Goal: Task Accomplishment & Management: Manage account settings

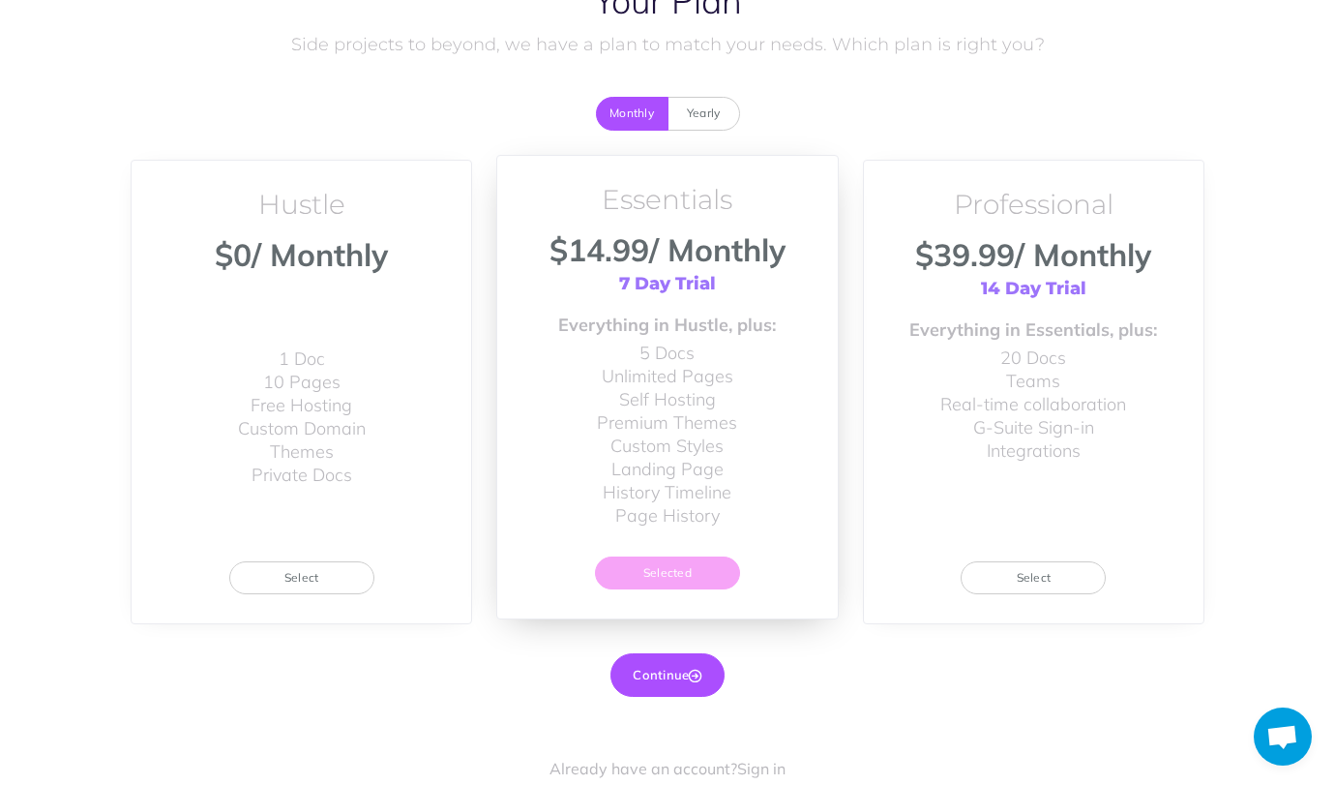
scroll to position [91, 0]
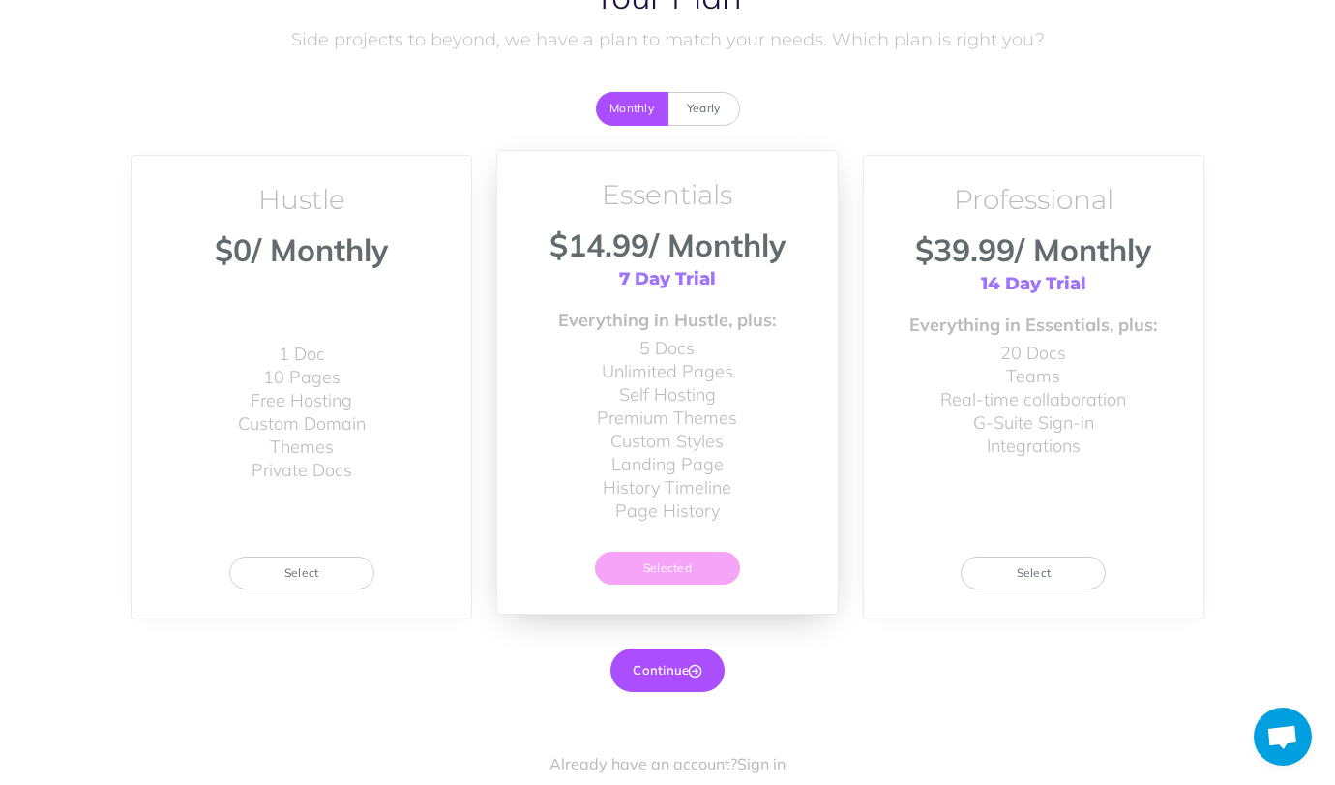
click at [338, 343] on li "1 Doc" at bounding box center [302, 354] width 128 height 23
click at [321, 559] on button "Select" at bounding box center [301, 572] width 145 height 33
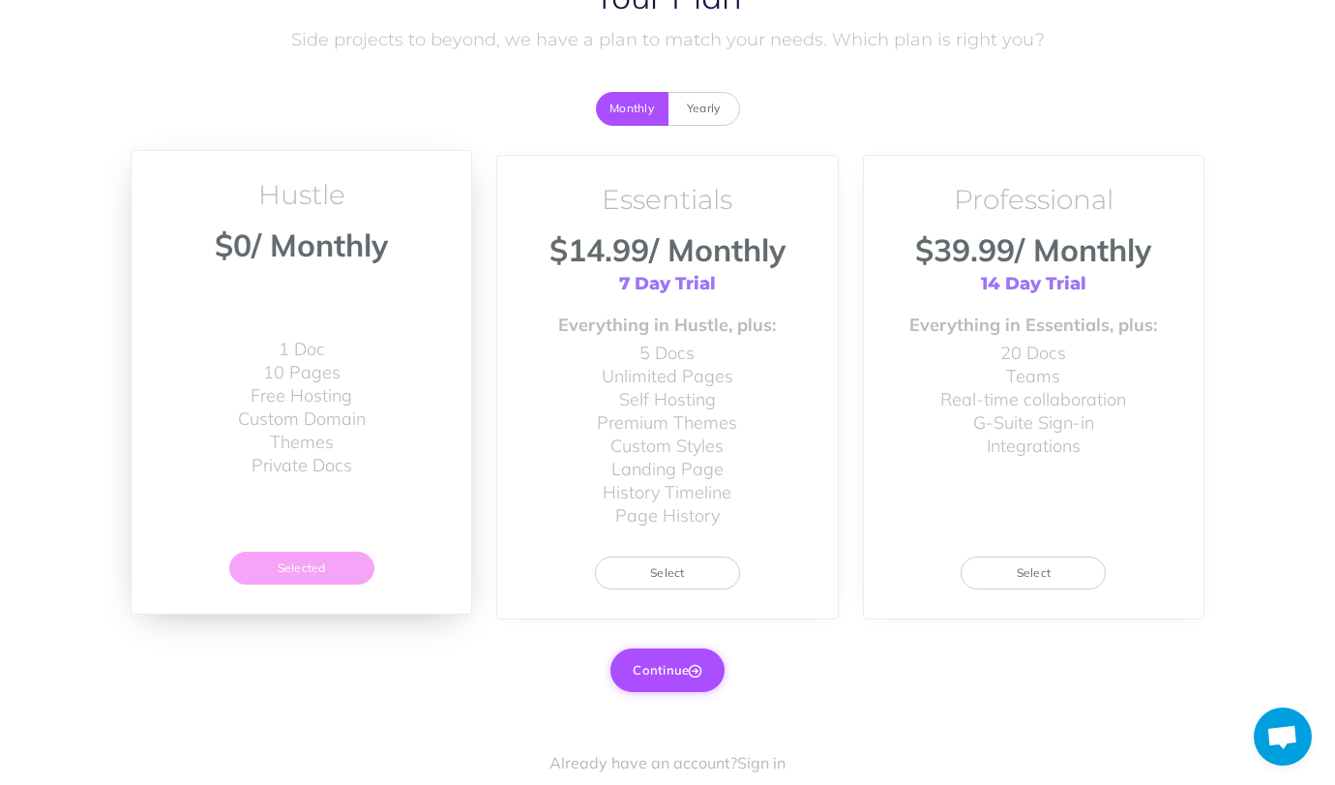
click at [649, 670] on button "Continue" at bounding box center [667, 669] width 113 height 43
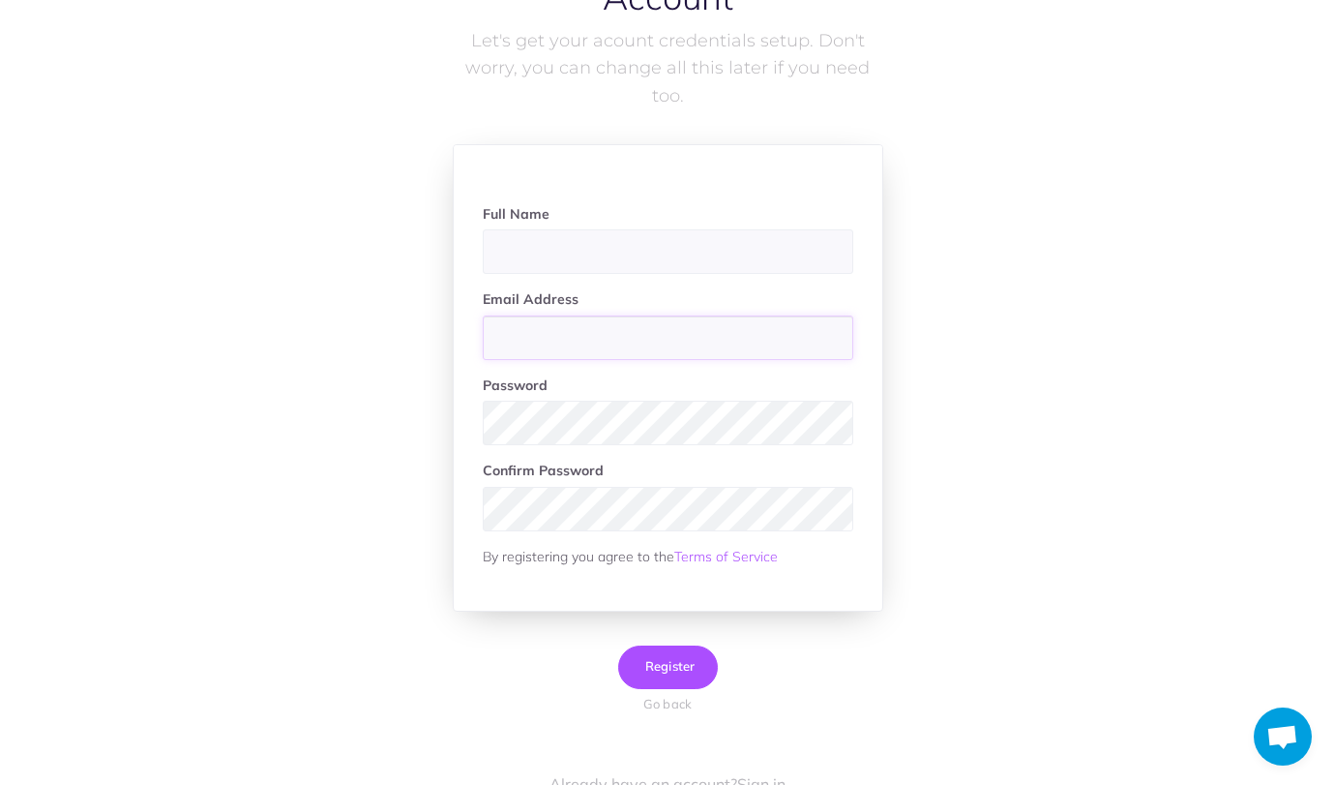
type input "steve@live.space"
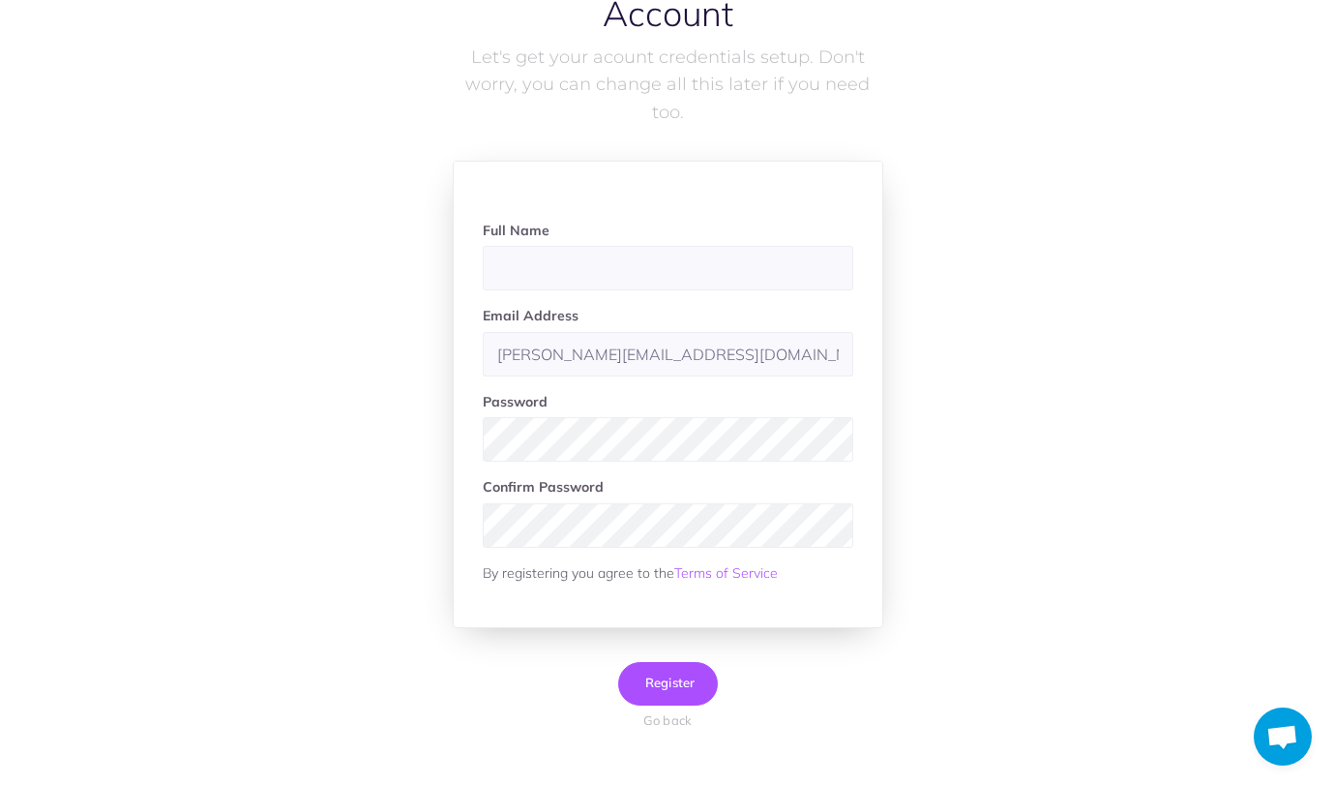
scroll to position [80, 0]
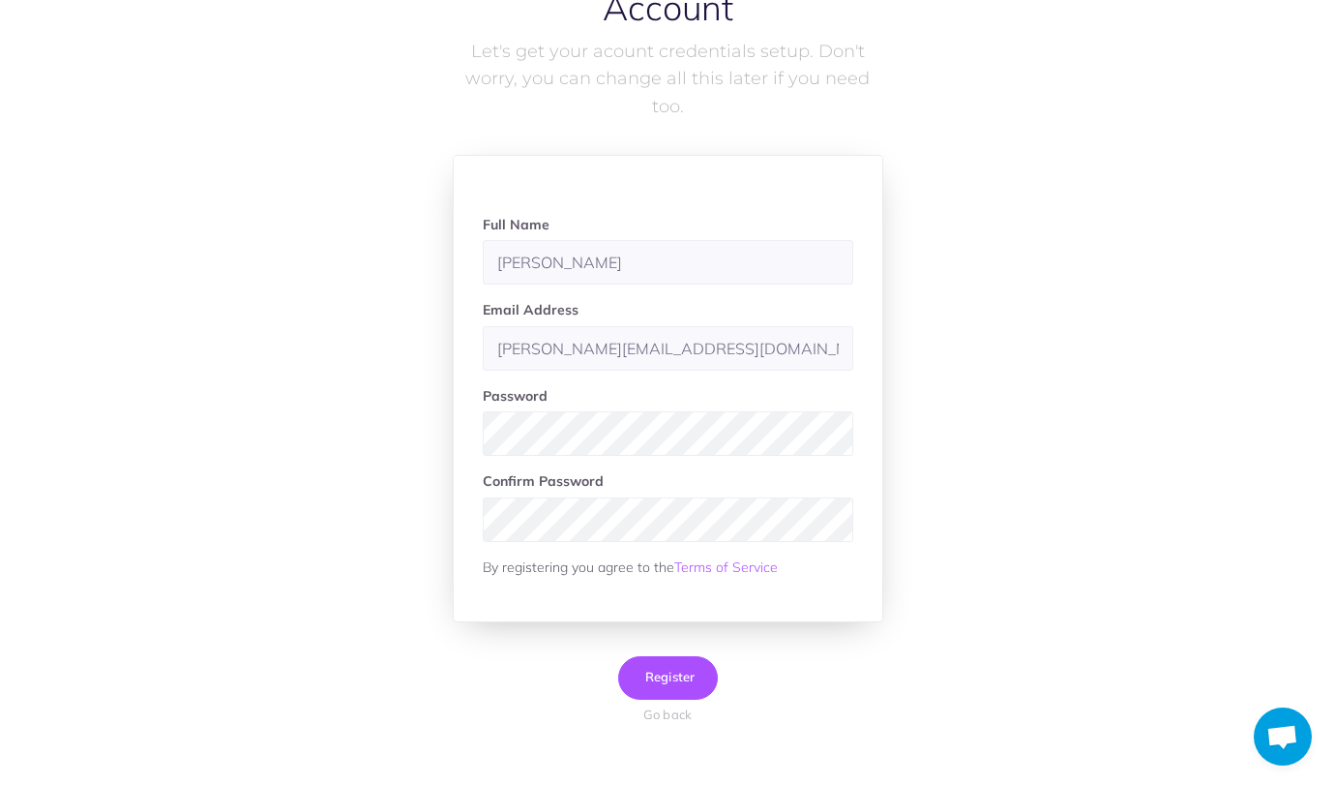
type input "[PERSON_NAME]"
type input "steve@kychospitality.com"
click at [490, 593] on div "Full Name Steve Mushero Email Address steve@kychospitality.com Password Confirm…" at bounding box center [668, 403] width 429 height 436
click at [653, 660] on button "Register" at bounding box center [668, 678] width 100 height 44
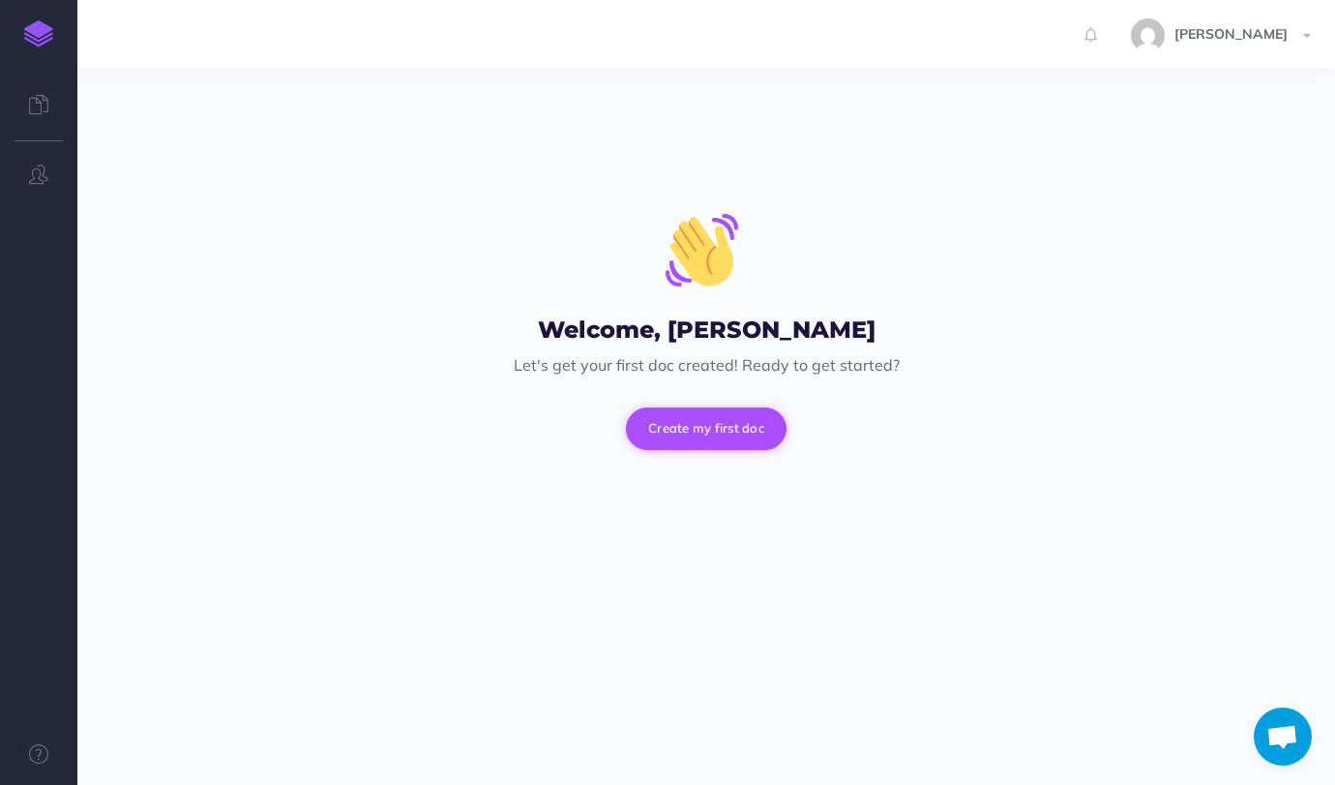
click at [690, 429] on button "Create my first doc" at bounding box center [706, 428] width 161 height 43
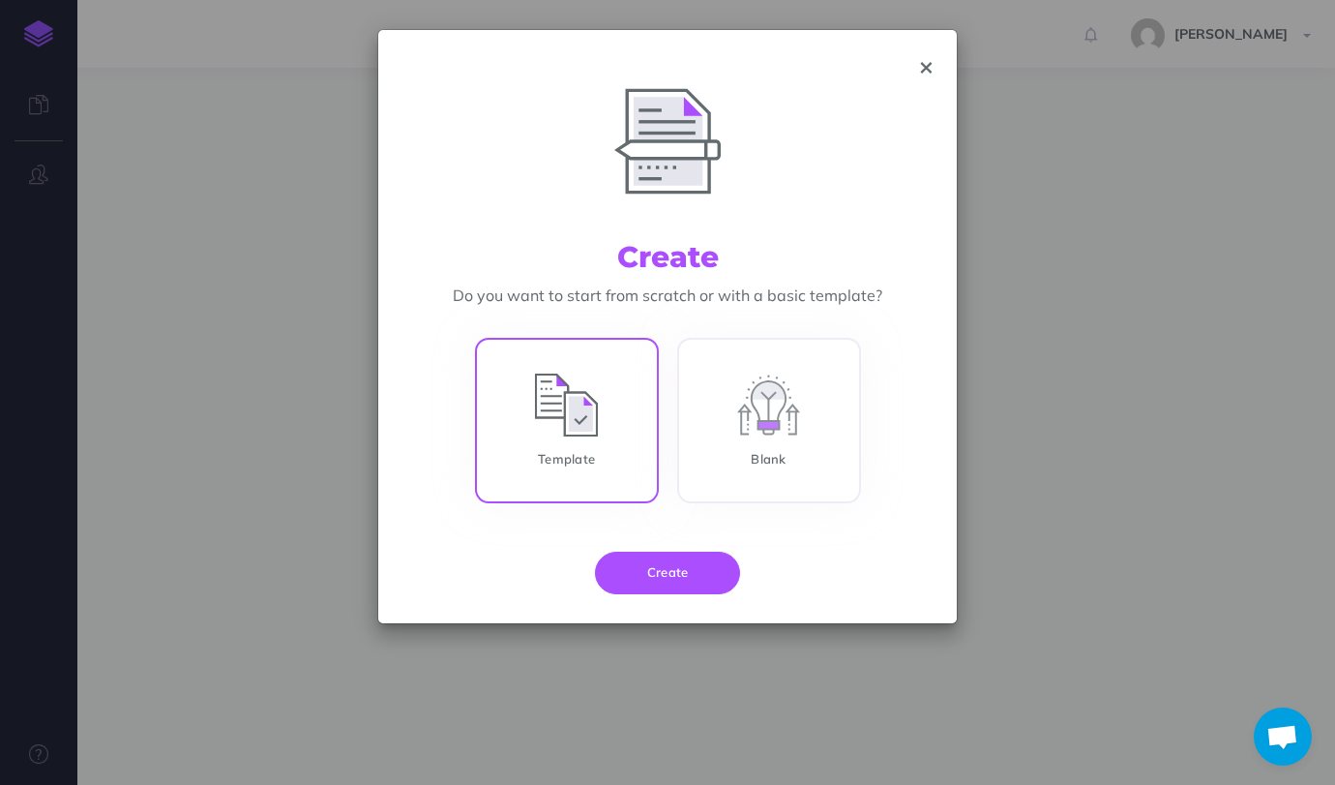
click at [588, 433] on input "Template" at bounding box center [567, 424] width 184 height 165
radio input "true"
click at [657, 569] on button "Create" at bounding box center [667, 573] width 145 height 43
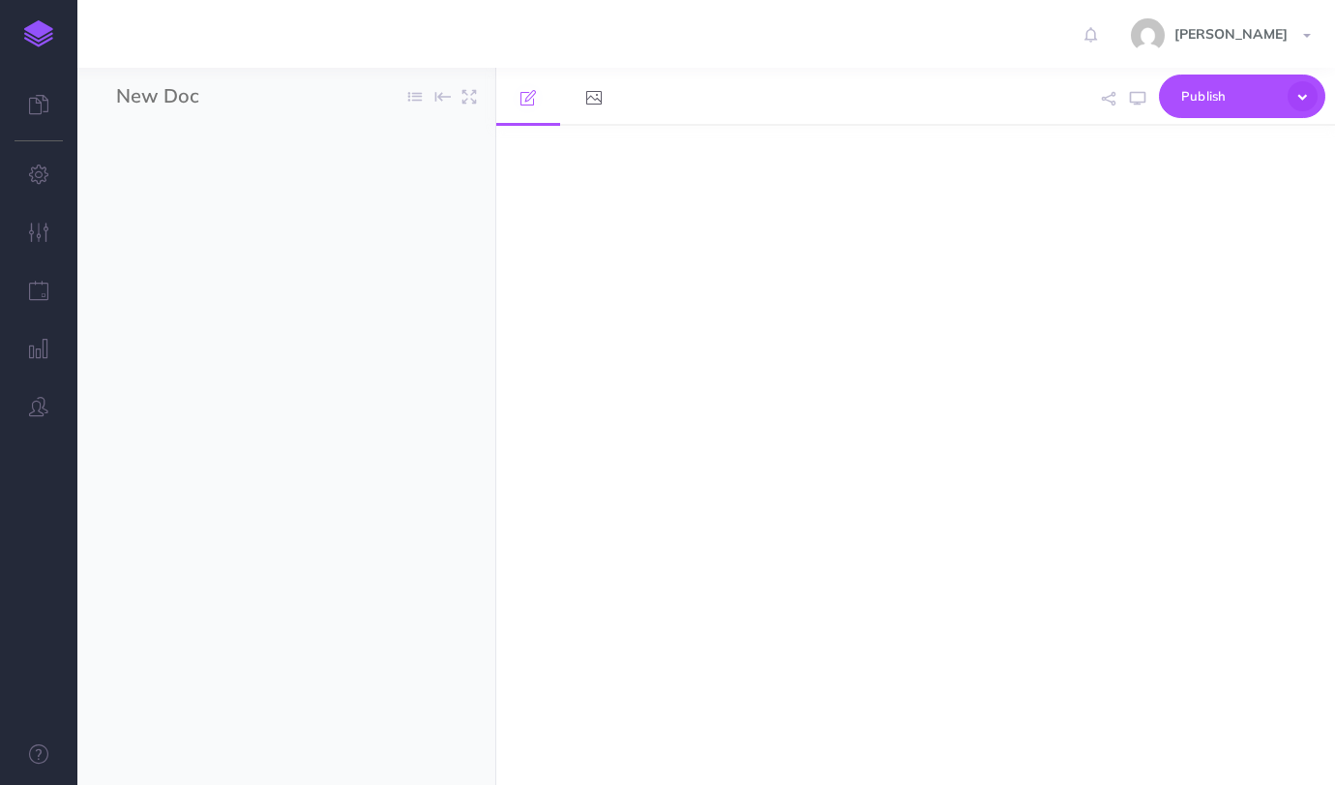
select select "null"
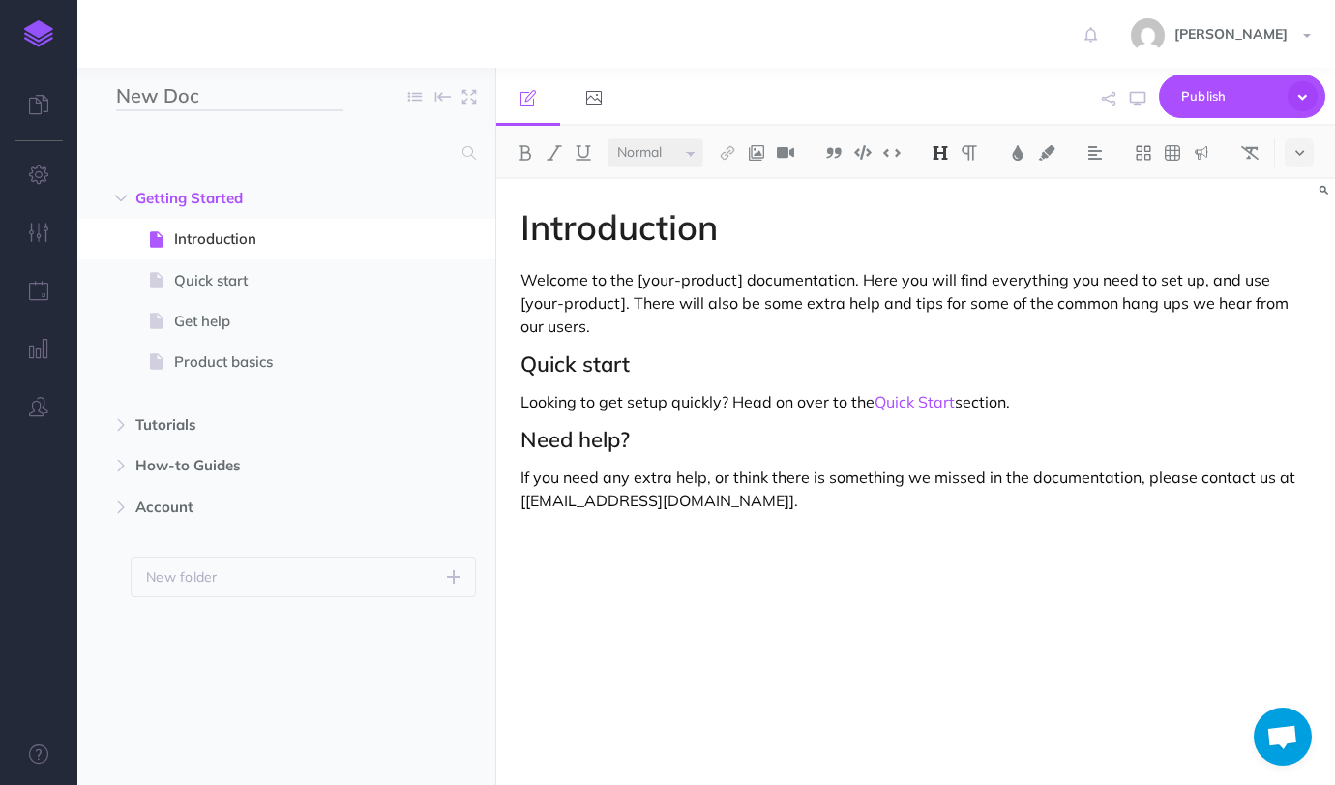
click at [194, 90] on input "New Doc" at bounding box center [229, 96] width 227 height 29
type input "KYC API"
click at [115, 419] on icon "button" at bounding box center [121, 425] width 12 height 12
click at [119, 511] on icon "button" at bounding box center [121, 507] width 12 height 12
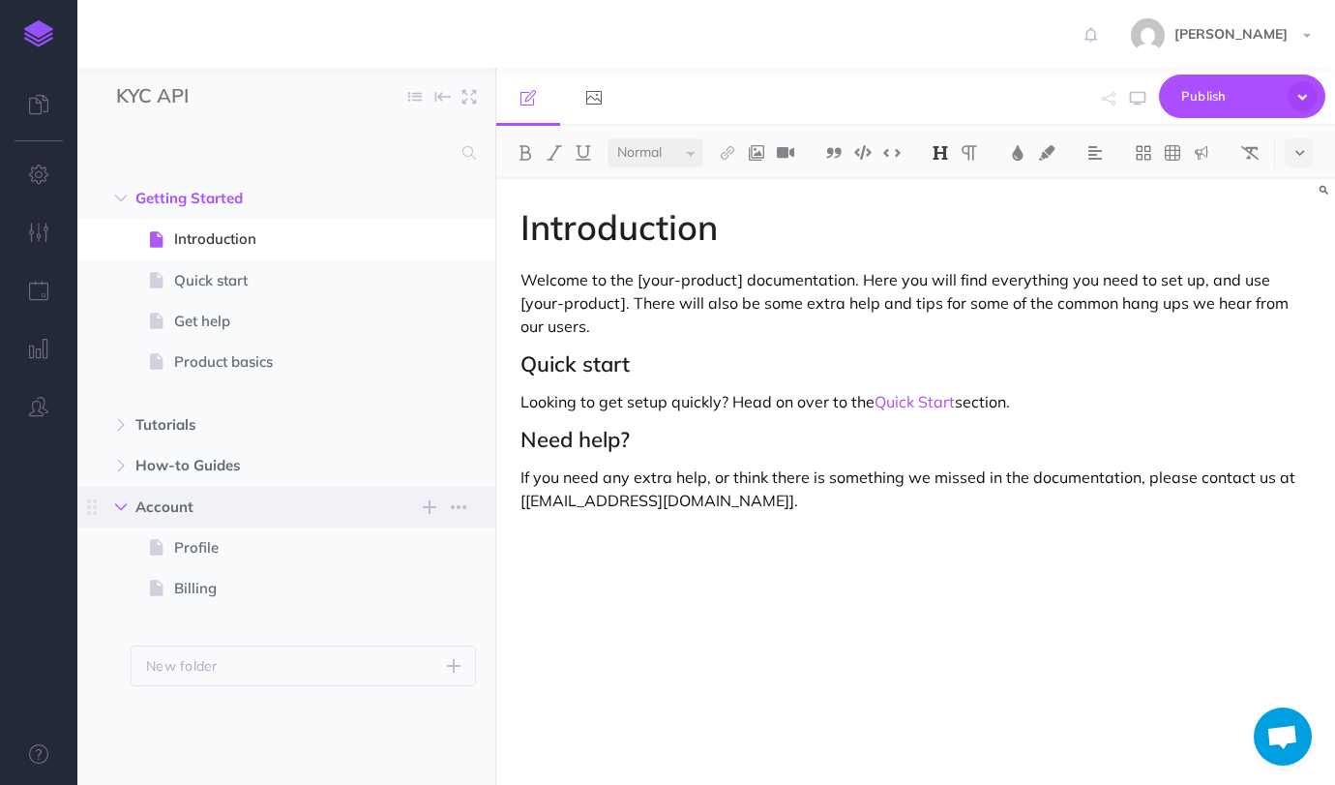
click at [119, 511] on icon "button" at bounding box center [121, 507] width 12 height 12
click at [497, 427] on div "Introduction Welcome to the [your-product] documentation. Here you will find ev…" at bounding box center [915, 472] width 839 height 586
click at [443, 98] on icon "button" at bounding box center [442, 96] width 15 height 29
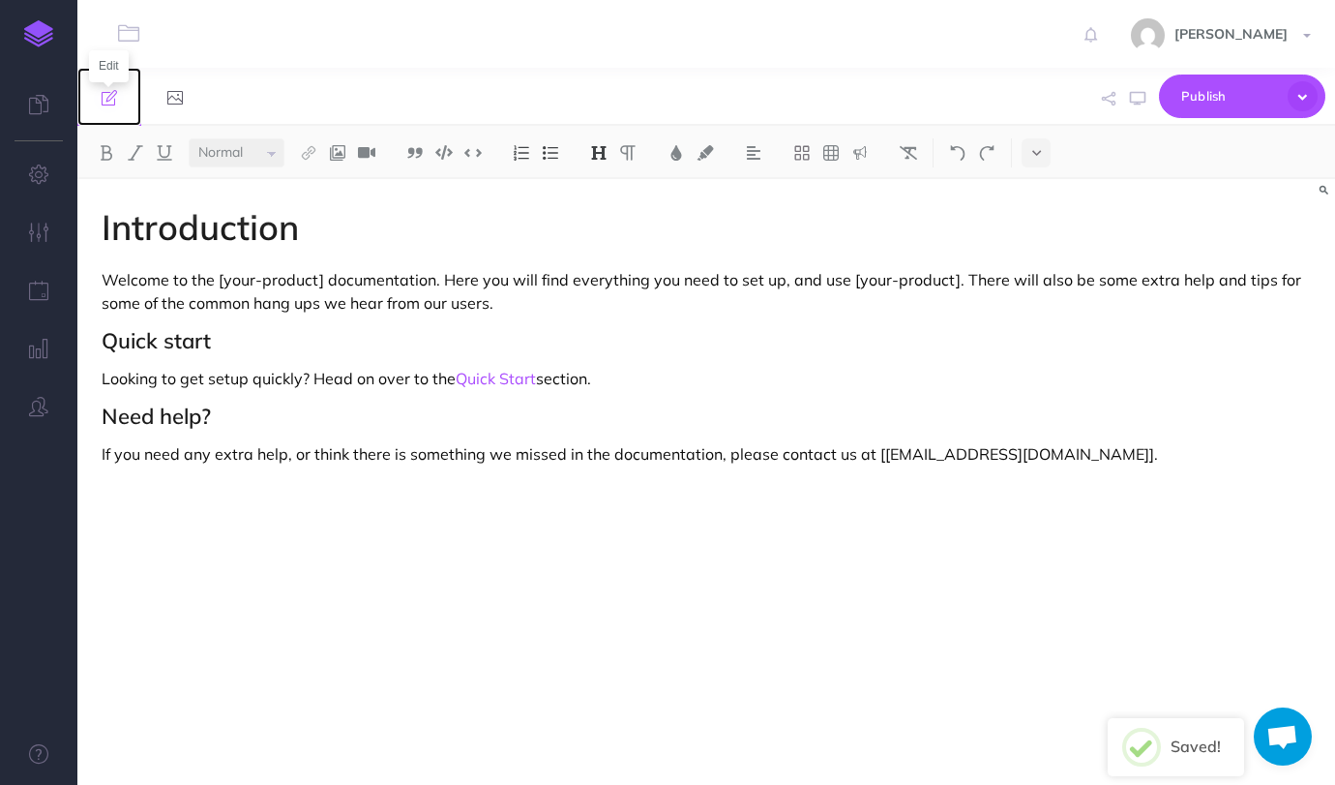
click at [110, 98] on icon at bounding box center [109, 97] width 15 height 15
click at [131, 40] on icon "button" at bounding box center [128, 33] width 21 height 22
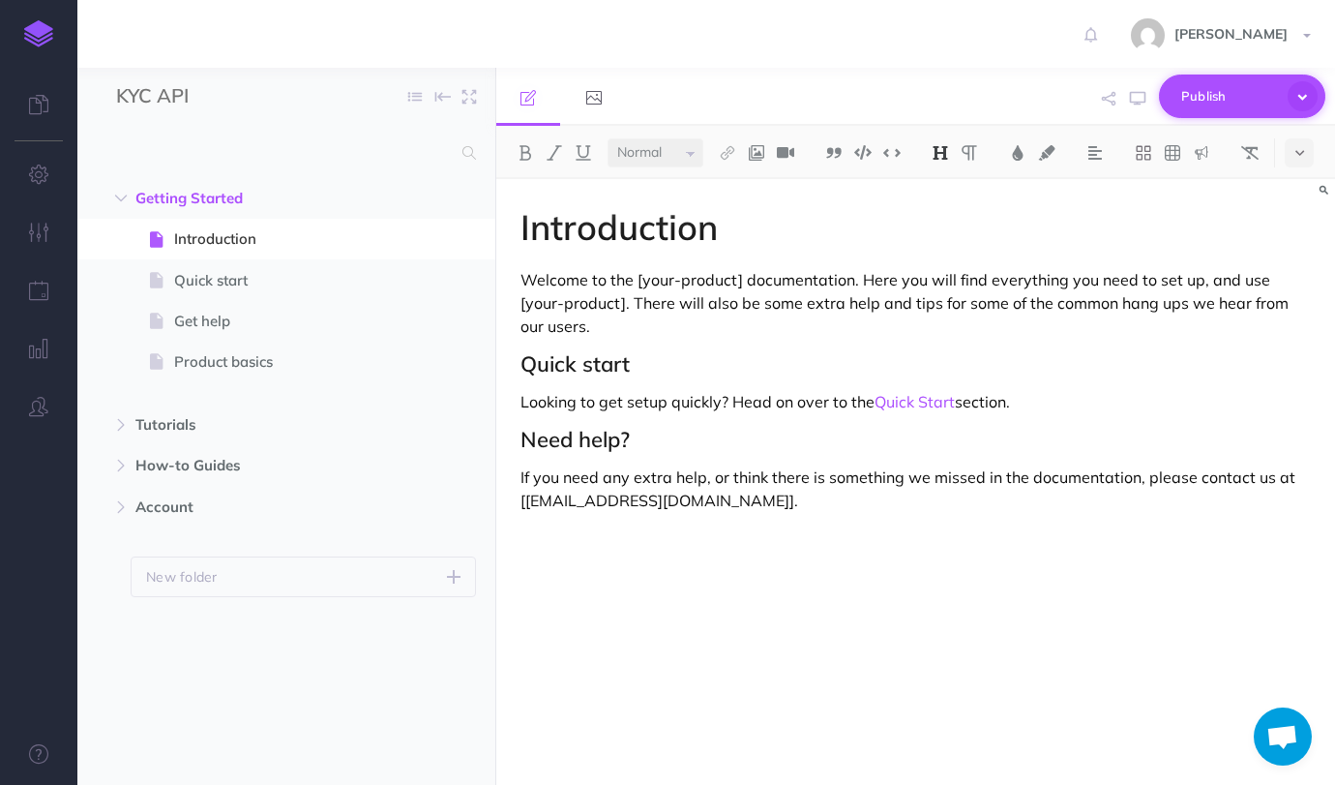
click at [1224, 102] on span "Publish" at bounding box center [1229, 96] width 97 height 30
click at [971, 244] on h1 "Introduction" at bounding box center [916, 227] width 791 height 39
click at [1280, 29] on span "[PERSON_NAME]" at bounding box center [1231, 33] width 133 height 17
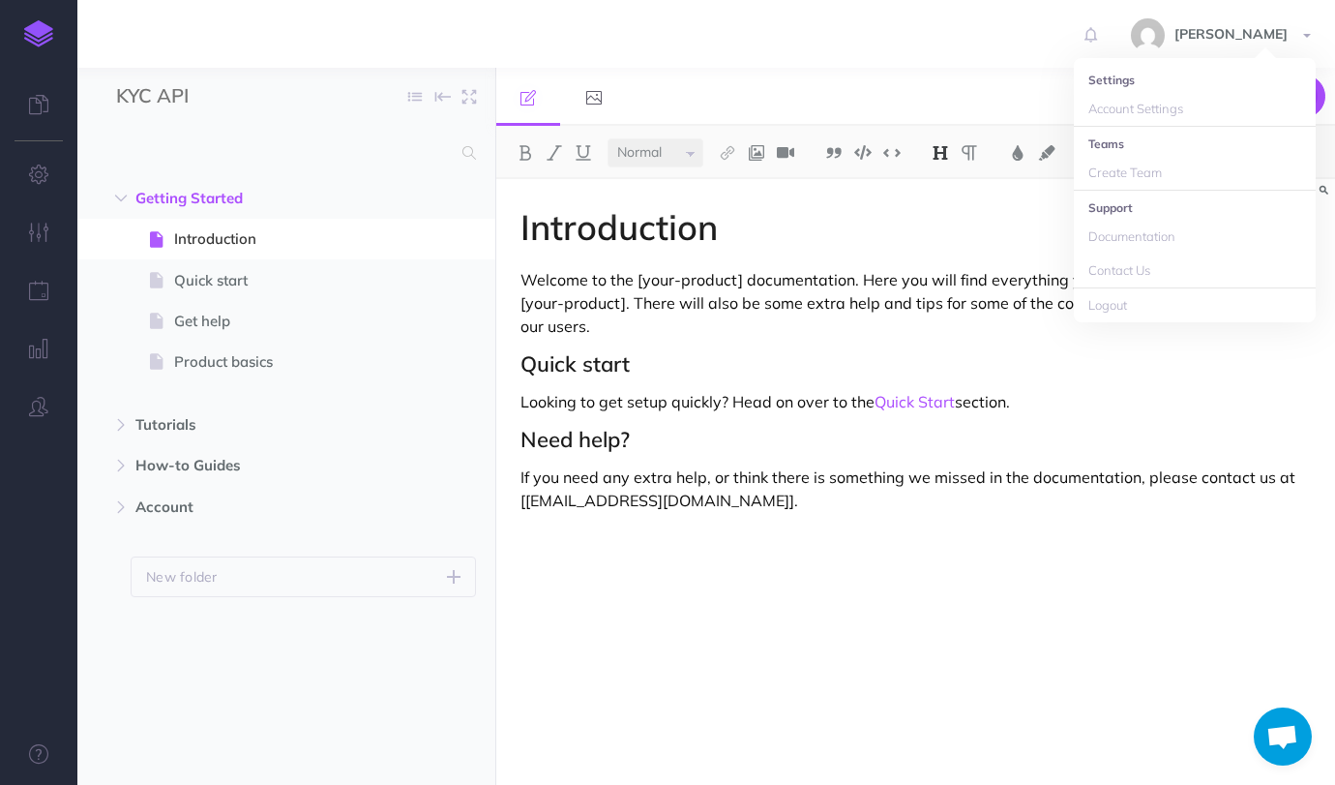
click at [1134, 75] on li "Settings" at bounding box center [1195, 80] width 242 height 24
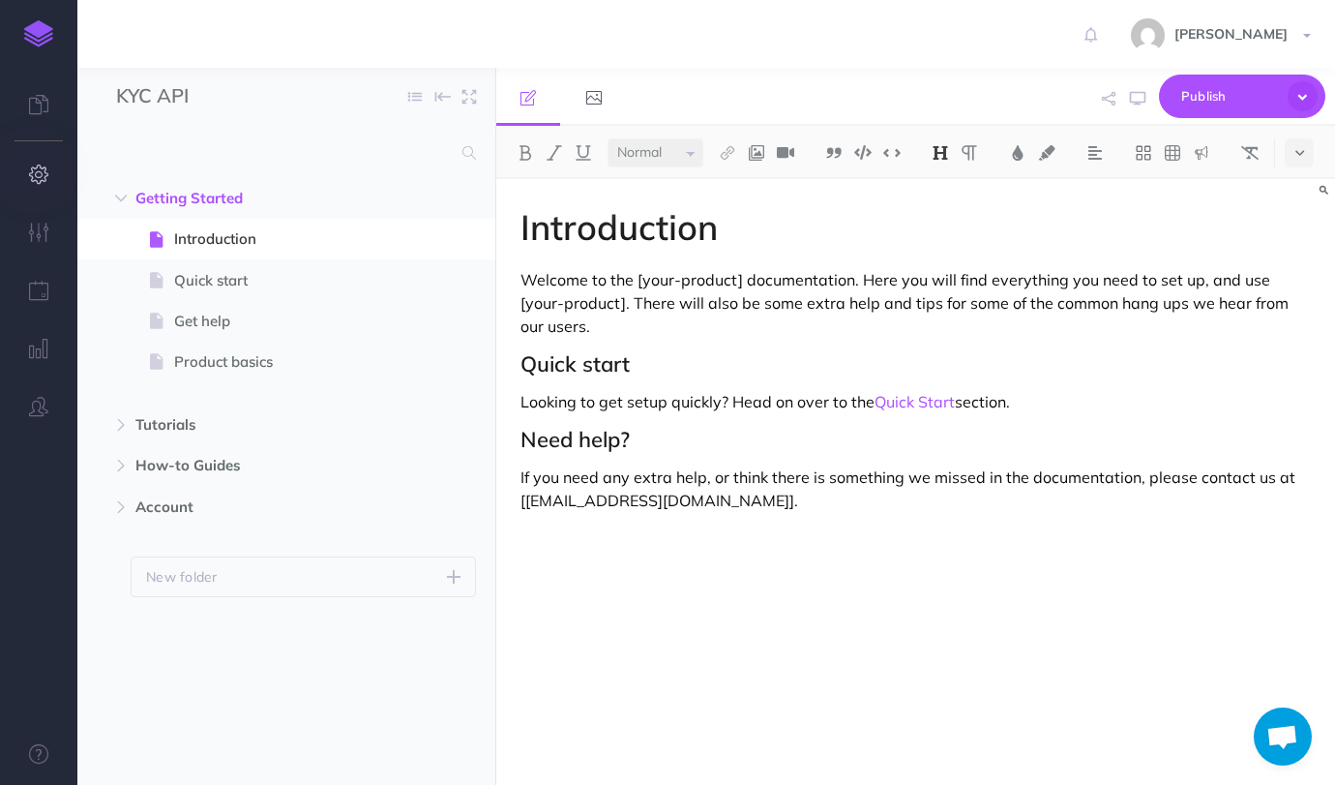
click at [34, 167] on icon "button" at bounding box center [39, 173] width 20 height 19
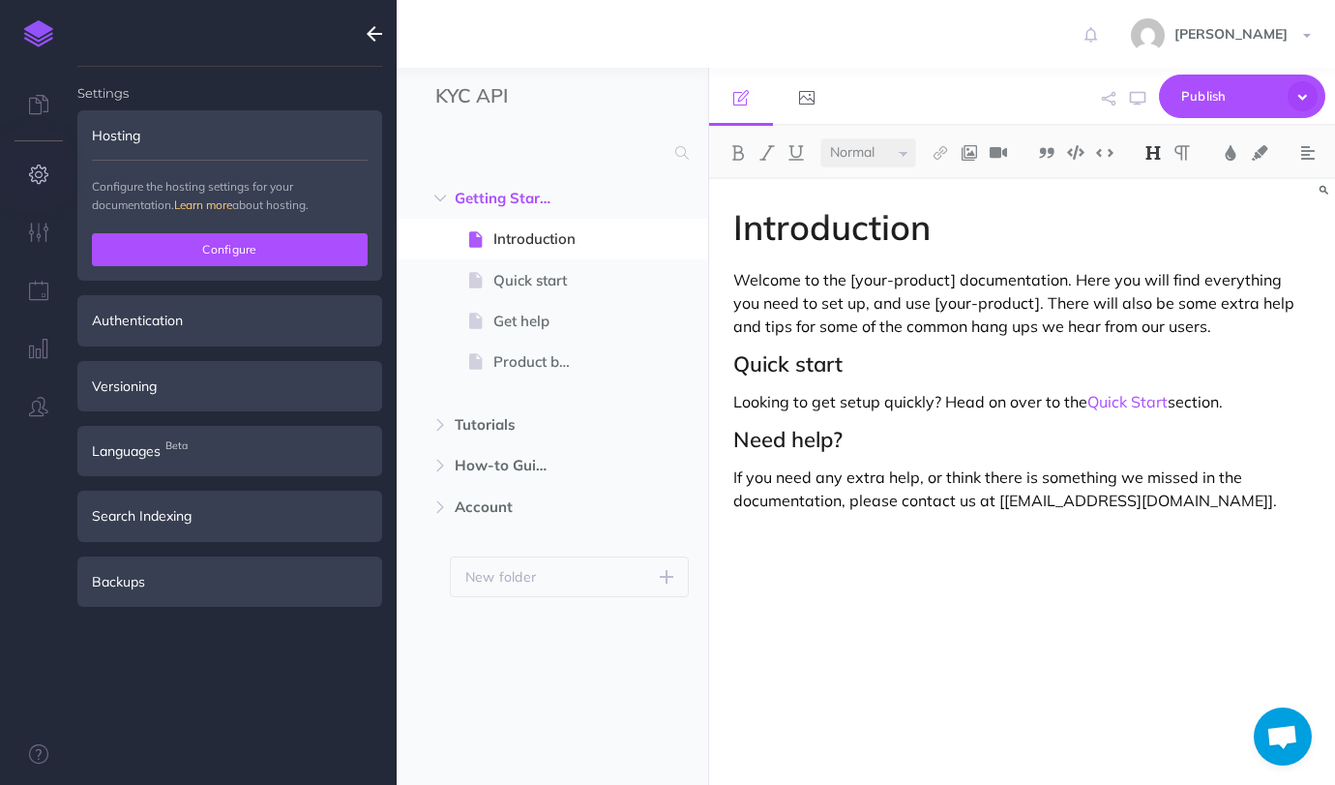
click at [254, 248] on button "Configure" at bounding box center [230, 249] width 276 height 33
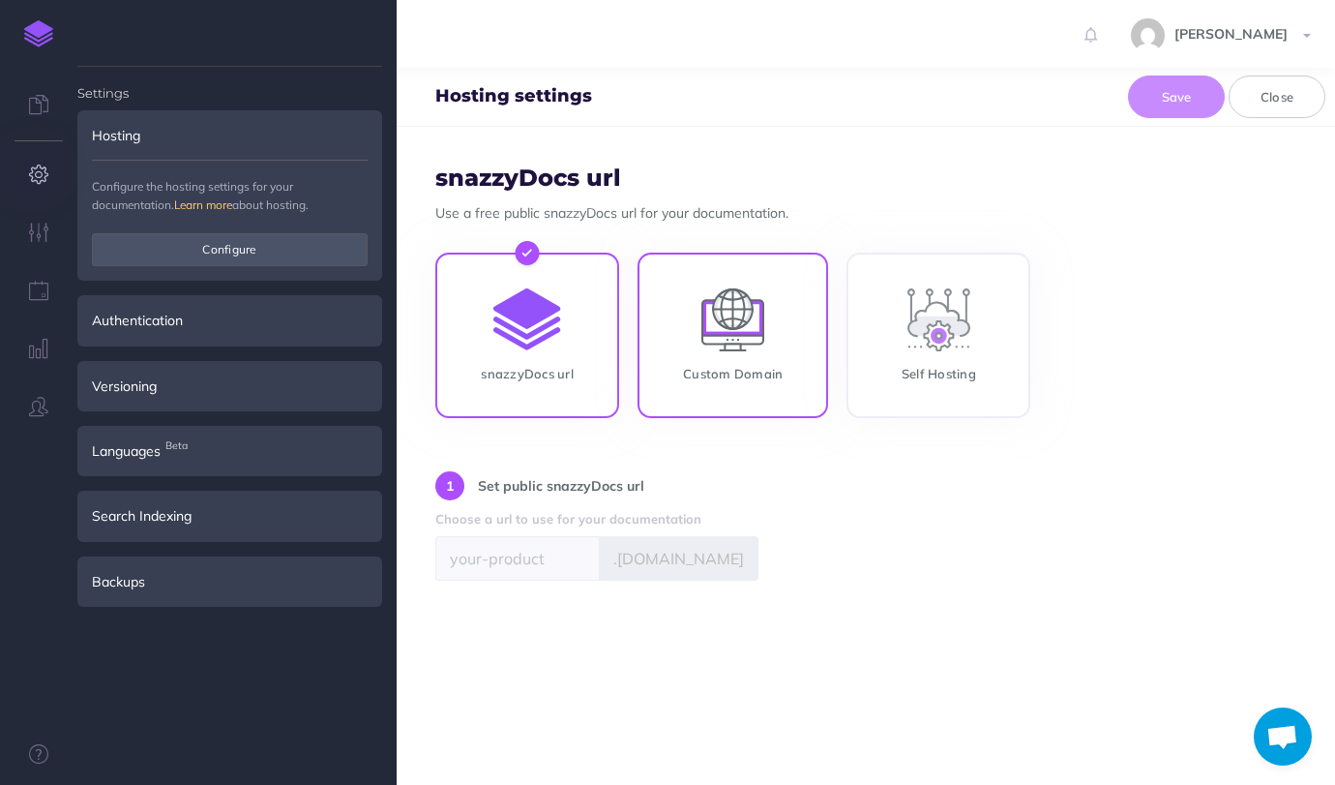
click at [704, 377] on input "Custom Domain" at bounding box center [733, 338] width 191 height 165
radio input "true"
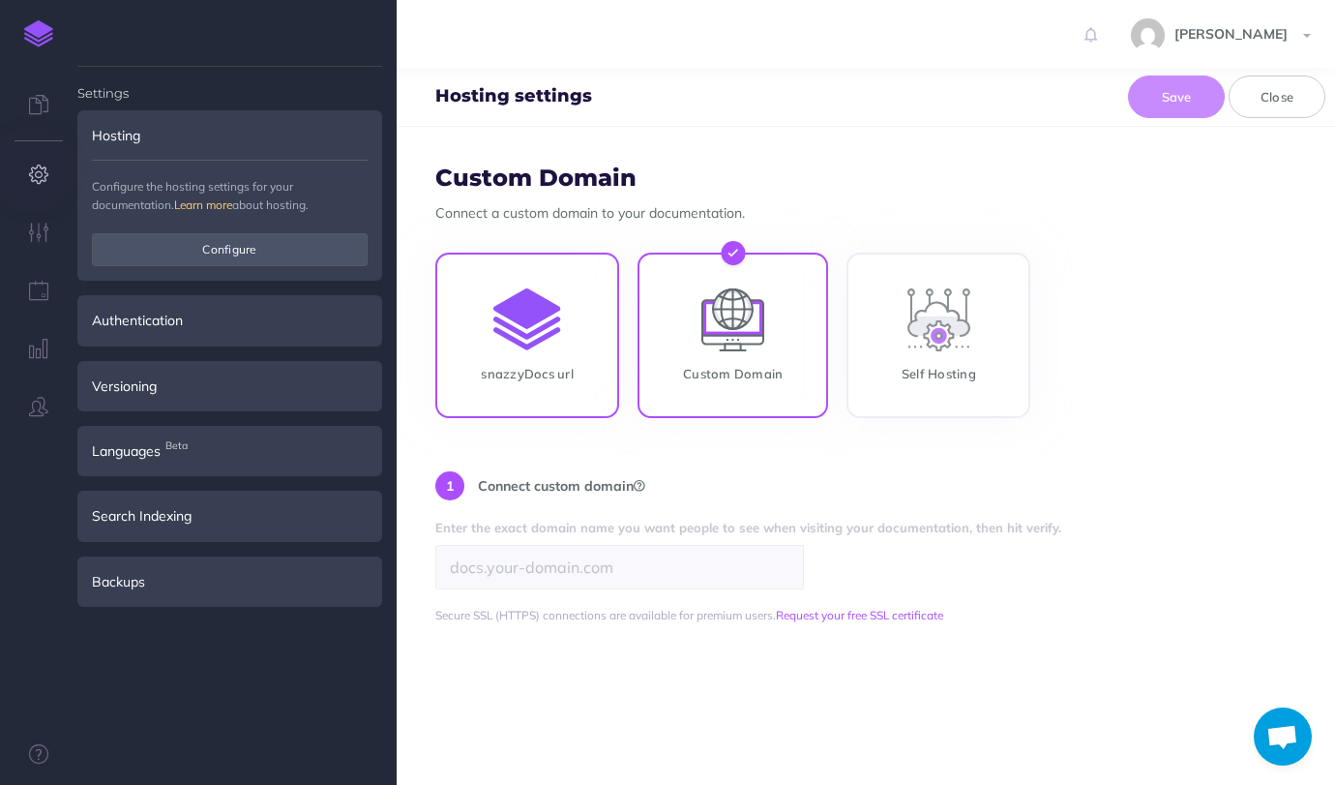
click at [552, 352] on input "snazzyDocs url" at bounding box center [527, 338] width 184 height 165
radio input "true"
radio input "false"
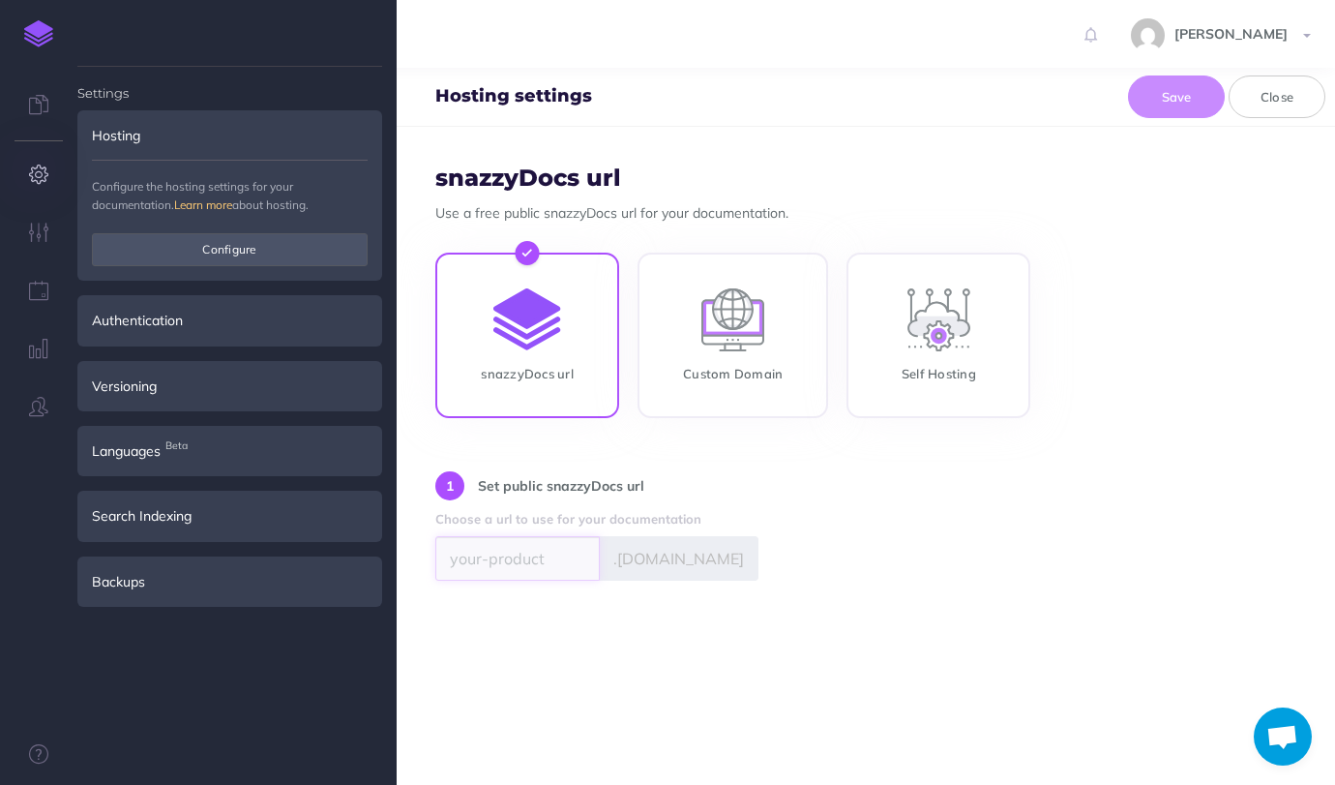
click at [552, 563] on input "Username" at bounding box center [517, 558] width 164 height 45
type input "kyc-api"
click at [1163, 91] on button "Save" at bounding box center [1176, 96] width 97 height 43
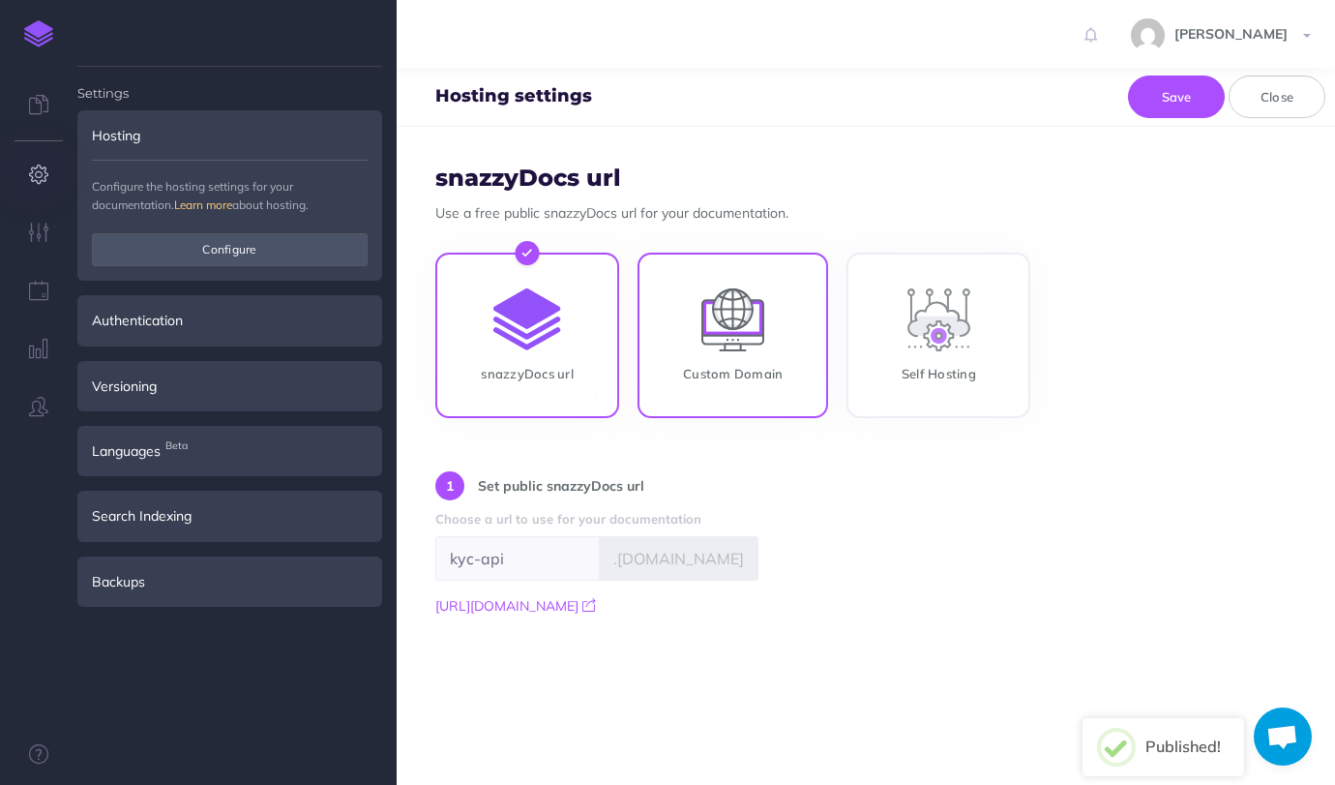
click at [746, 340] on input "Custom Domain" at bounding box center [733, 338] width 191 height 165
radio input "true"
radio input "false"
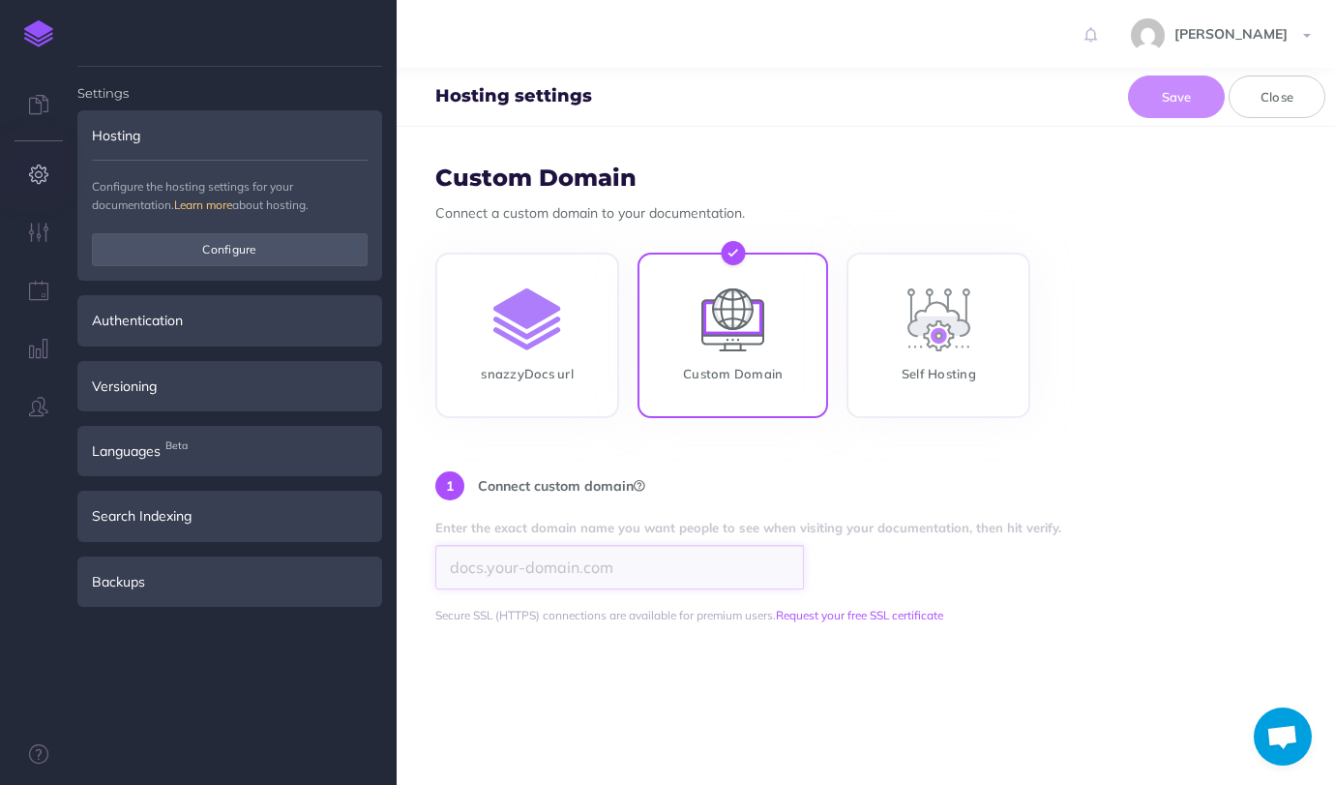
click at [559, 568] on input "search" at bounding box center [619, 567] width 369 height 45
type input "d"
click at [531, 377] on input "snazzyDocs url" at bounding box center [527, 338] width 184 height 165
radio input "true"
radio input "false"
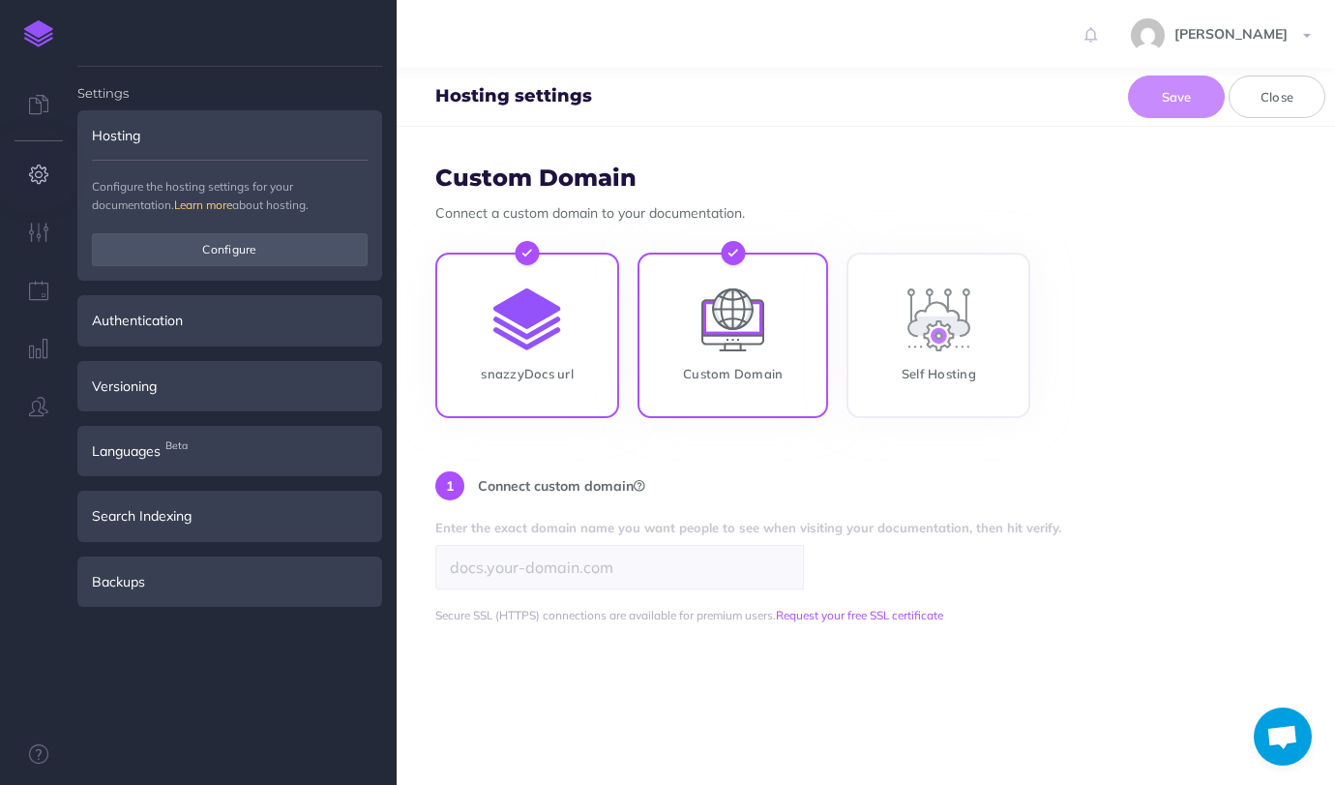
type input "kyc-api"
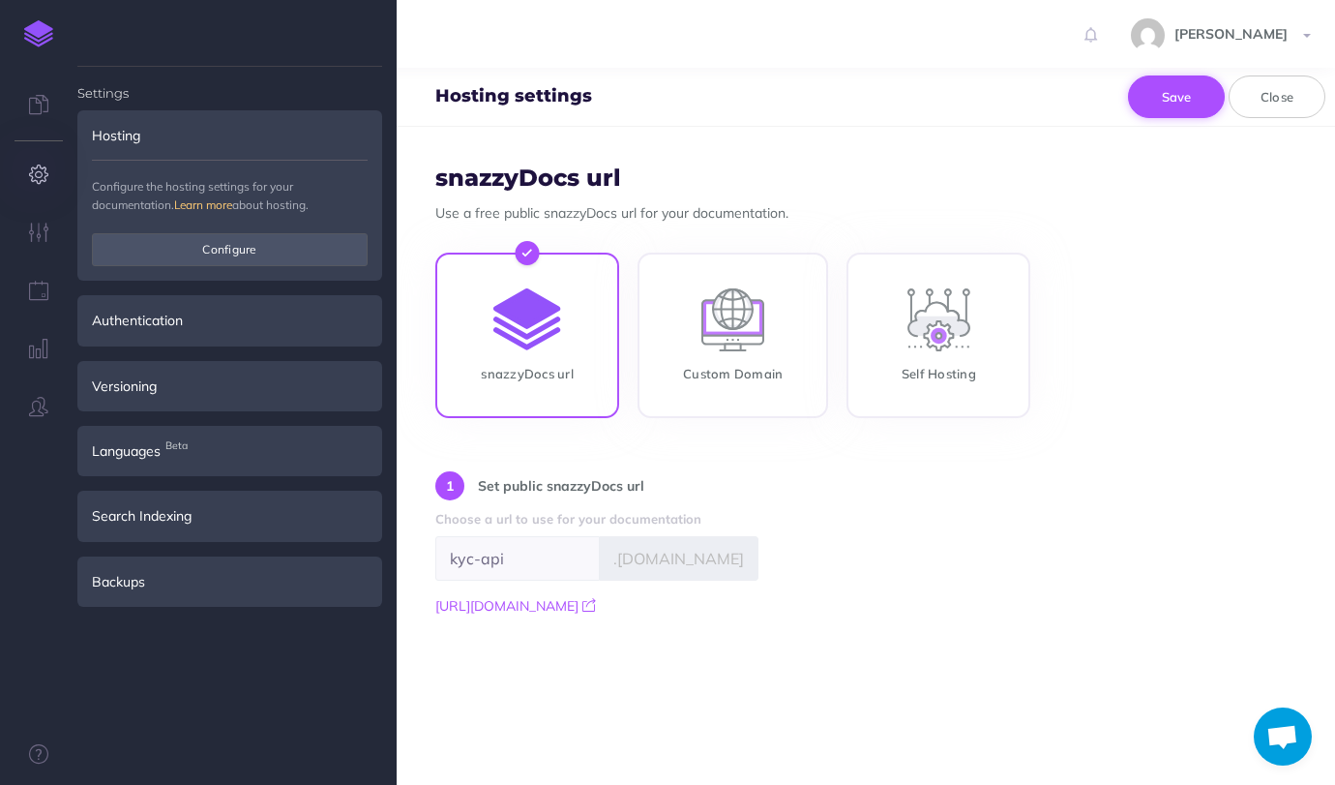
click at [1171, 95] on button "Save" at bounding box center [1176, 96] width 97 height 43
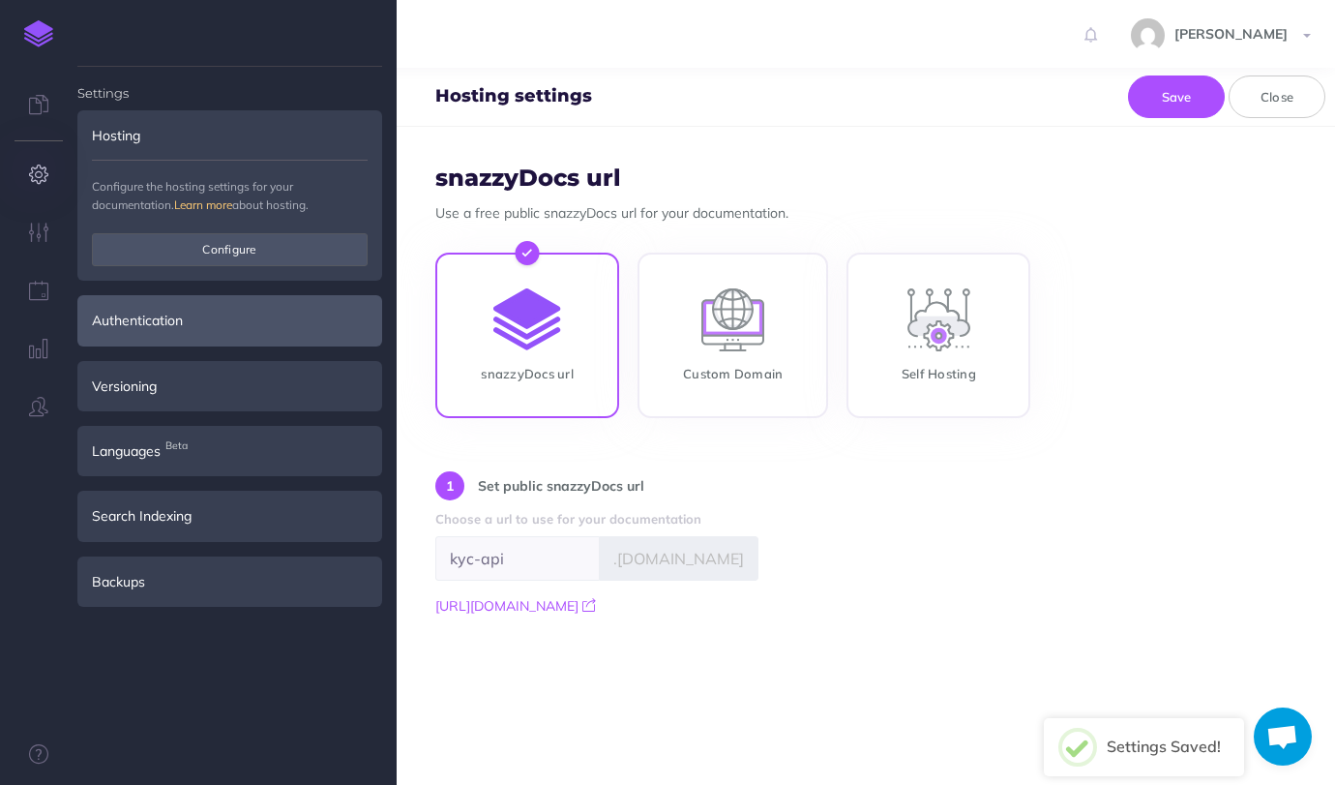
click at [246, 306] on div "Authentication" at bounding box center [229, 320] width 305 height 50
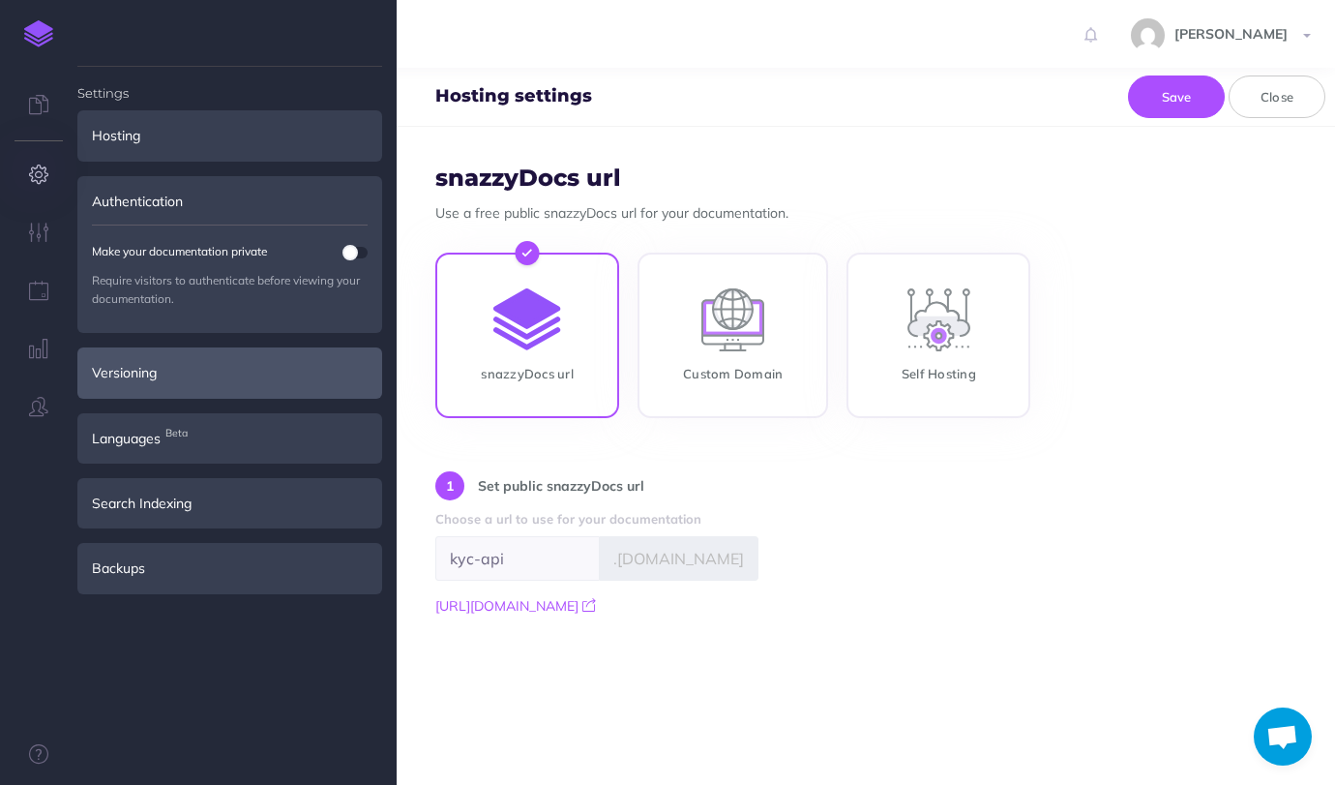
click at [222, 365] on div "Versioning" at bounding box center [229, 372] width 305 height 50
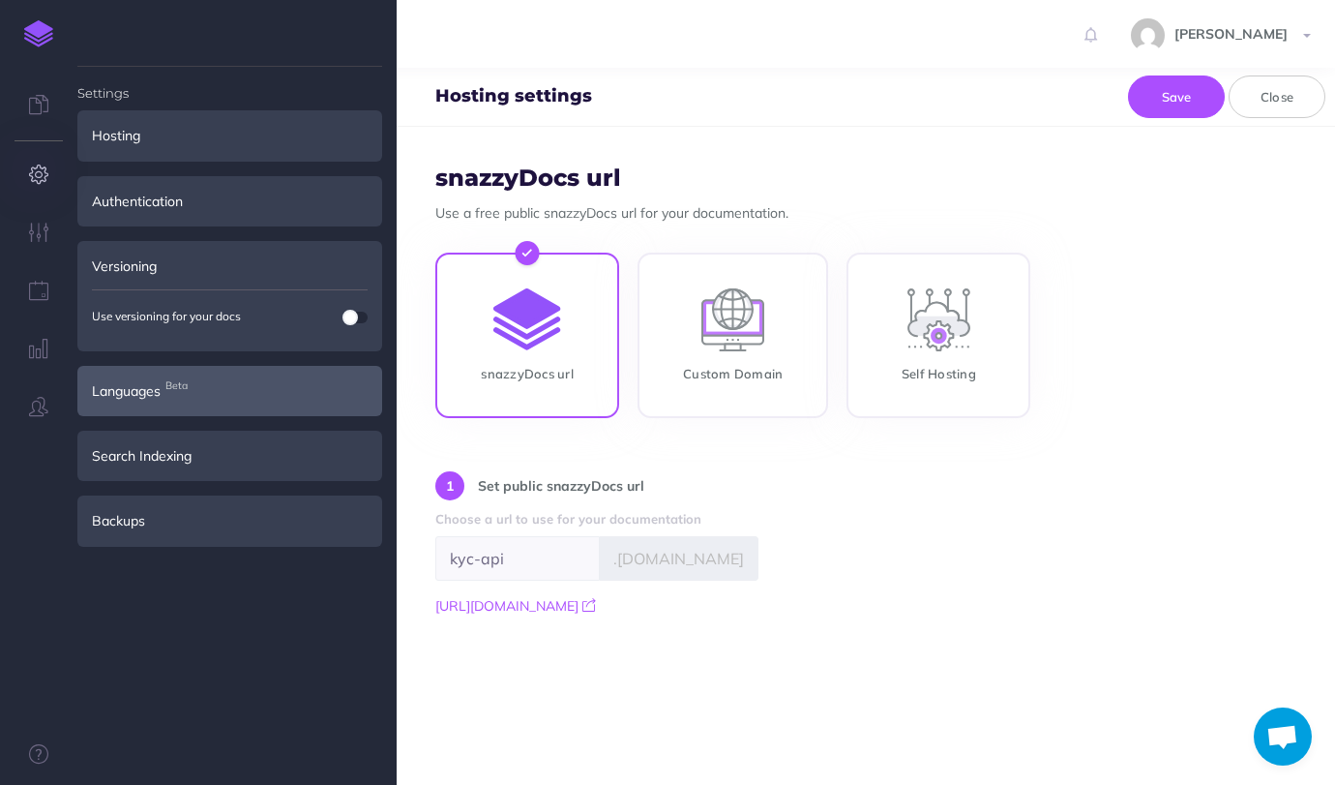
click at [244, 382] on div "Languages Beta" at bounding box center [229, 391] width 305 height 50
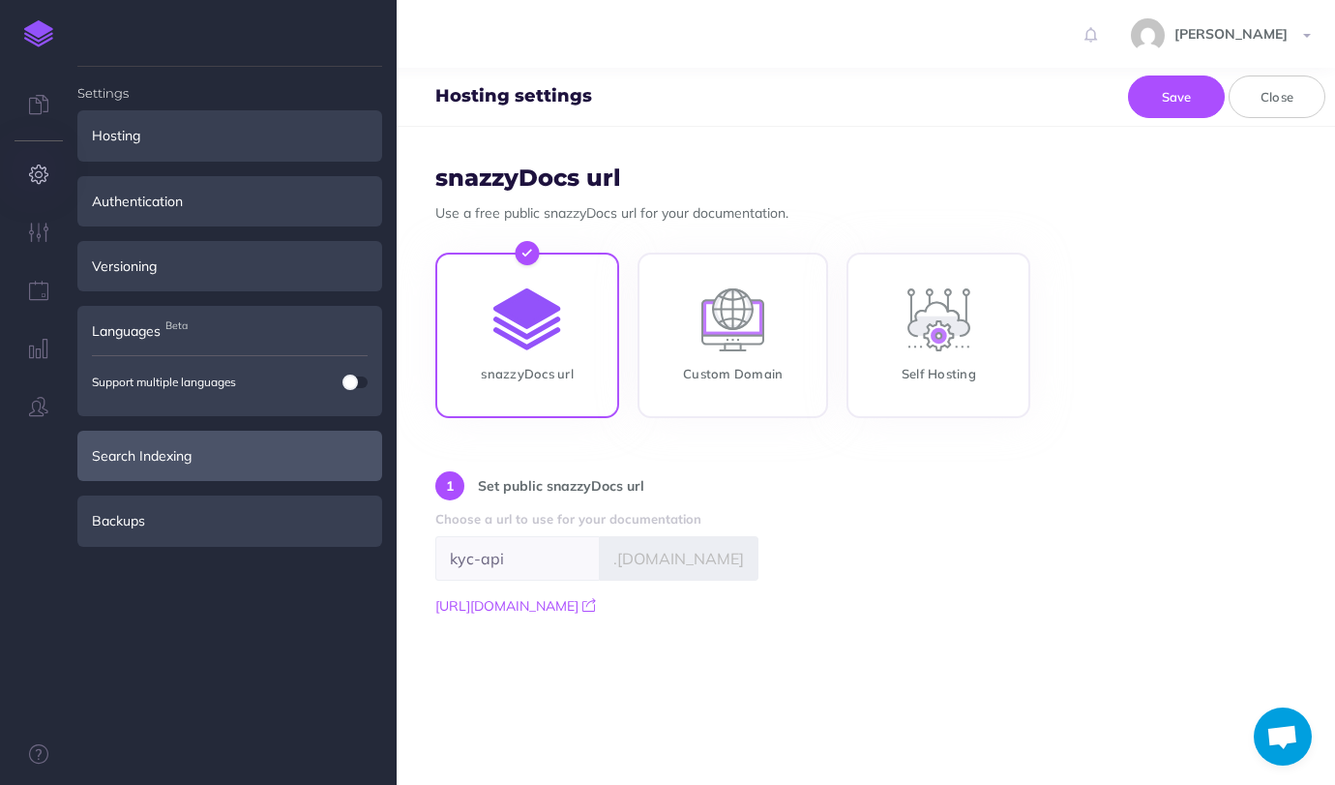
click at [249, 452] on div "Search Indexing" at bounding box center [229, 456] width 305 height 50
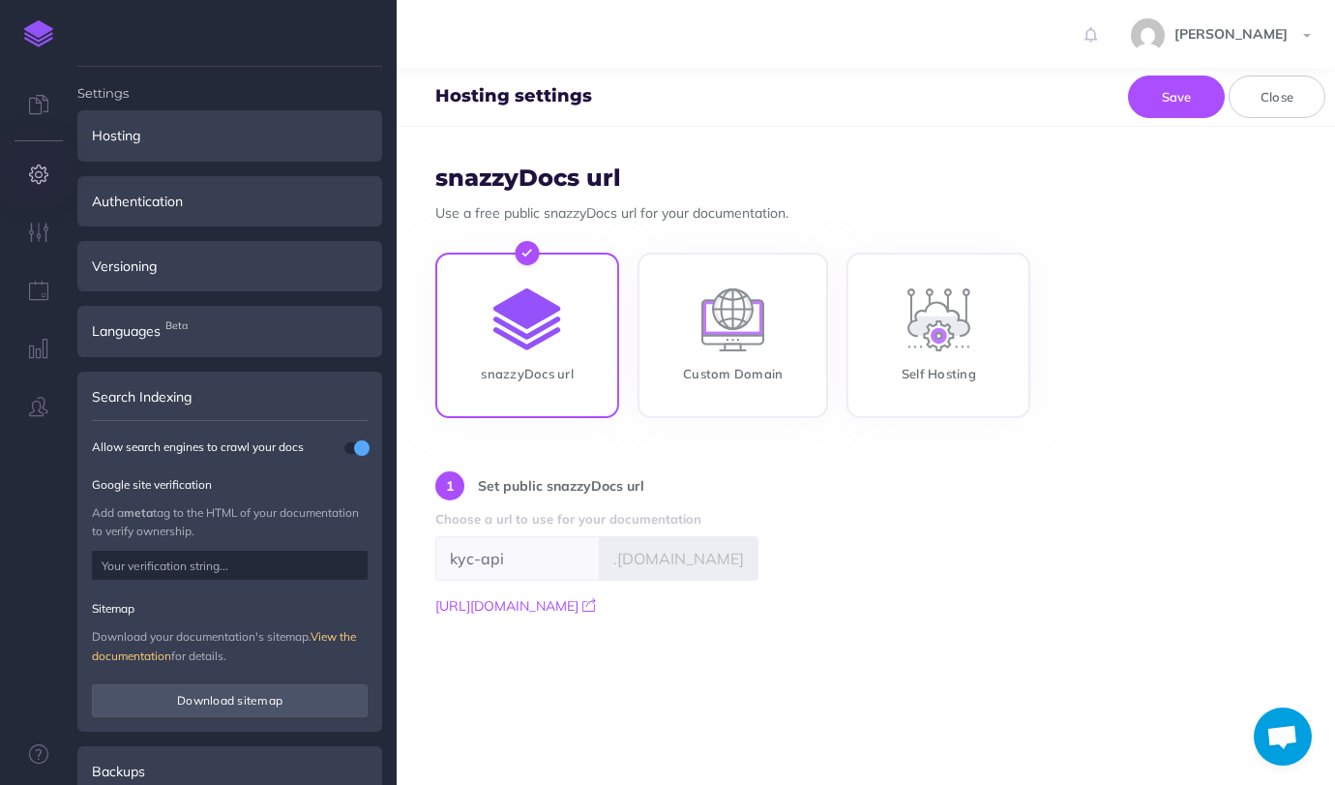
scroll to position [29, 0]
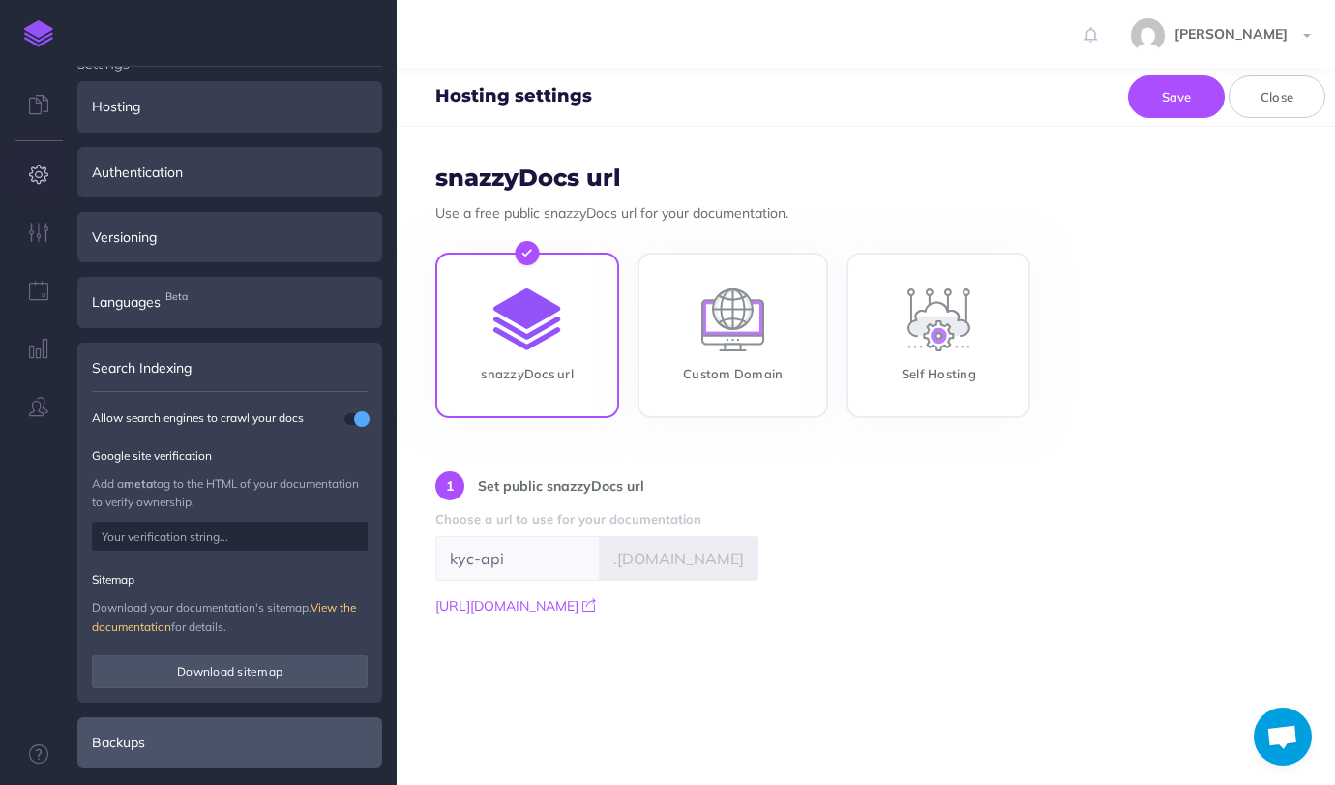
click at [206, 733] on div "Backups" at bounding box center [229, 742] width 305 height 50
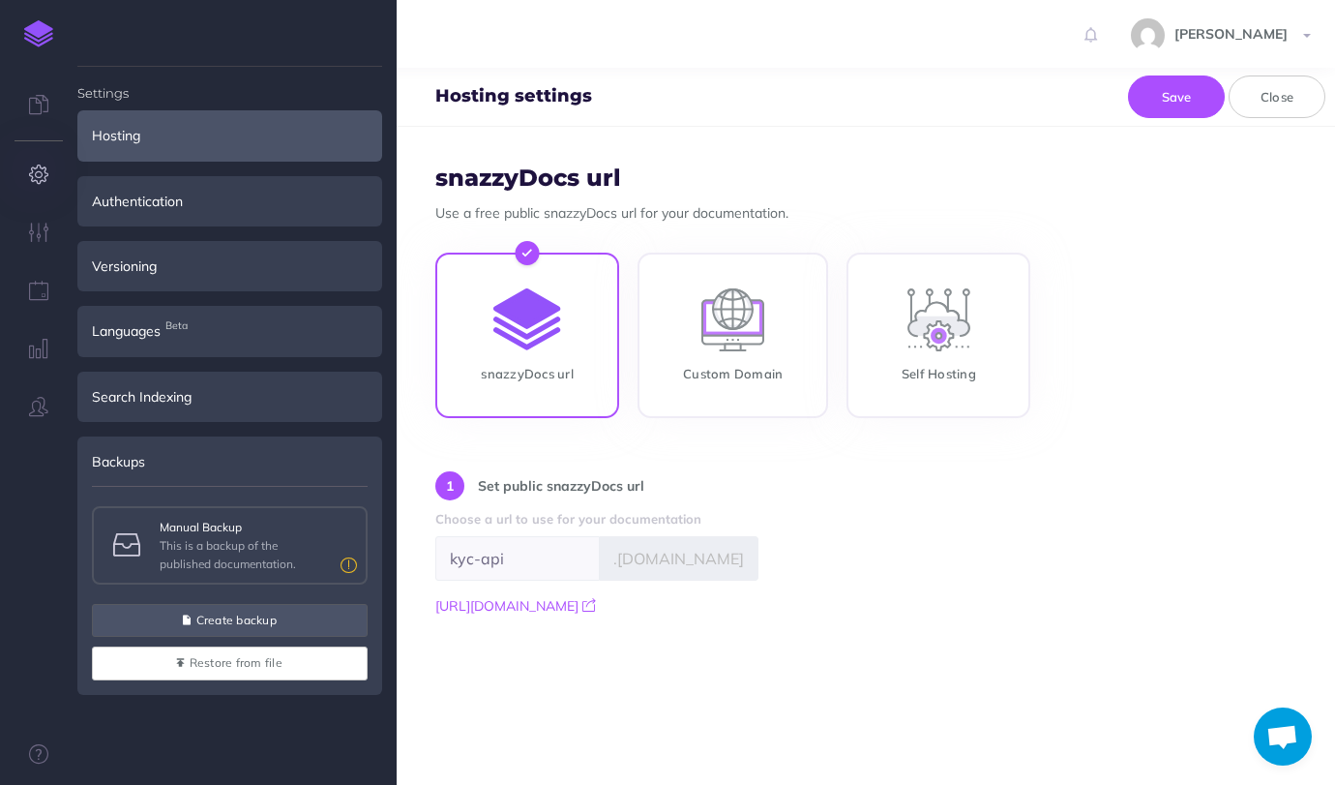
click at [116, 138] on div "Hosting" at bounding box center [229, 135] width 305 height 50
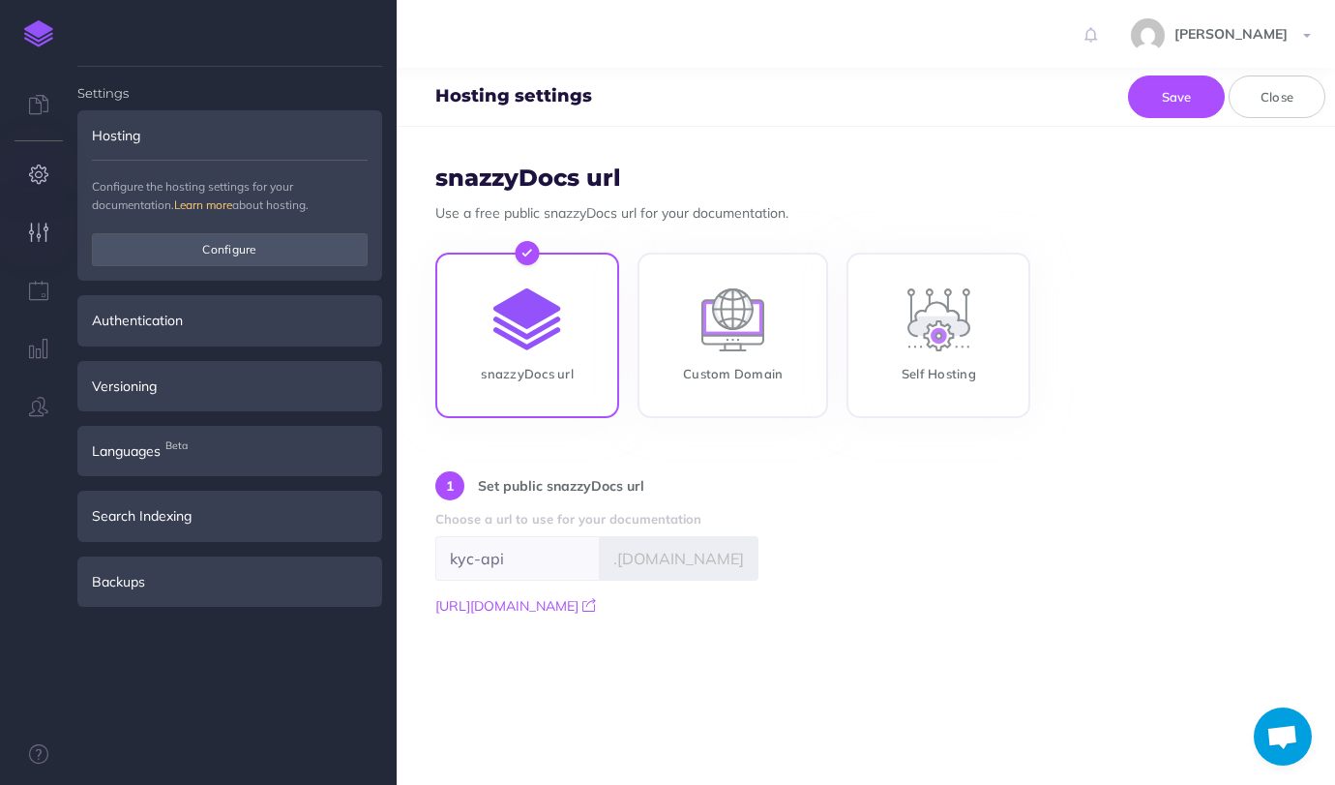
click at [33, 237] on icon "button" at bounding box center [39, 232] width 20 height 19
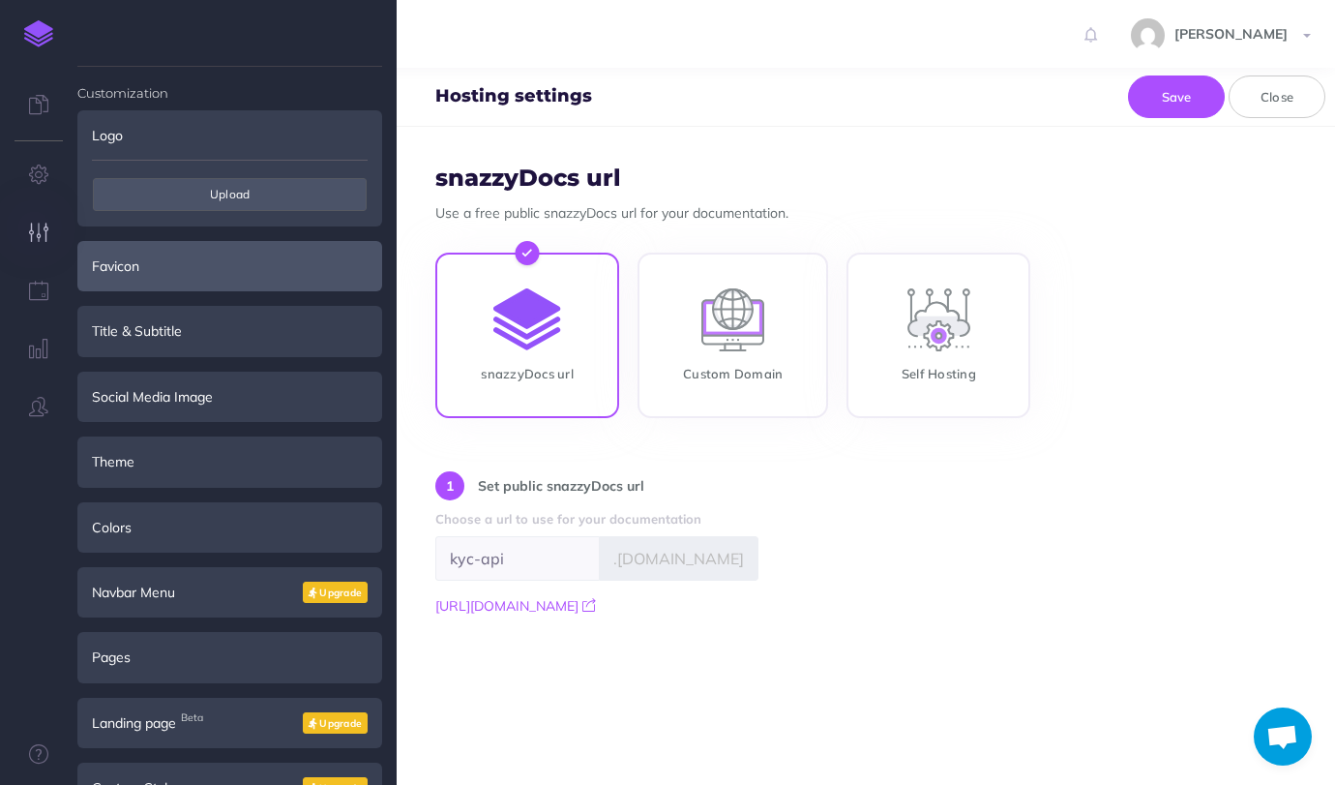
click at [228, 254] on div "Favicon" at bounding box center [229, 266] width 305 height 50
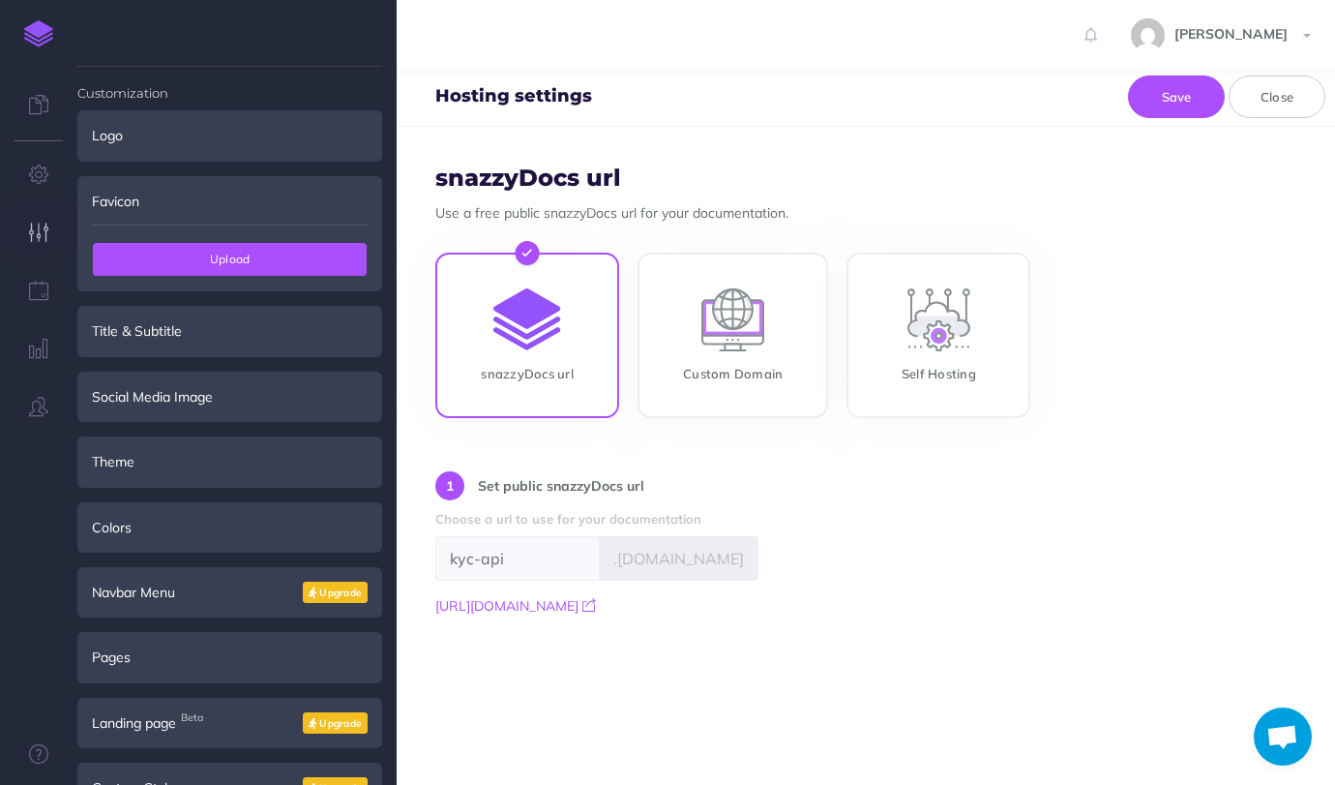
click at [242, 261] on span "Upload" at bounding box center [230, 259] width 274 height 33
click at [220, 249] on span "Upload" at bounding box center [230, 259] width 274 height 33
type input "C:\fakepath\kyc-favicon.png"
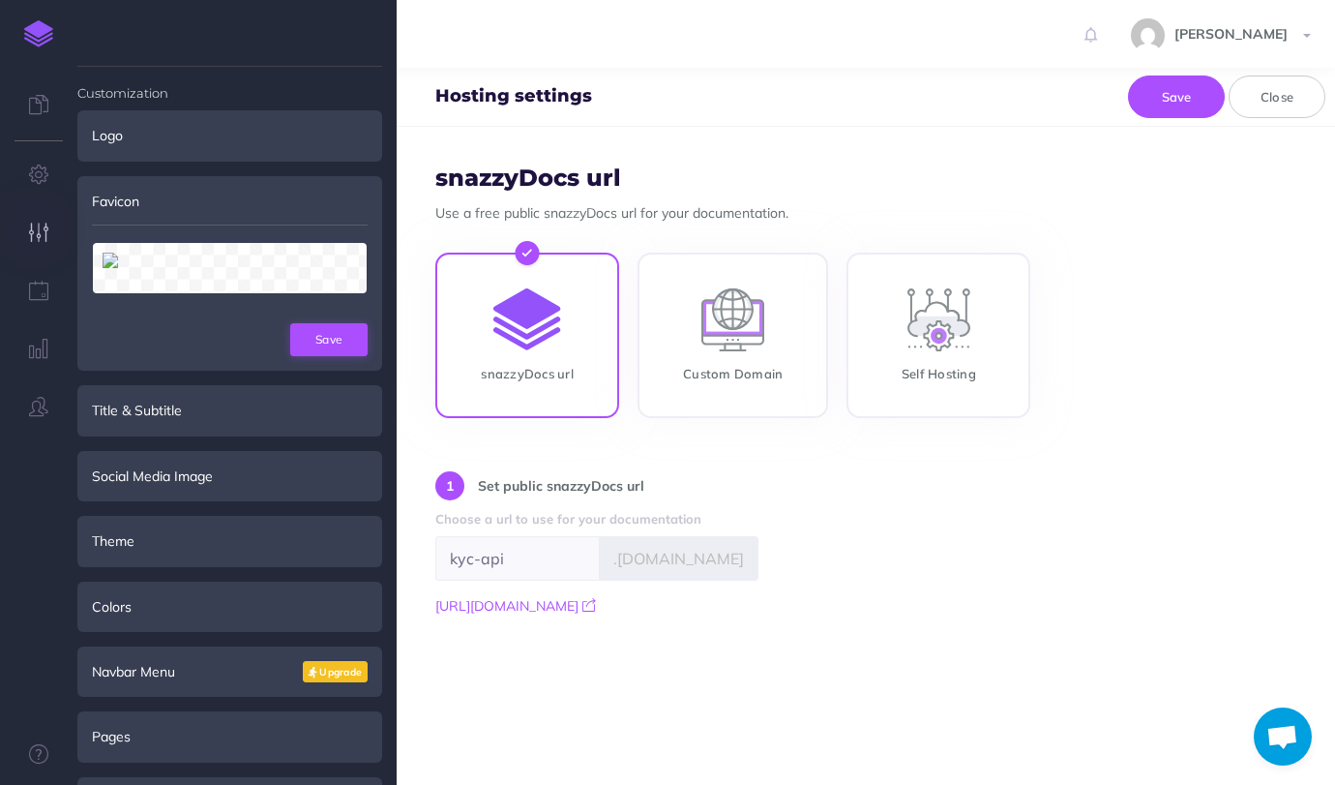
click at [328, 345] on button "Save" at bounding box center [328, 339] width 77 height 33
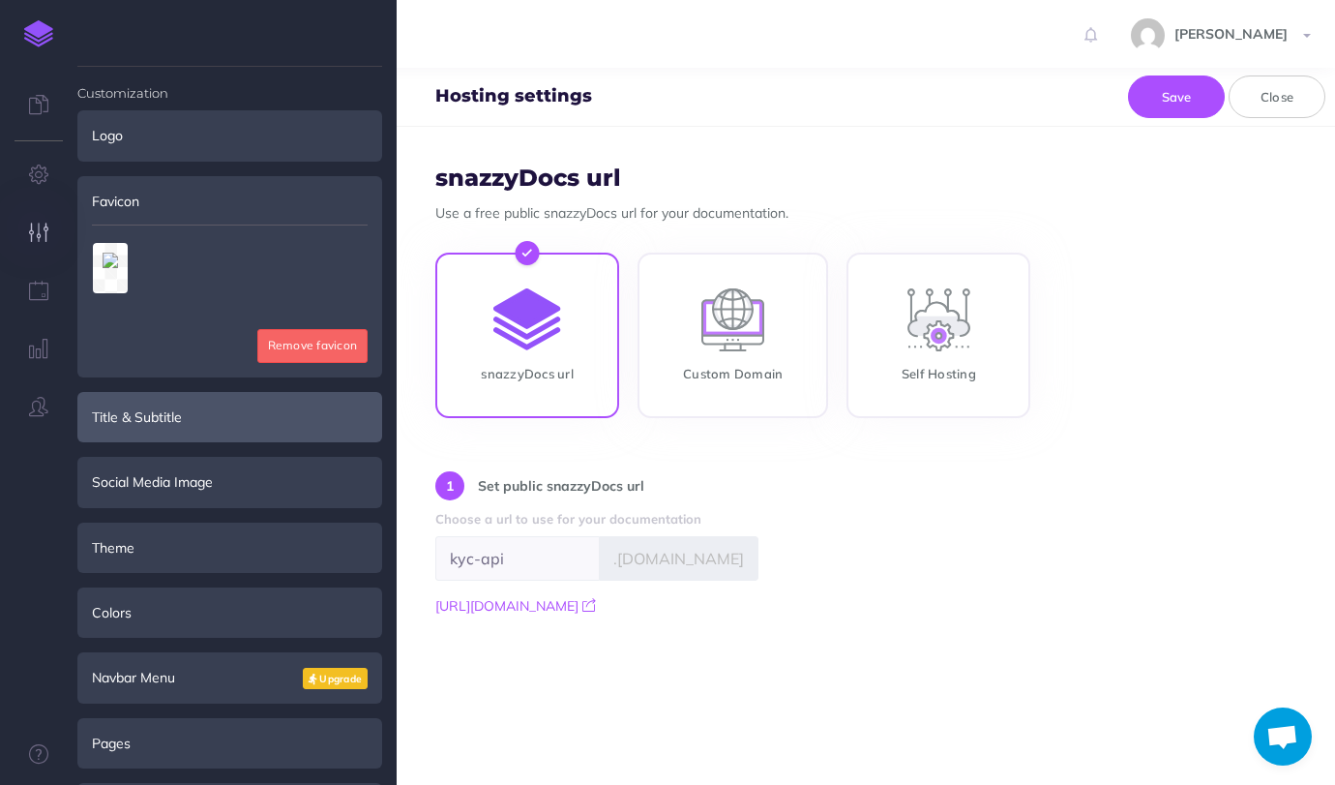
click at [286, 410] on div "Title & Subtitle" at bounding box center [229, 417] width 305 height 50
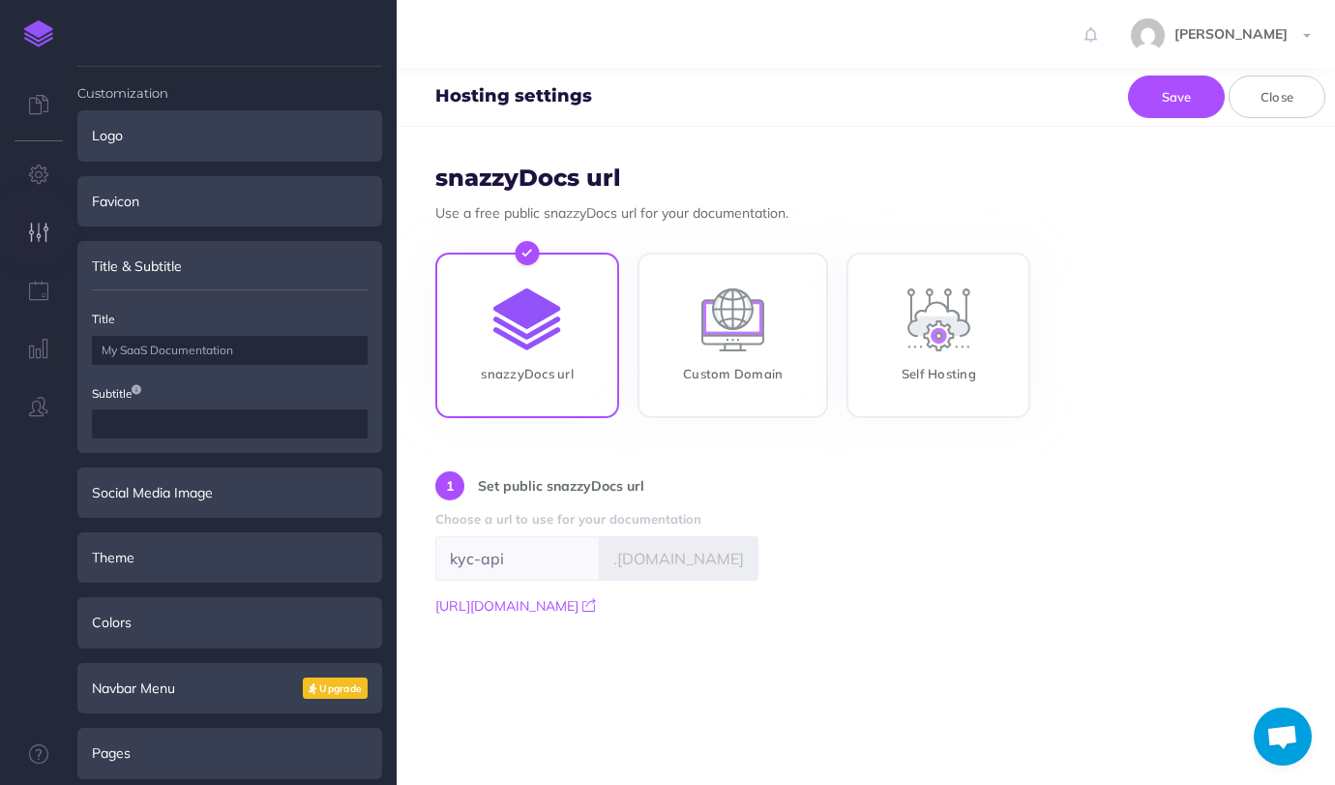
click at [260, 345] on input "text" at bounding box center [230, 350] width 276 height 29
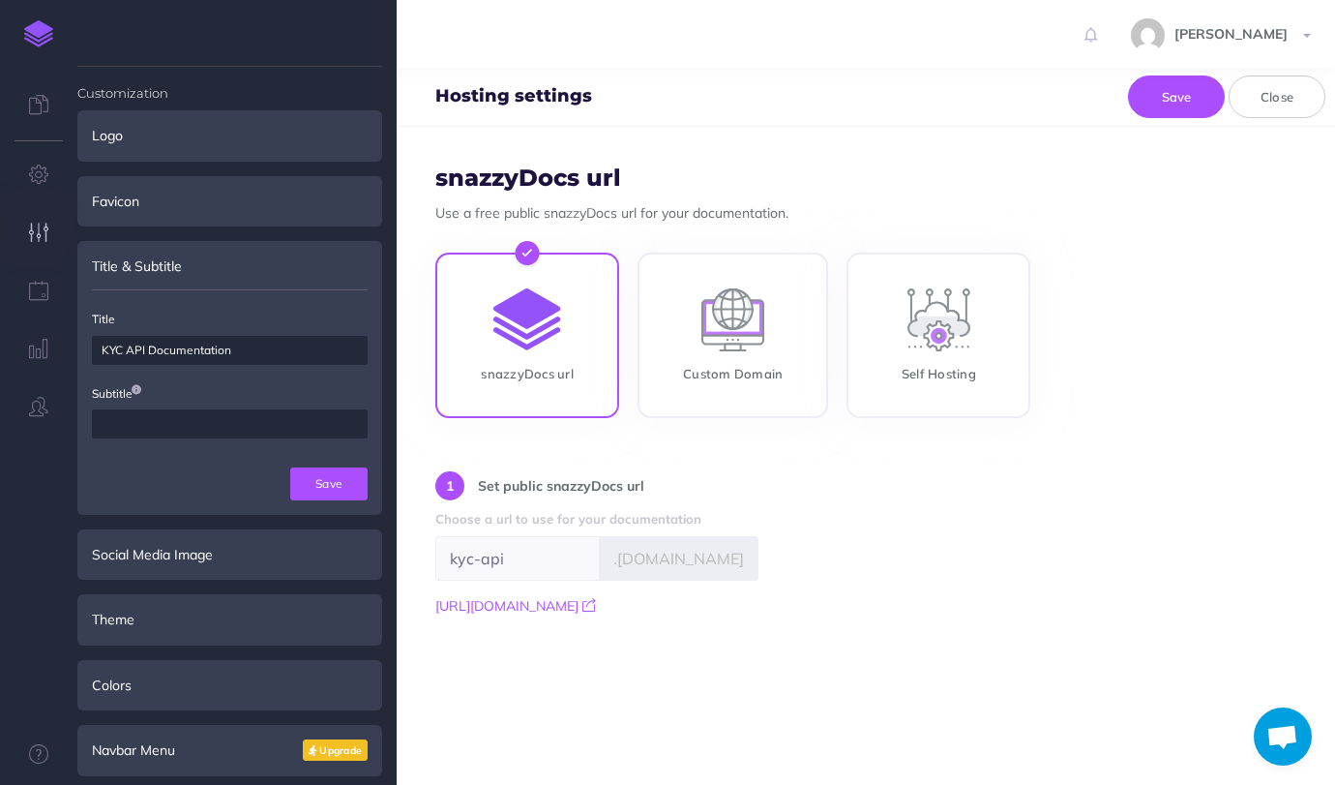
type input "KYC API Documentation"
click at [294, 421] on input "text" at bounding box center [230, 423] width 276 height 29
type input "Connecting with the KYC Platform"
click at [343, 481] on button "Save" at bounding box center [328, 483] width 77 height 33
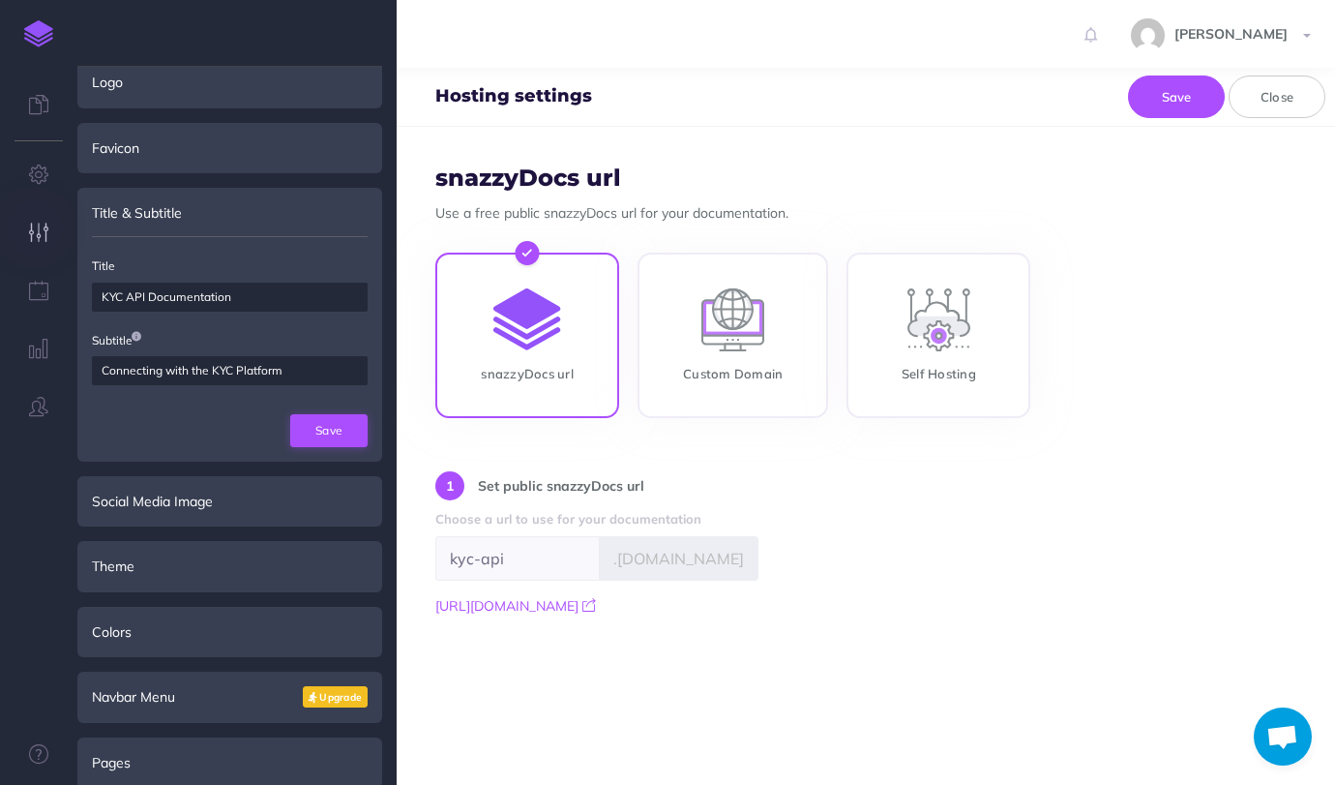
scroll to position [60, 0]
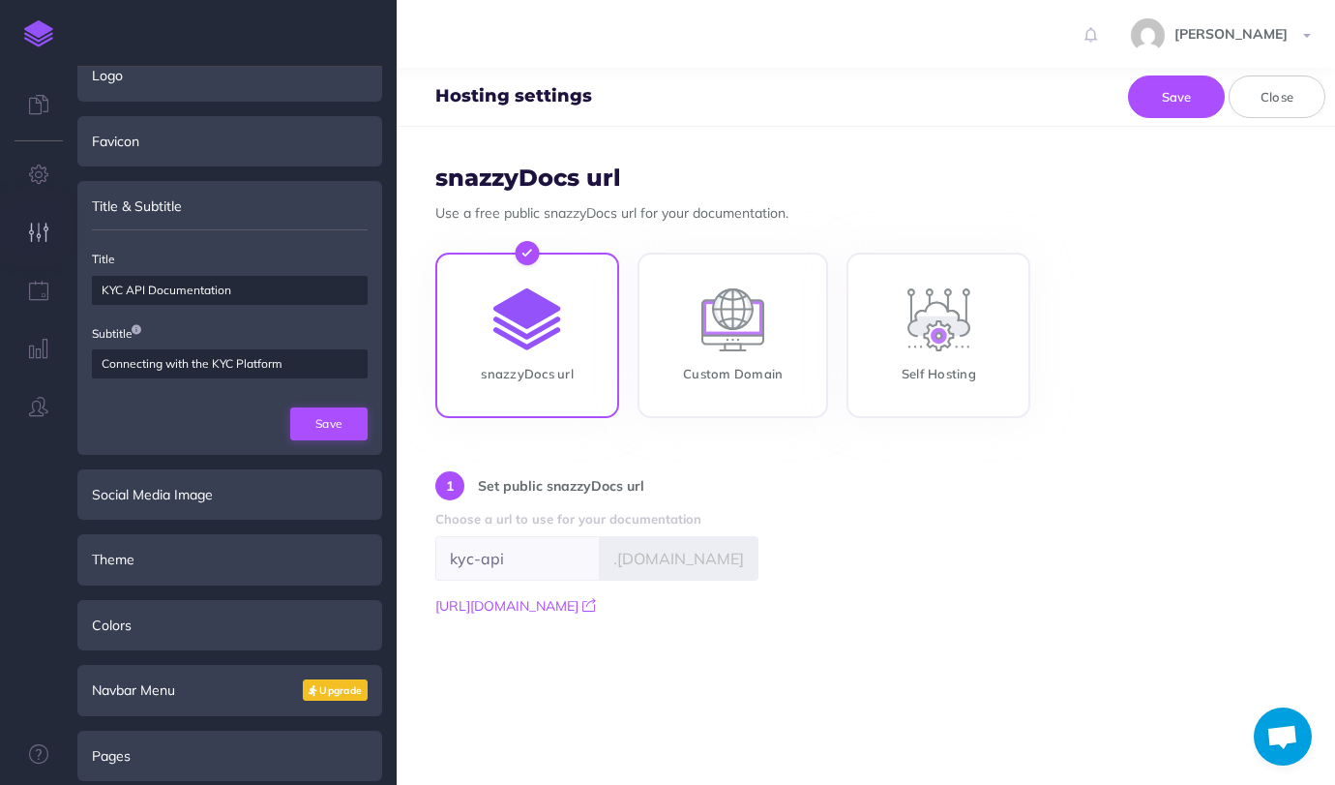
click at [332, 427] on button "Save" at bounding box center [328, 423] width 77 height 33
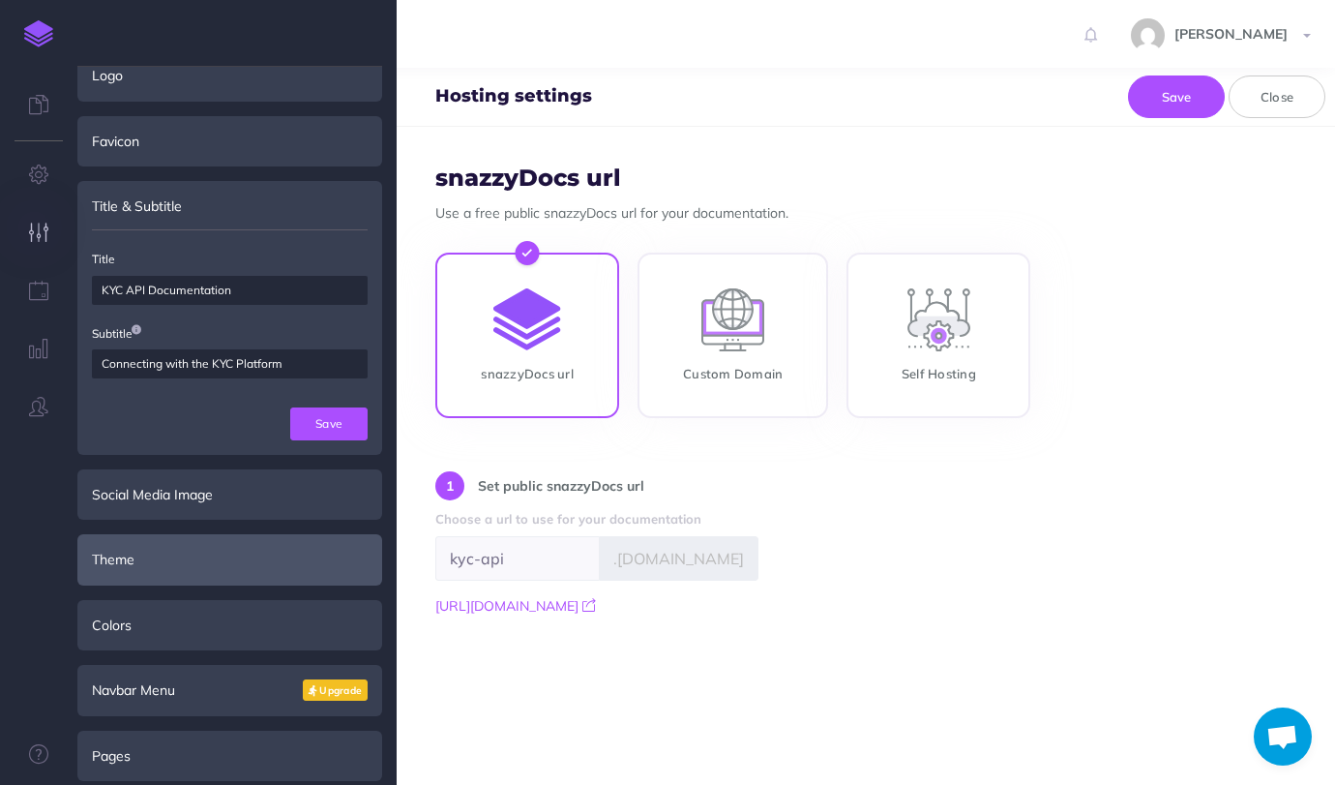
click at [275, 558] on div "Theme" at bounding box center [229, 559] width 305 height 50
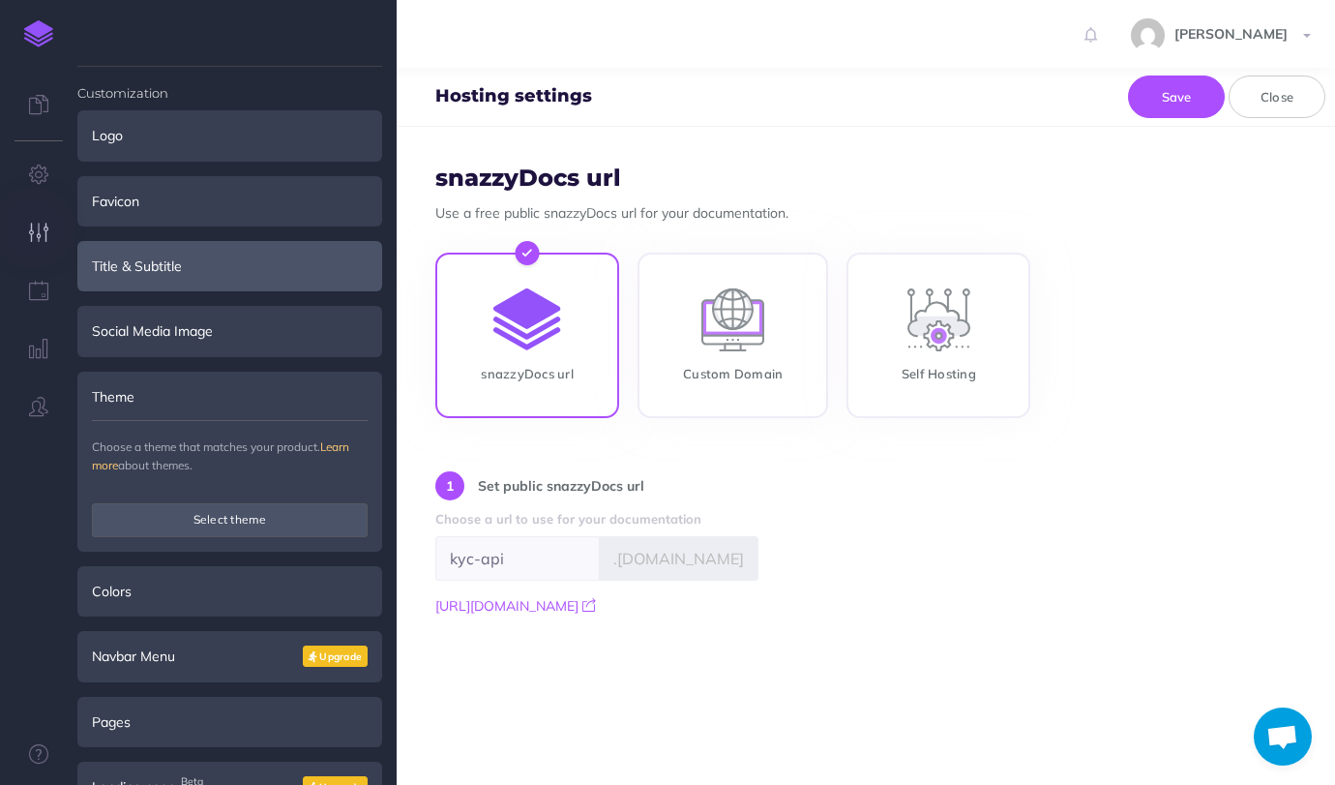
click at [268, 282] on div "Title & Subtitle" at bounding box center [229, 266] width 305 height 50
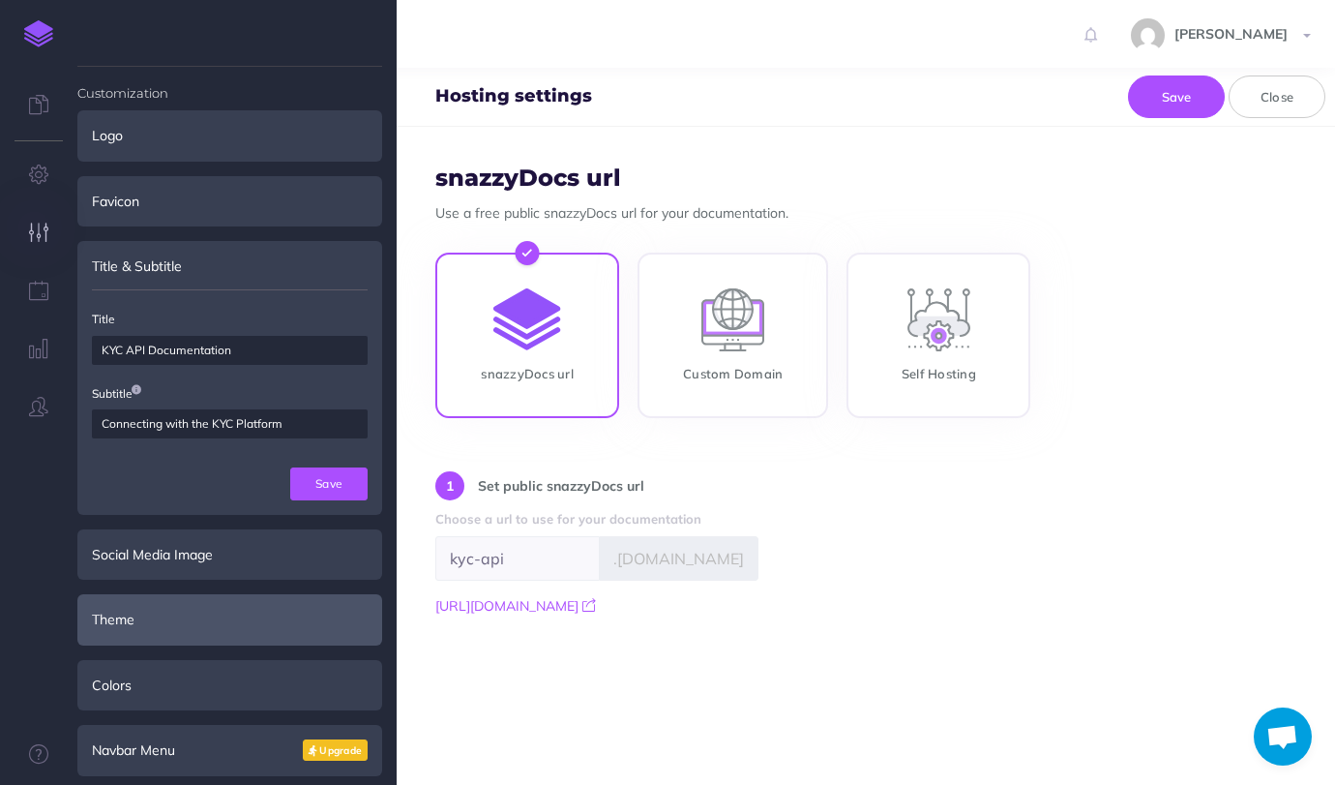
click at [261, 624] on div "Theme" at bounding box center [229, 619] width 305 height 50
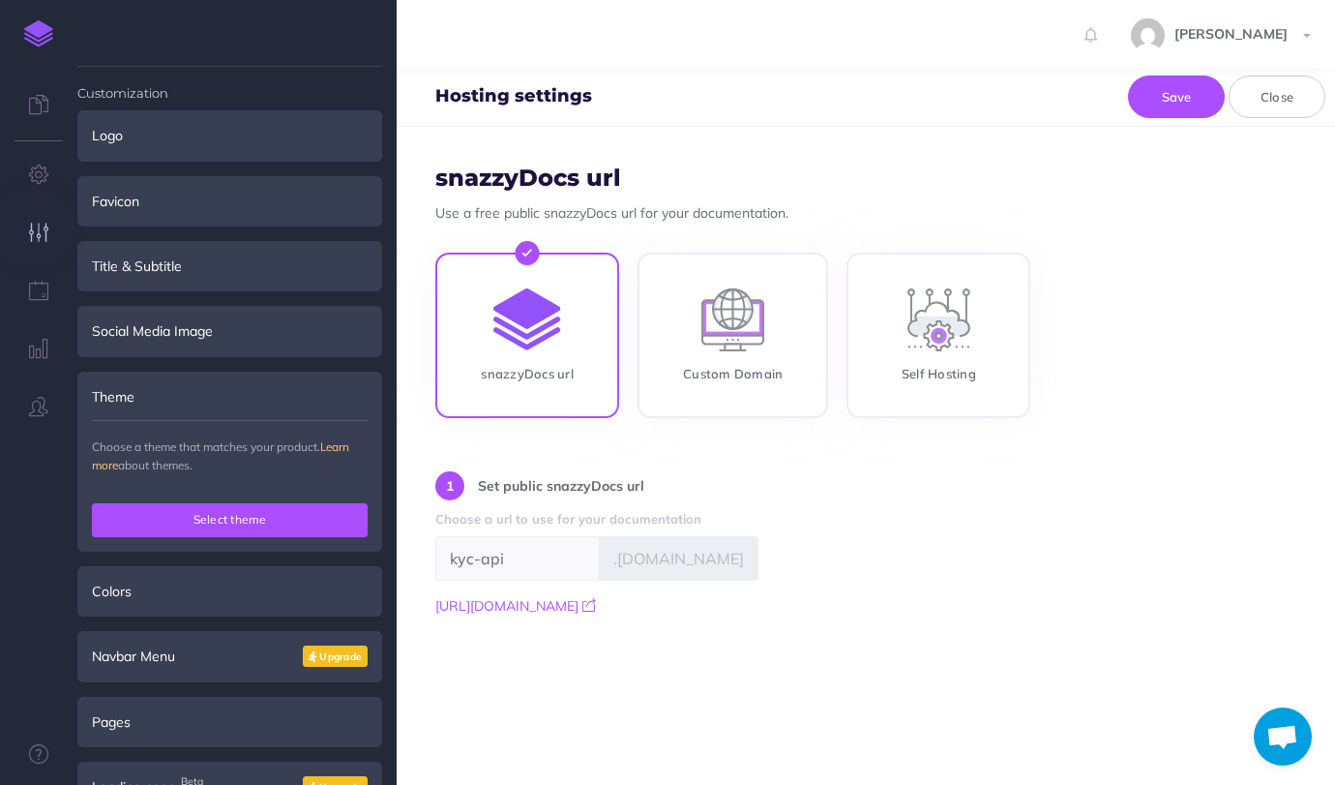
click at [293, 516] on button "Select theme" at bounding box center [230, 519] width 276 height 33
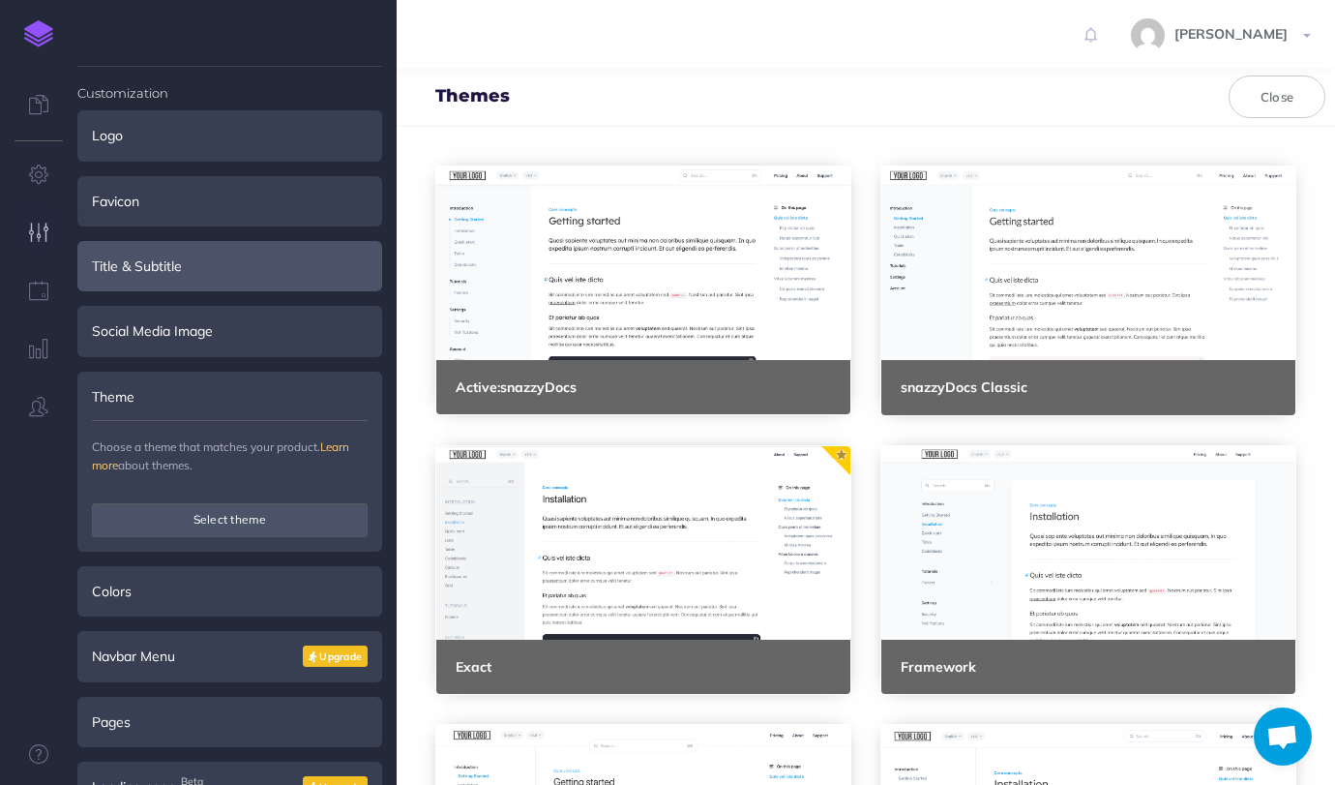
click at [239, 262] on div "Title & Subtitle" at bounding box center [229, 266] width 305 height 50
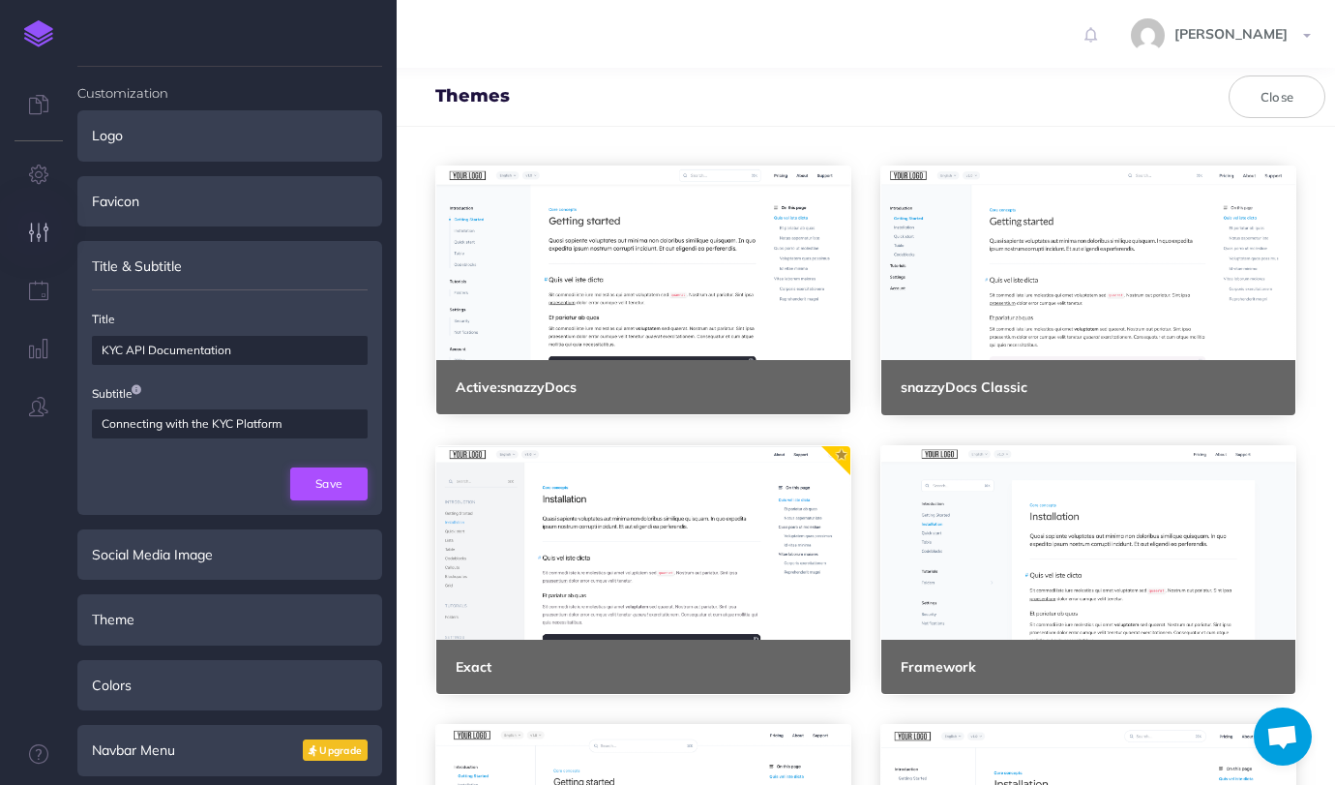
click at [326, 484] on button "Save" at bounding box center [328, 483] width 77 height 33
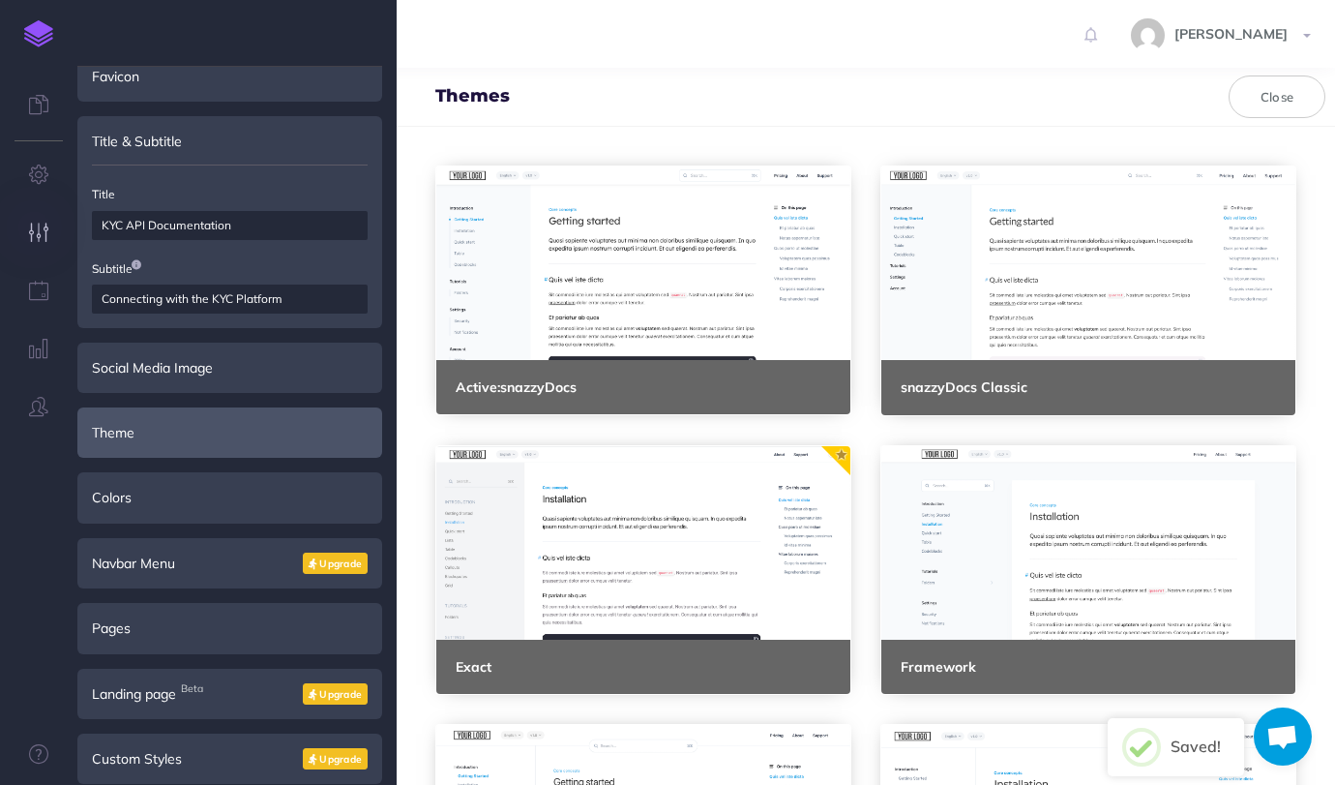
scroll to position [132, 0]
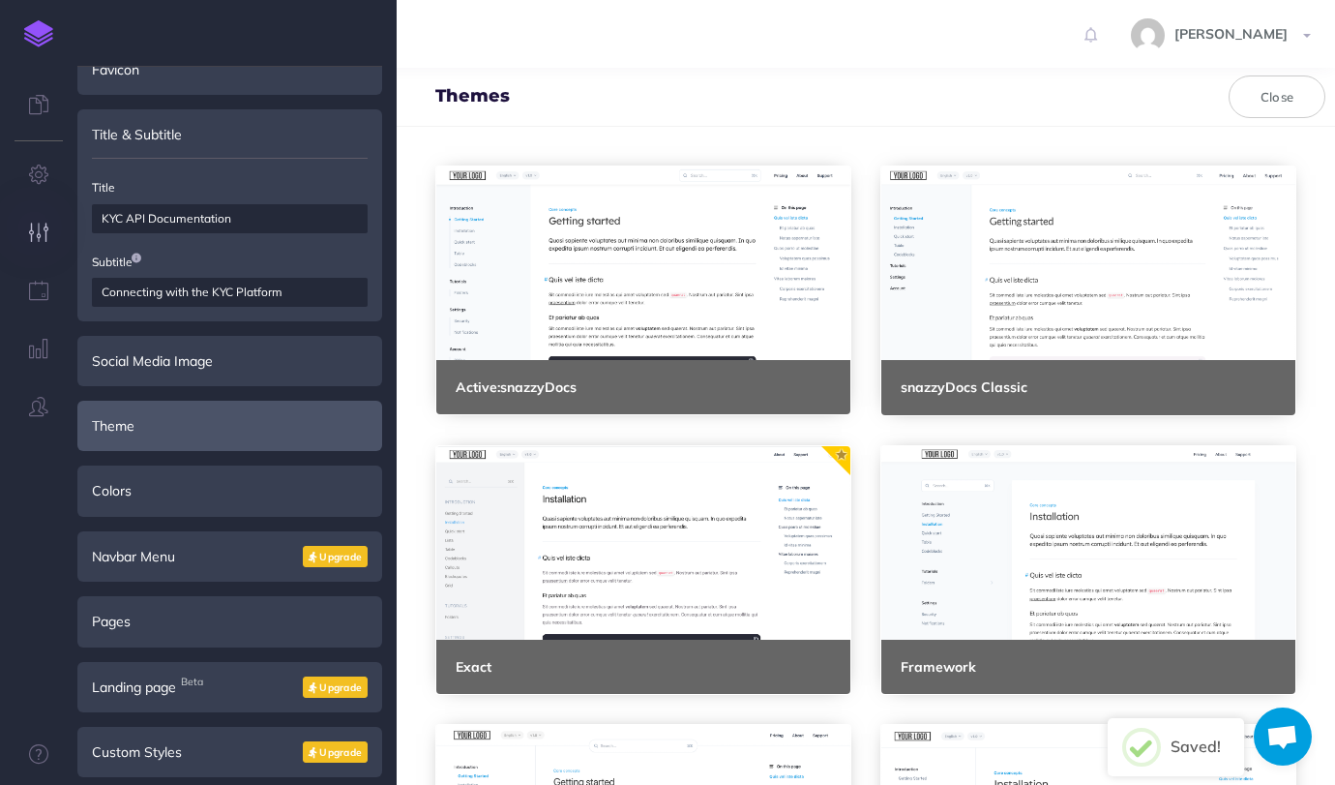
click at [220, 439] on div "Theme" at bounding box center [229, 426] width 305 height 50
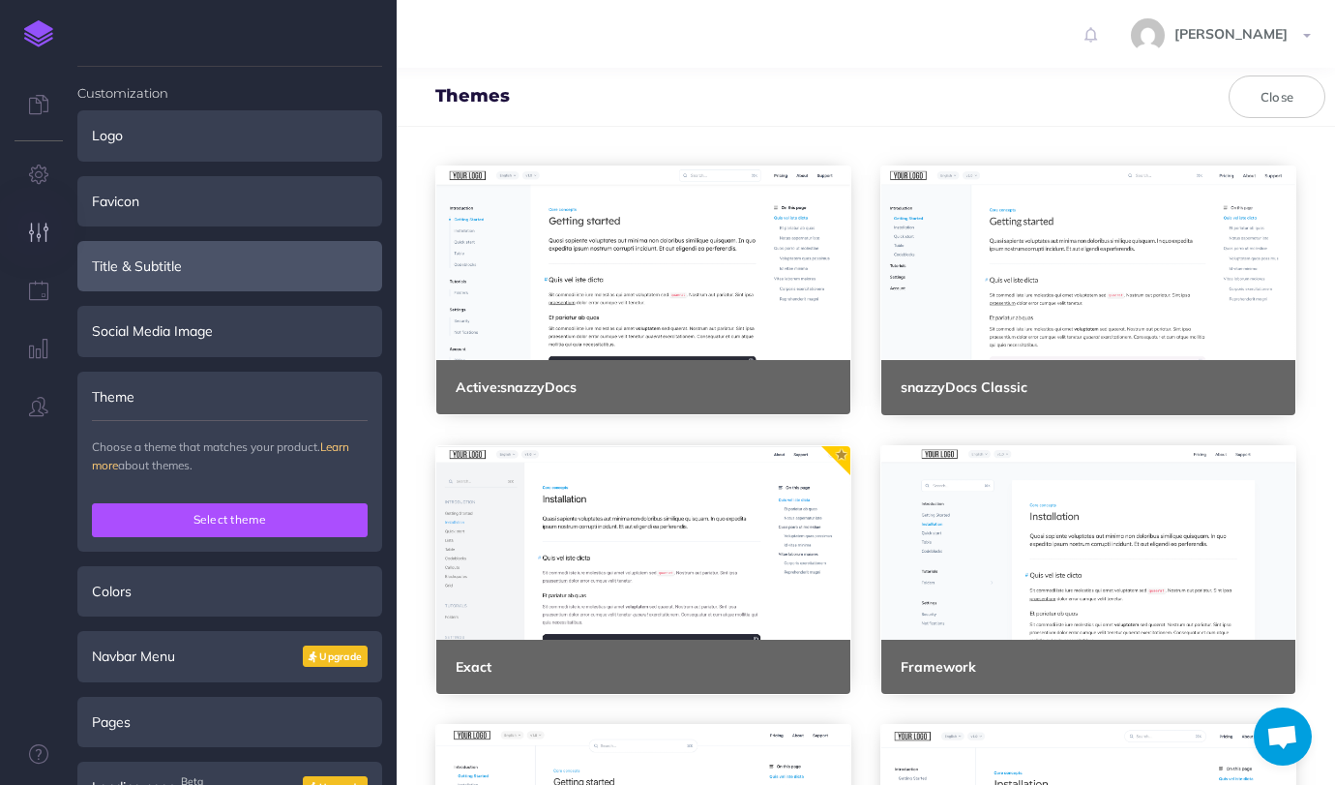
drag, startPoint x: 288, startPoint y: 522, endPoint x: 317, endPoint y: 515, distance: 29.8
click at [290, 522] on button "Select theme" at bounding box center [230, 519] width 276 height 33
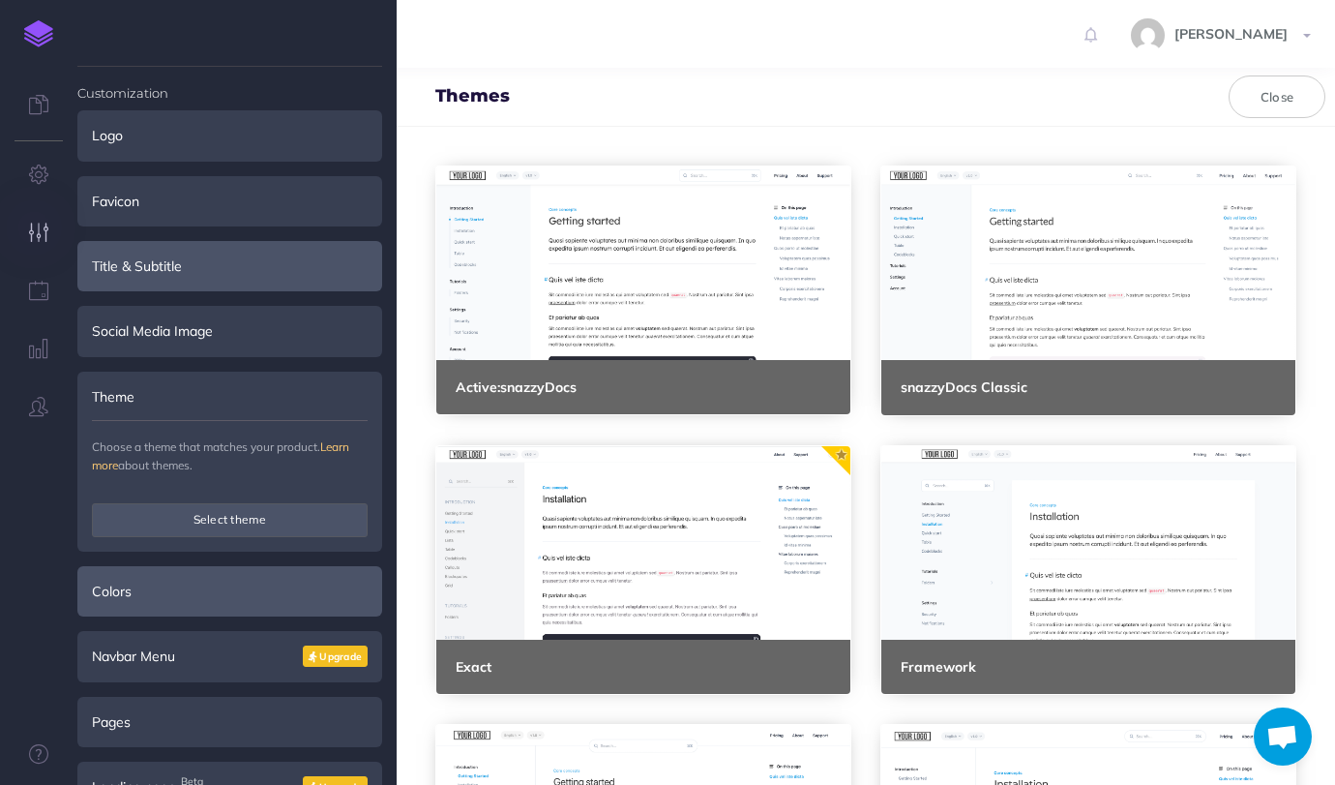
click at [260, 595] on div "Colors" at bounding box center [229, 591] width 305 height 50
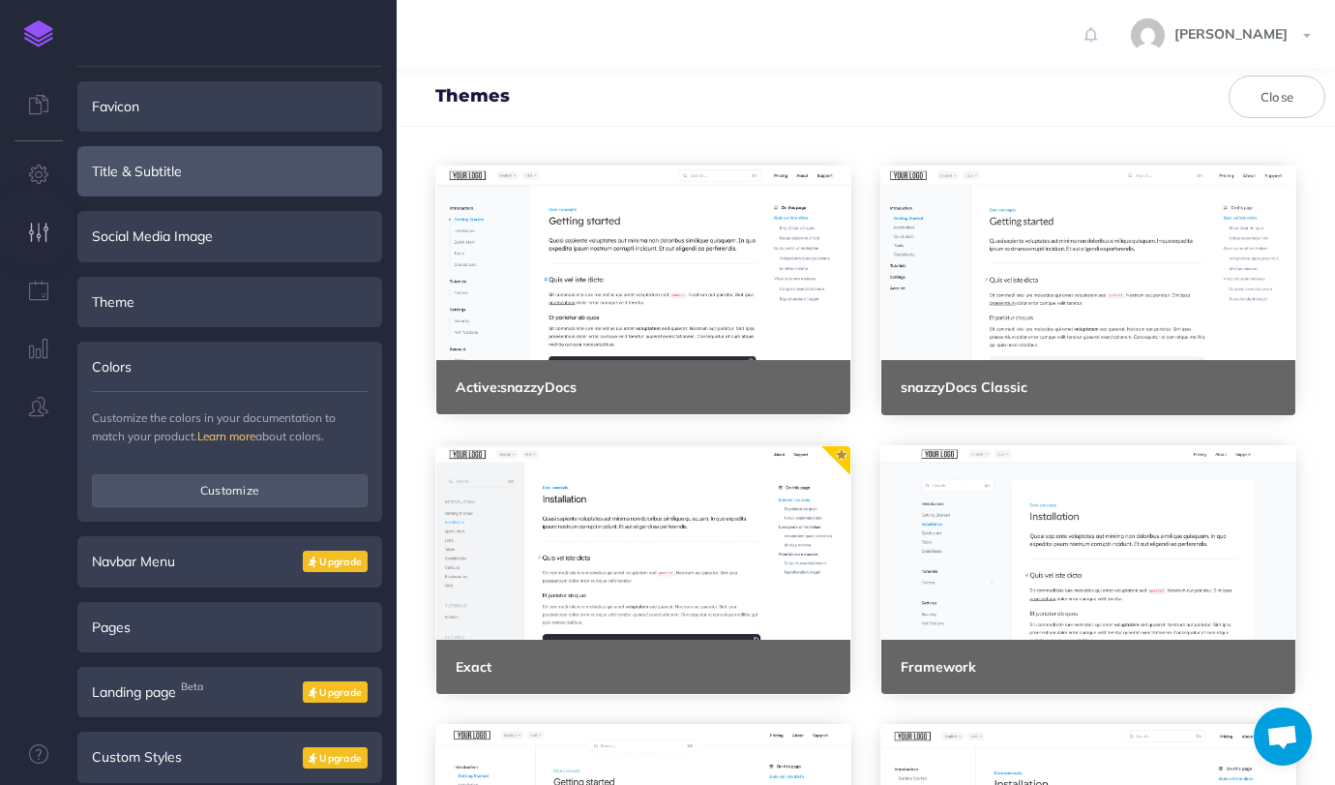
scroll to position [109, 0]
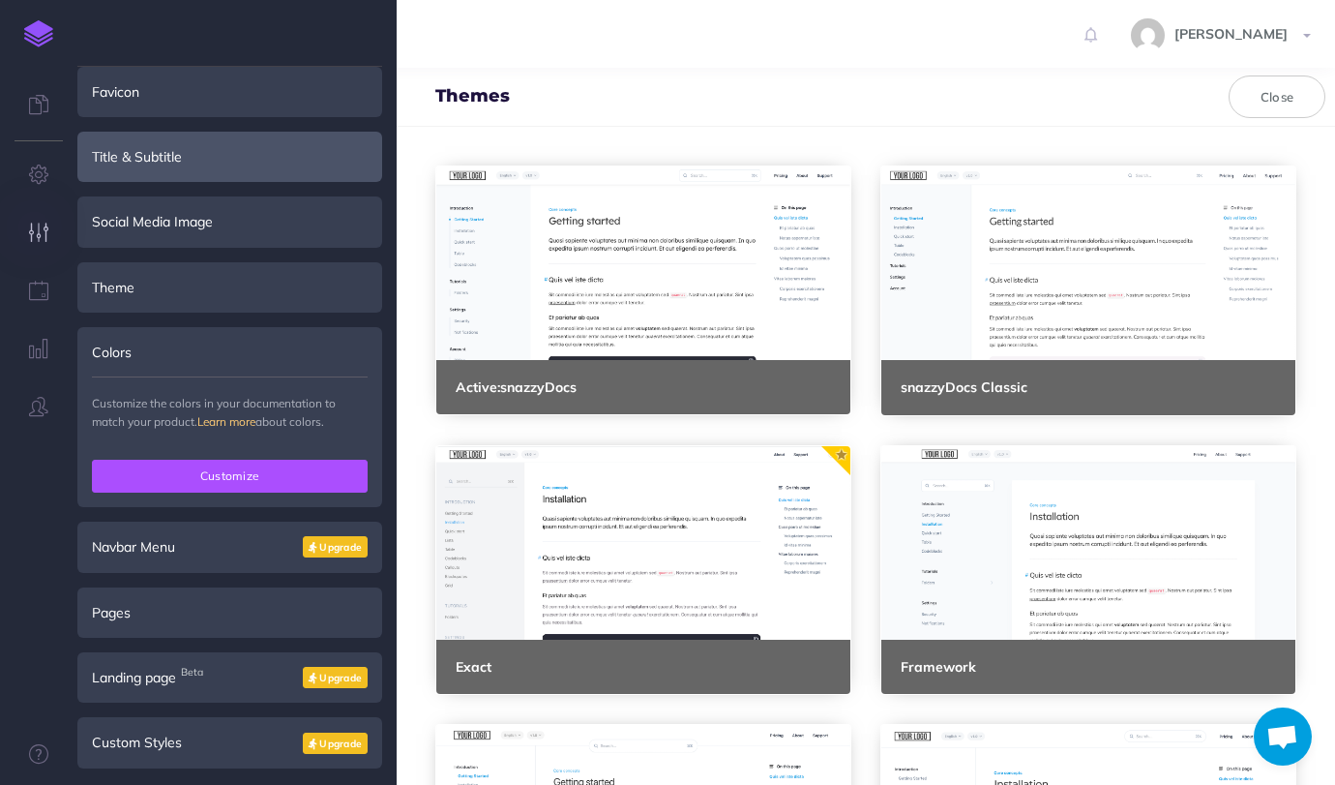
click at [264, 472] on button "Customize" at bounding box center [230, 476] width 276 height 33
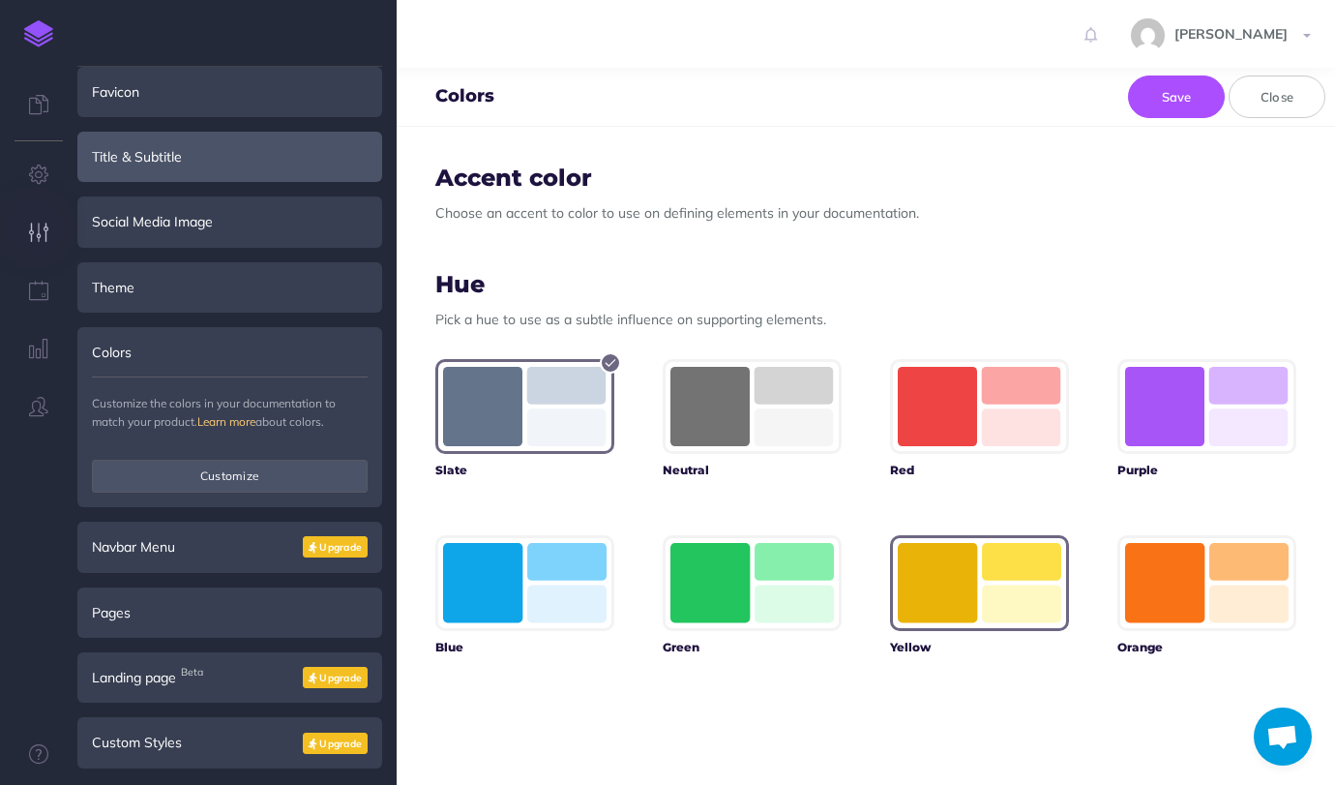
click at [1007, 576] on rect "button" at bounding box center [1021, 562] width 79 height 38
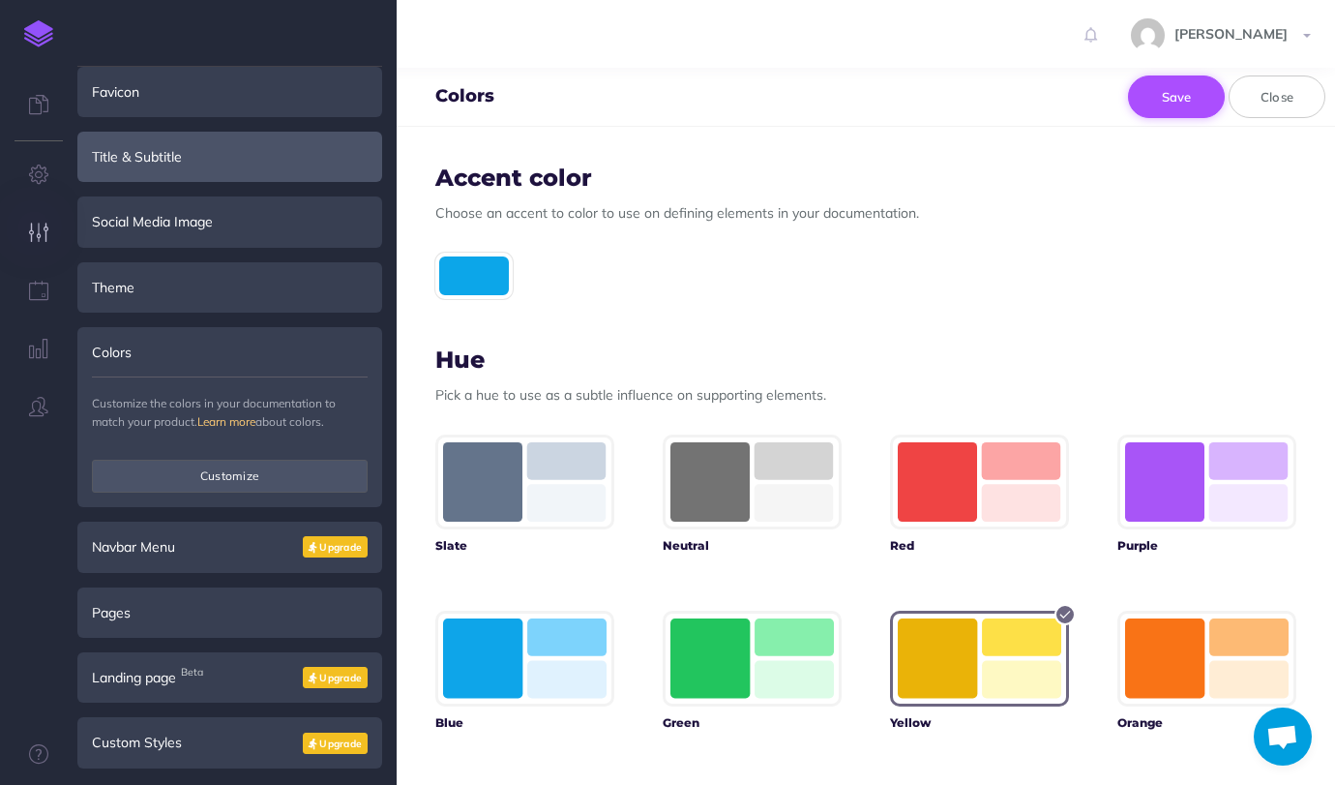
click at [1189, 93] on button "Save" at bounding box center [1176, 96] width 97 height 43
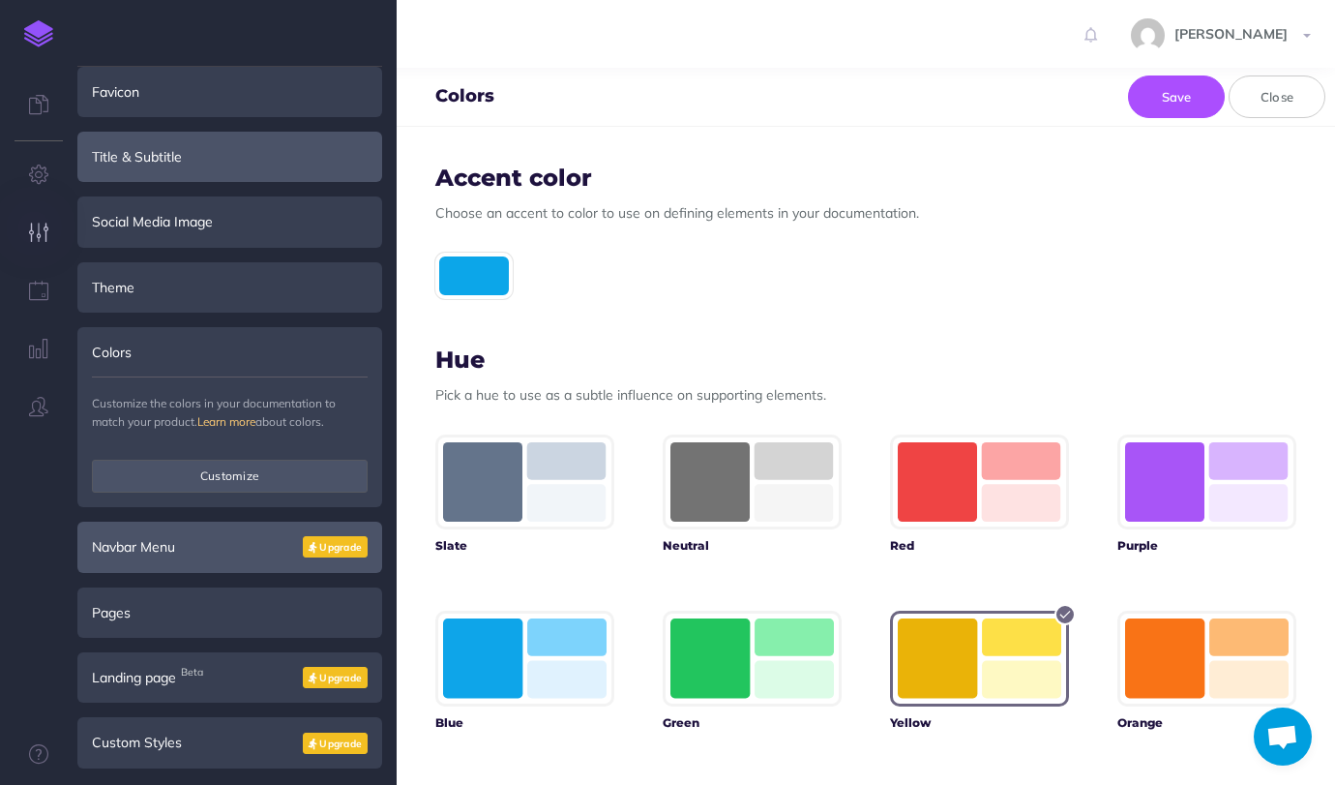
click at [175, 528] on div "Navbar Menu Upgrade" at bounding box center [229, 547] width 305 height 50
click at [182, 641] on ul "Customization Logo Upload Favicon Remove favicon Title & Subtitle Title KYC API…" at bounding box center [229, 434] width 305 height 734
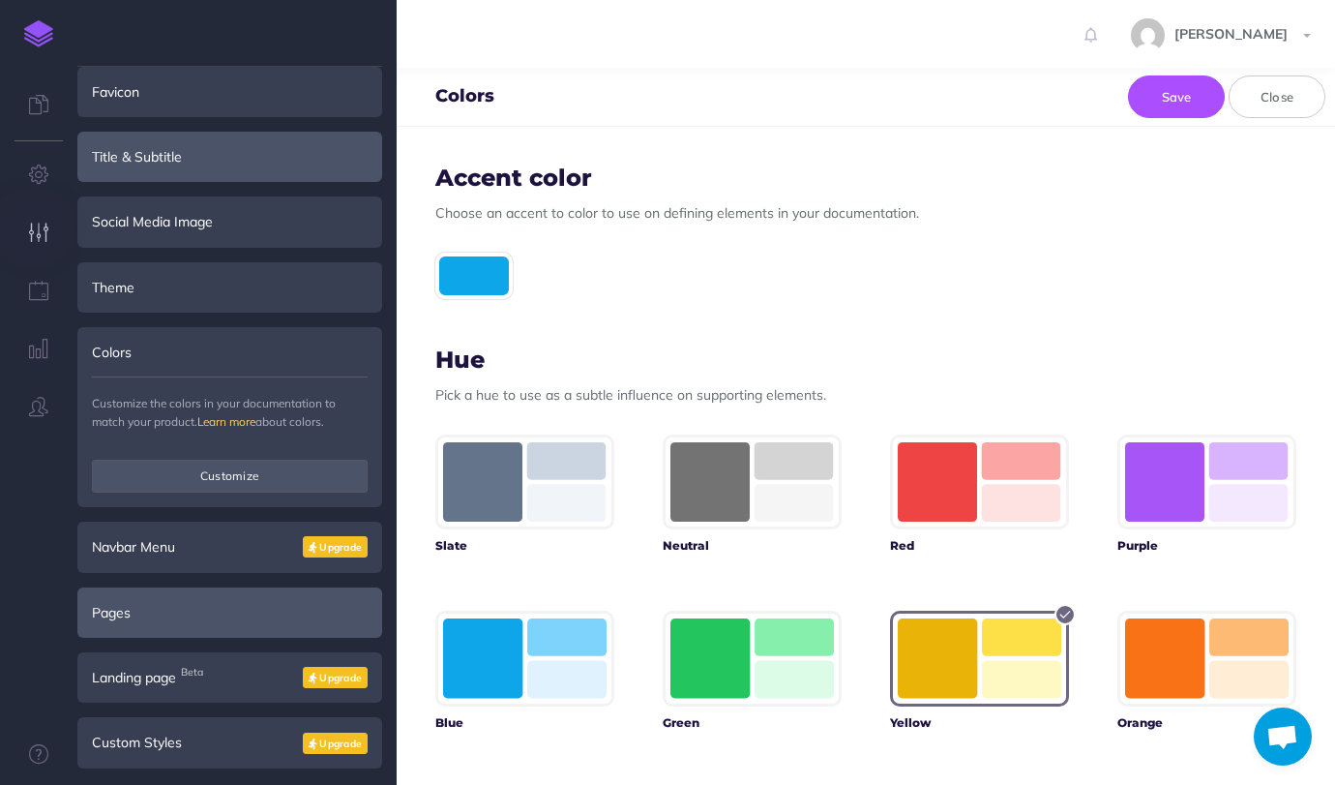
click at [186, 620] on div "Pages" at bounding box center [229, 612] width 305 height 50
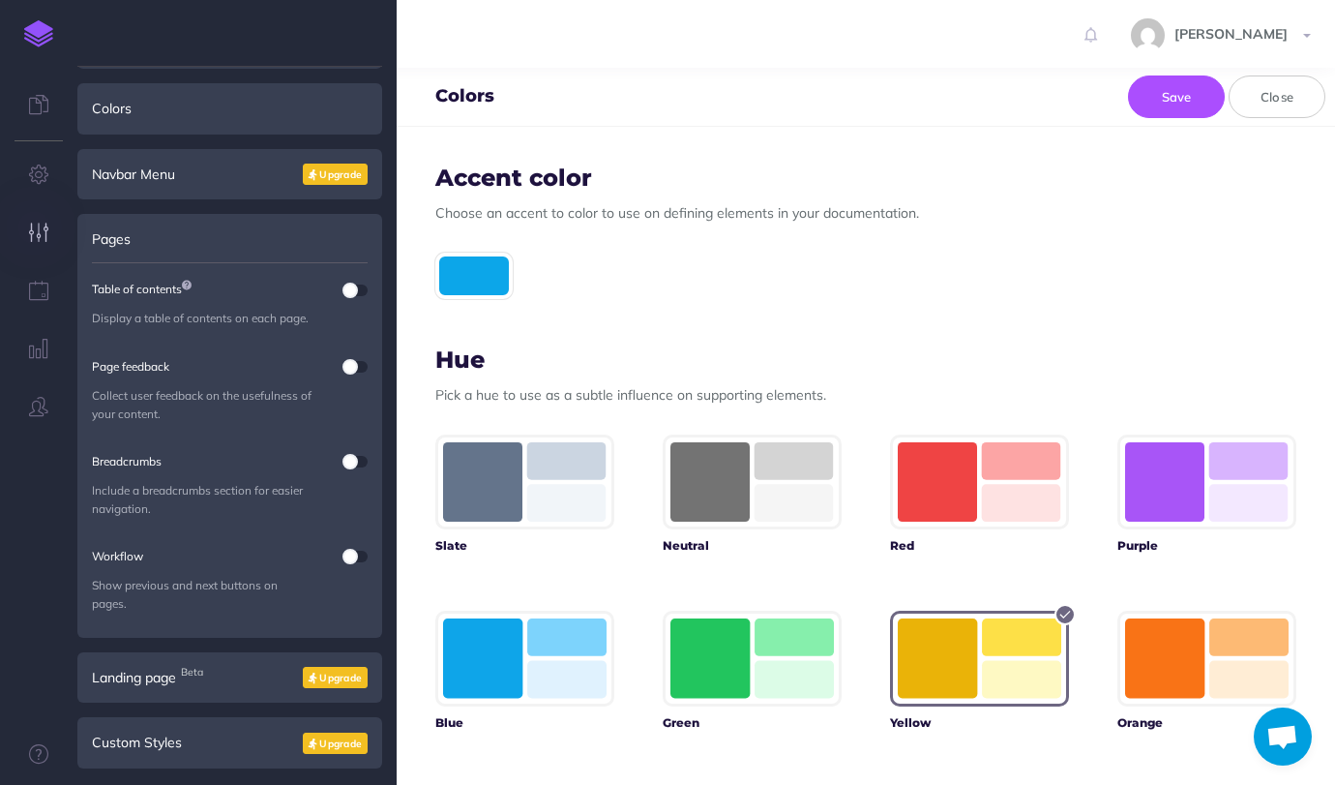
scroll to position [0, 0]
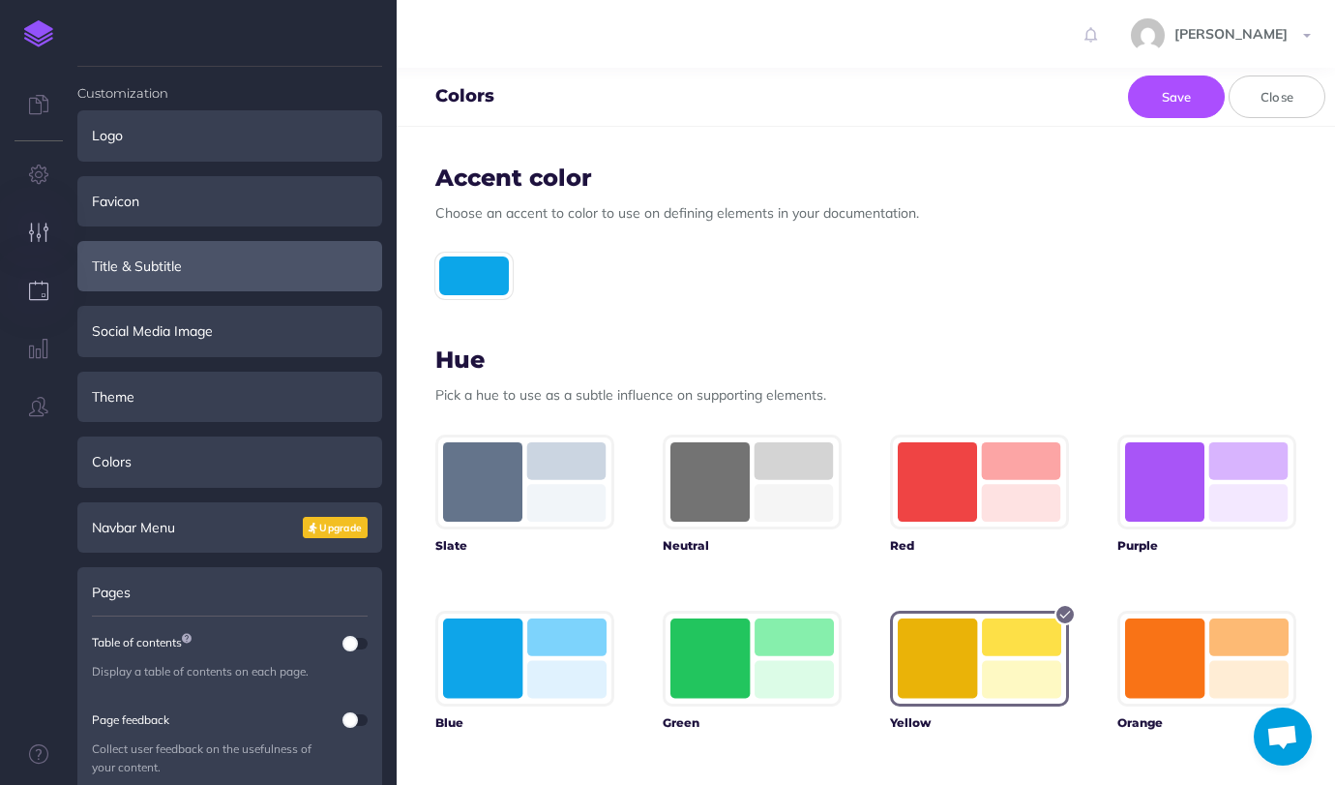
click at [46, 295] on icon "button" at bounding box center [39, 290] width 20 height 19
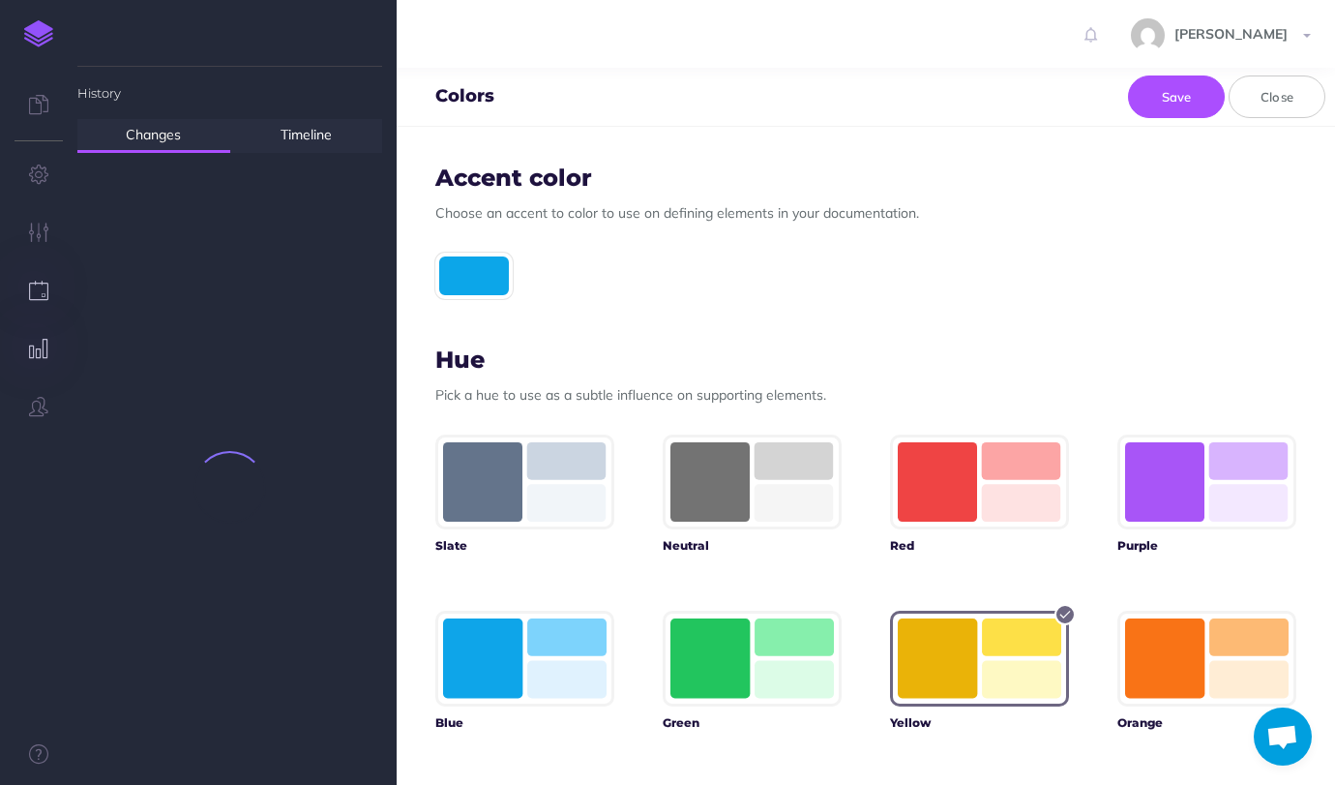
click at [38, 343] on icon "button" at bounding box center [39, 348] width 20 height 19
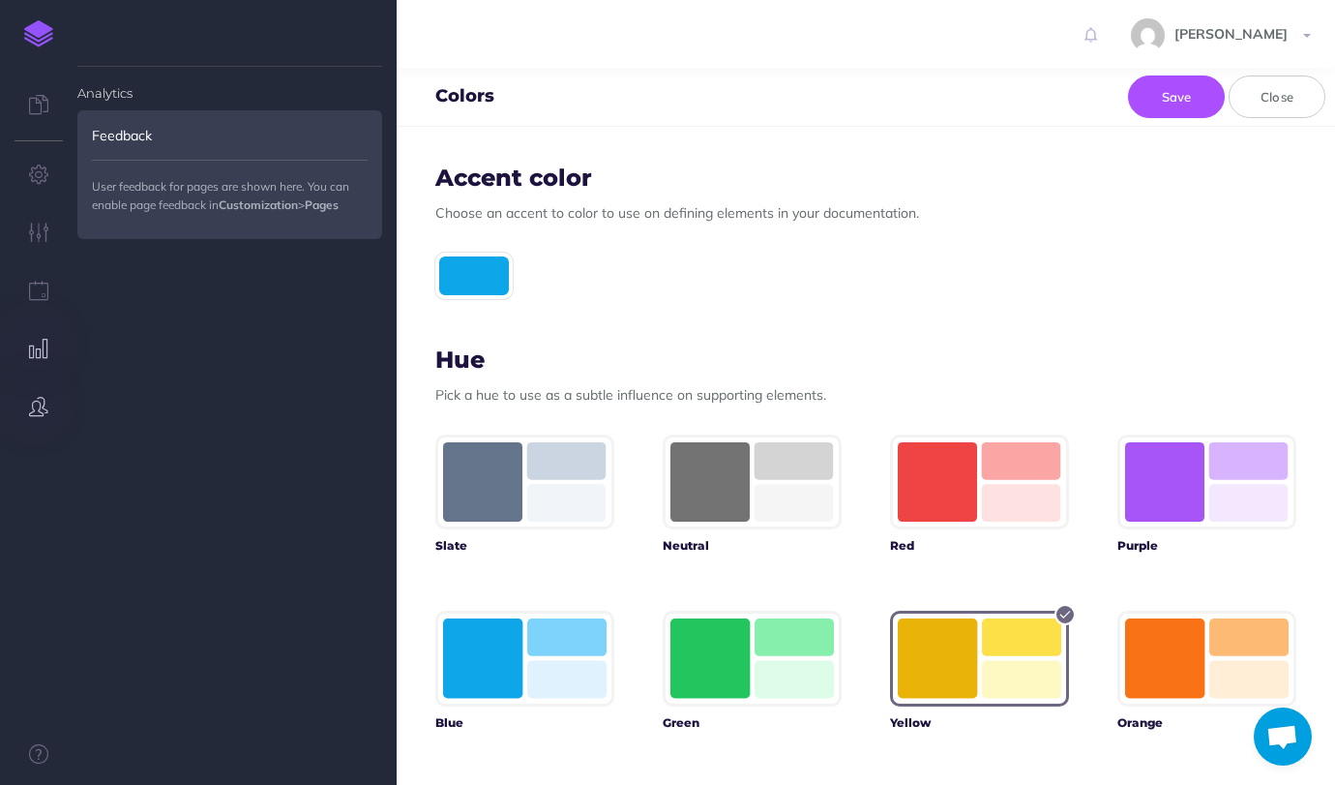
click at [42, 407] on icon "button" at bounding box center [38, 406] width 19 height 19
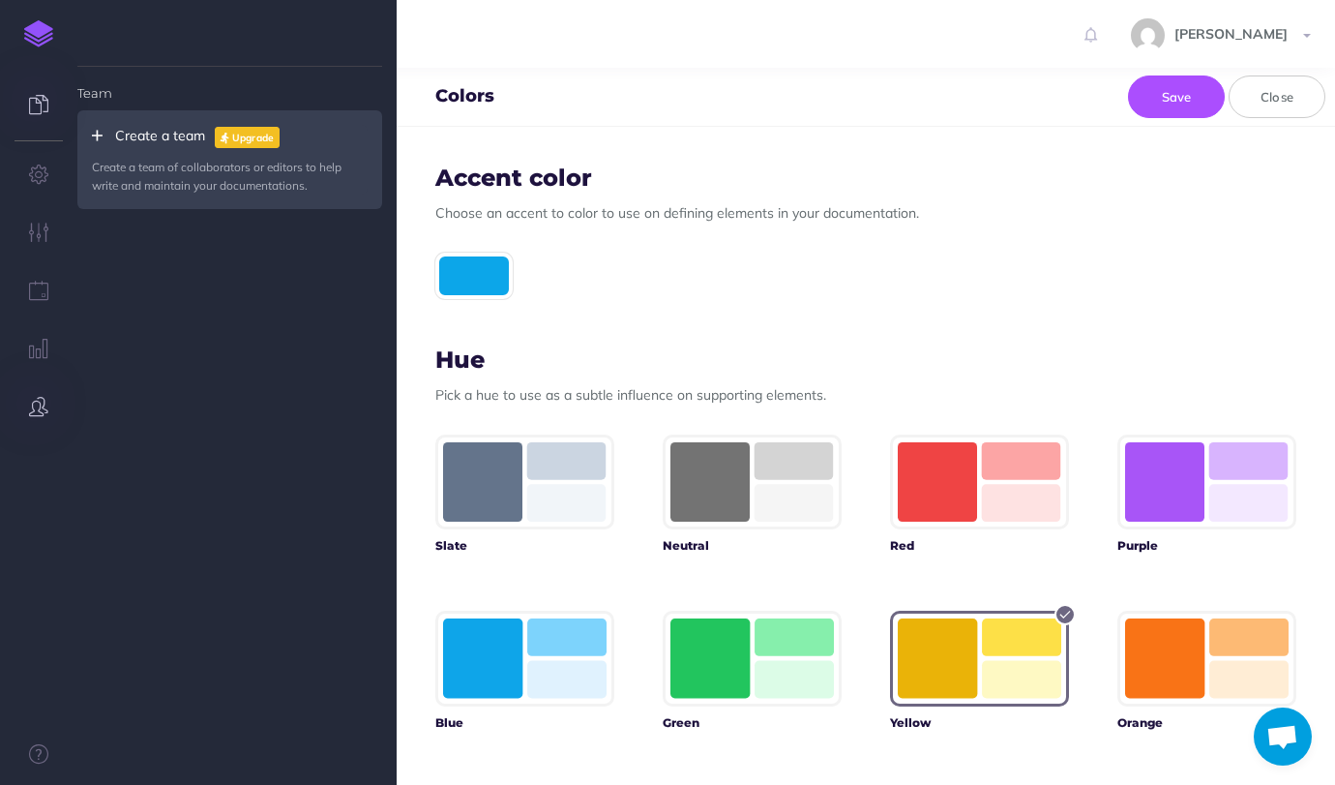
click at [50, 87] on link at bounding box center [38, 106] width 77 height 58
click at [39, 106] on icon at bounding box center [38, 104] width 19 height 19
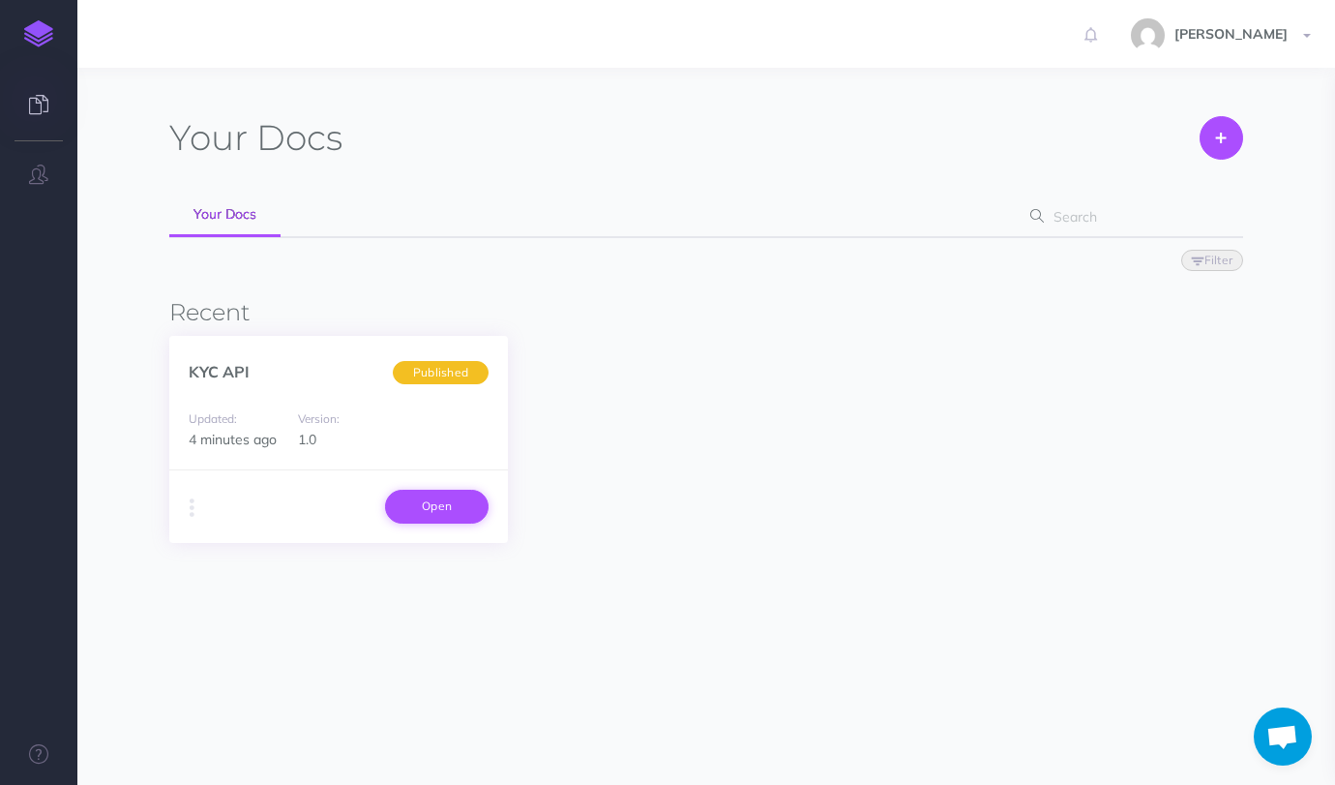
click at [428, 506] on link "Open" at bounding box center [437, 506] width 104 height 33
click at [192, 507] on icon "button" at bounding box center [192, 507] width 5 height 27
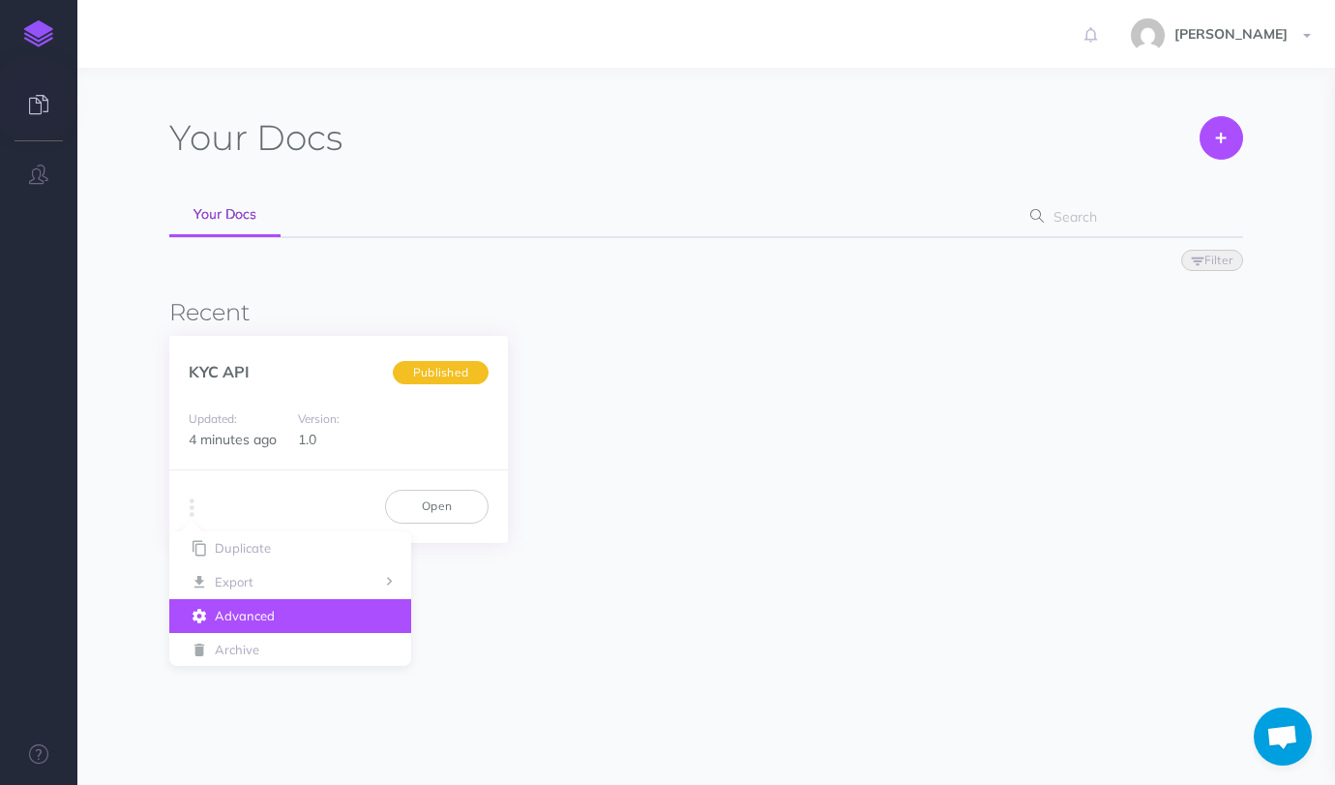
click at [295, 604] on button "Advanced" at bounding box center [290, 616] width 242 height 34
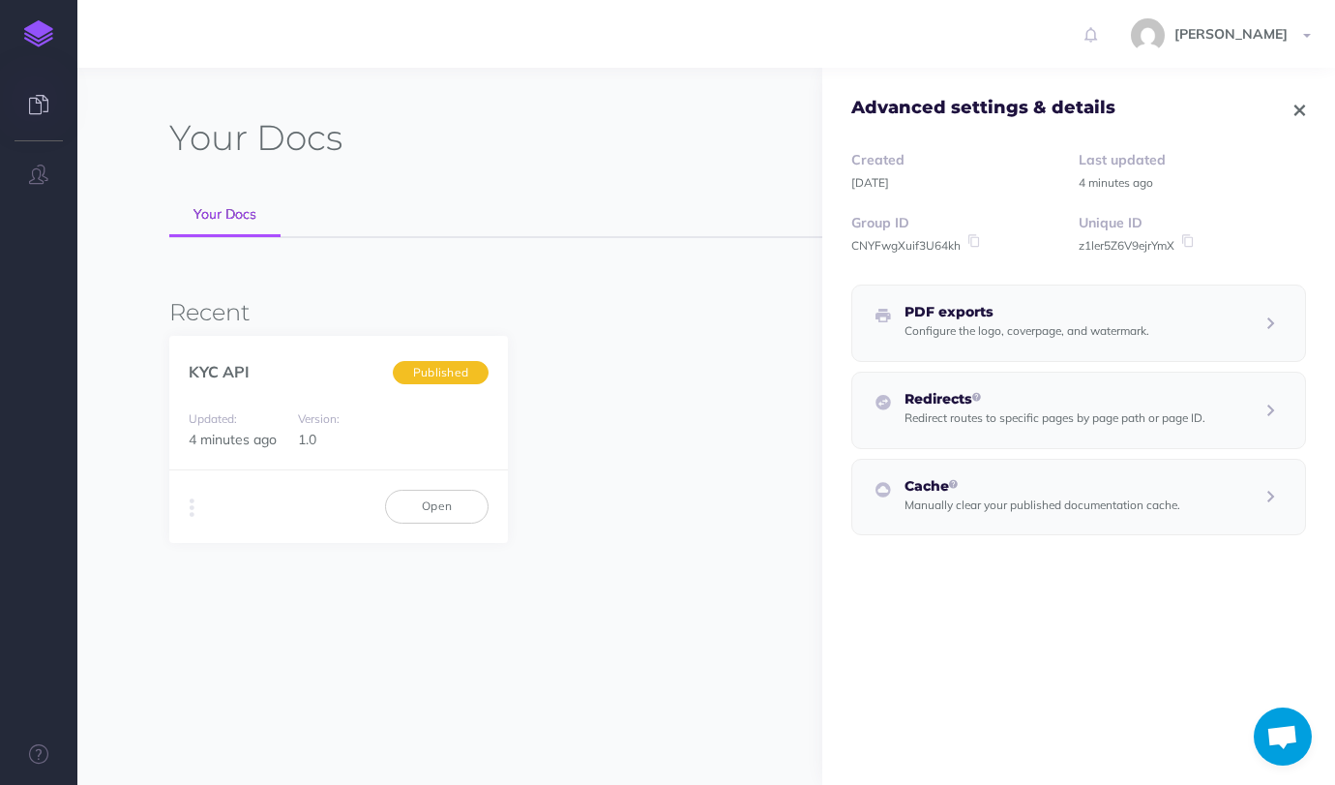
click at [1296, 105] on icon "button" at bounding box center [1300, 111] width 11 height 14
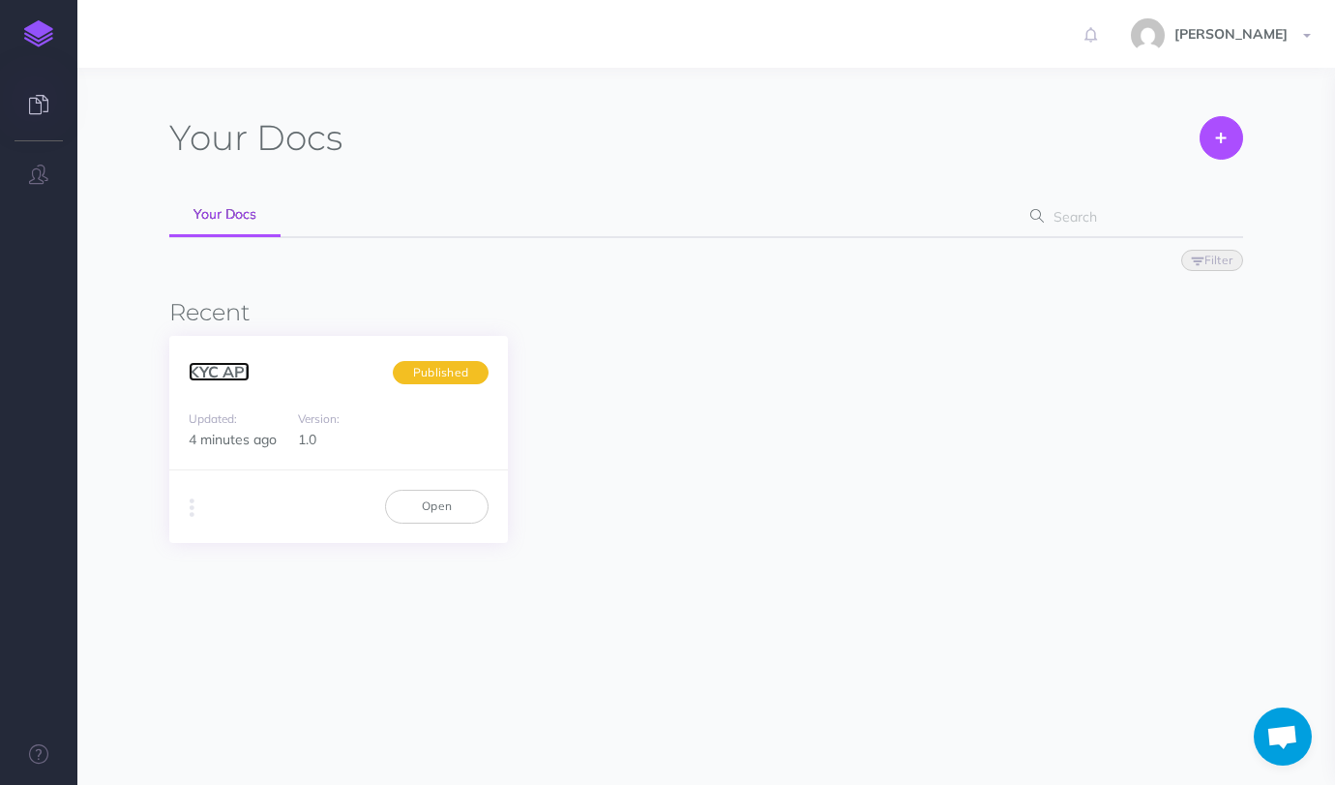
click at [214, 379] on link "KYC API" at bounding box center [219, 371] width 61 height 19
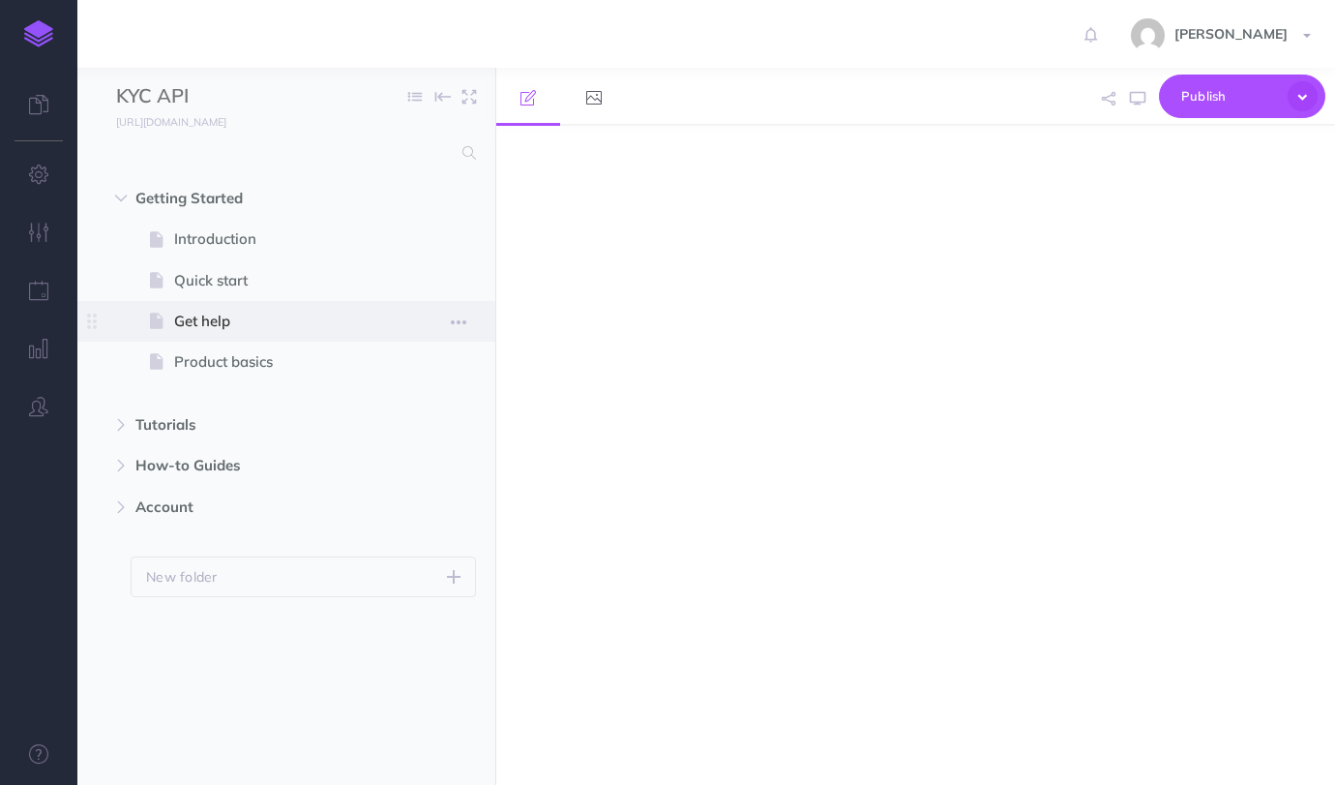
select select "null"
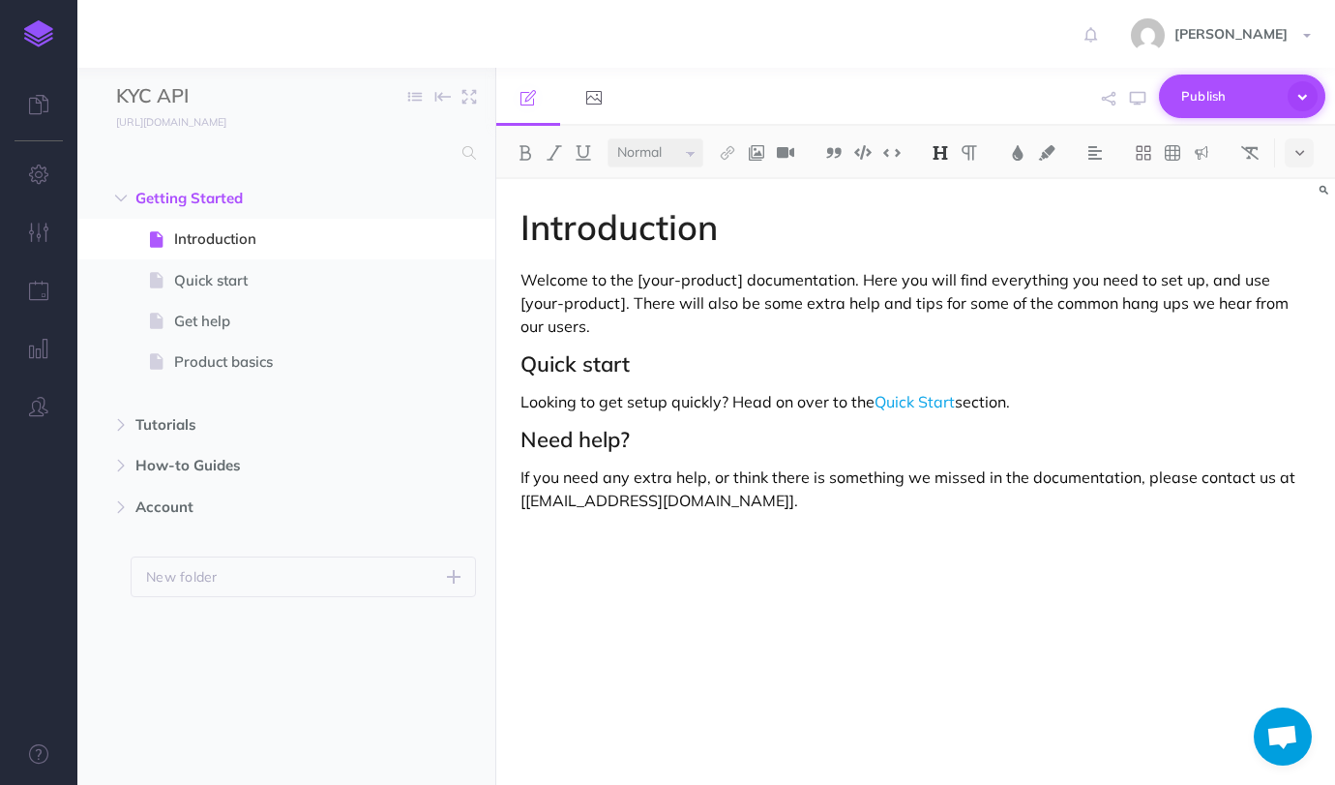
click at [1307, 83] on icon "button" at bounding box center [1303, 96] width 30 height 30
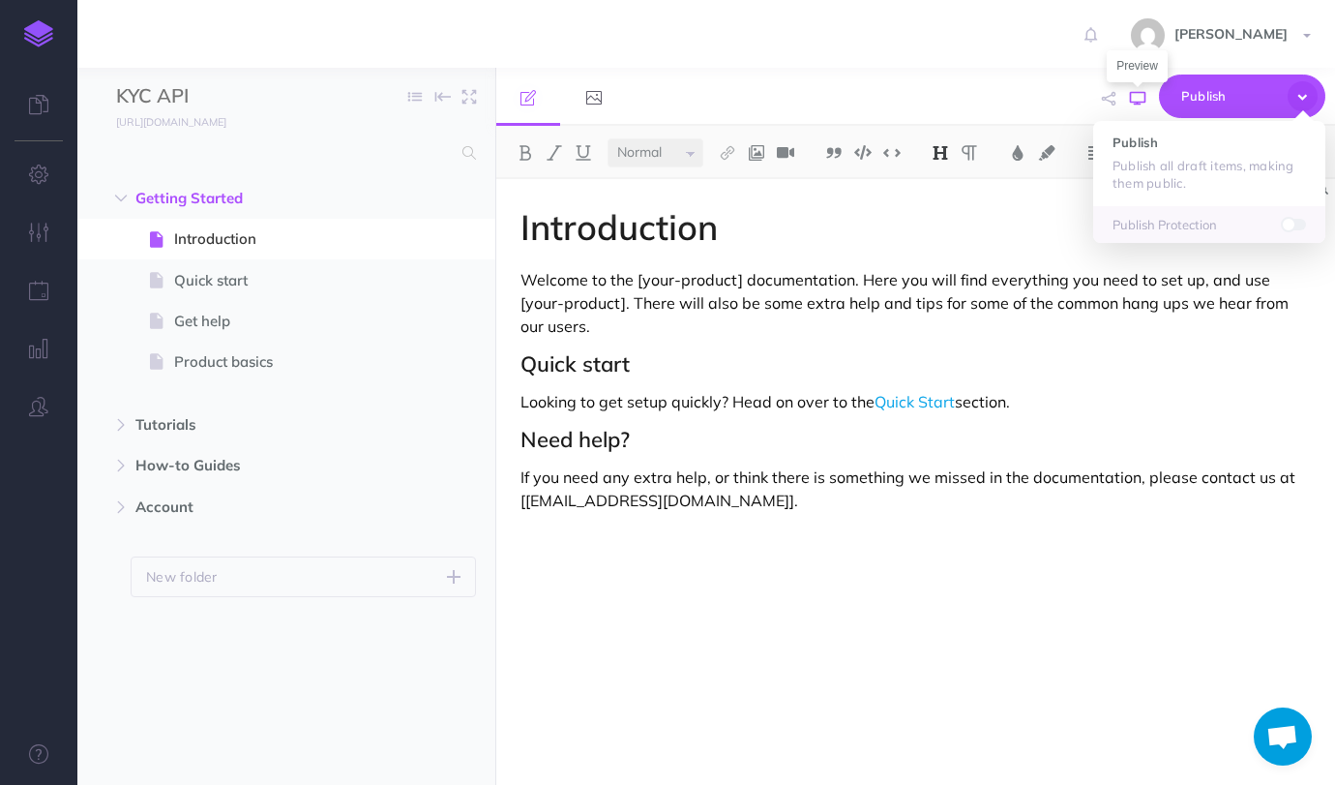
click at [1137, 96] on icon "button" at bounding box center [1137, 98] width 15 height 15
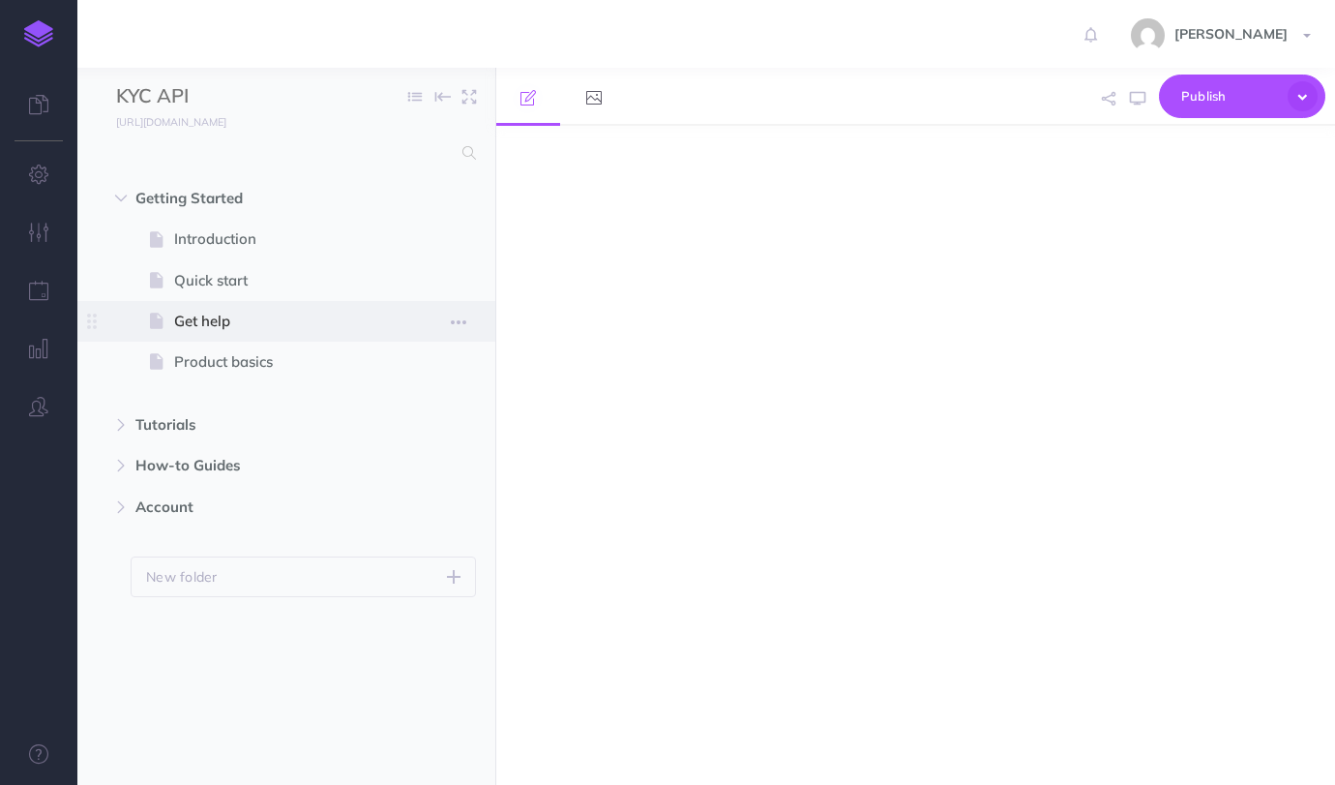
select select "null"
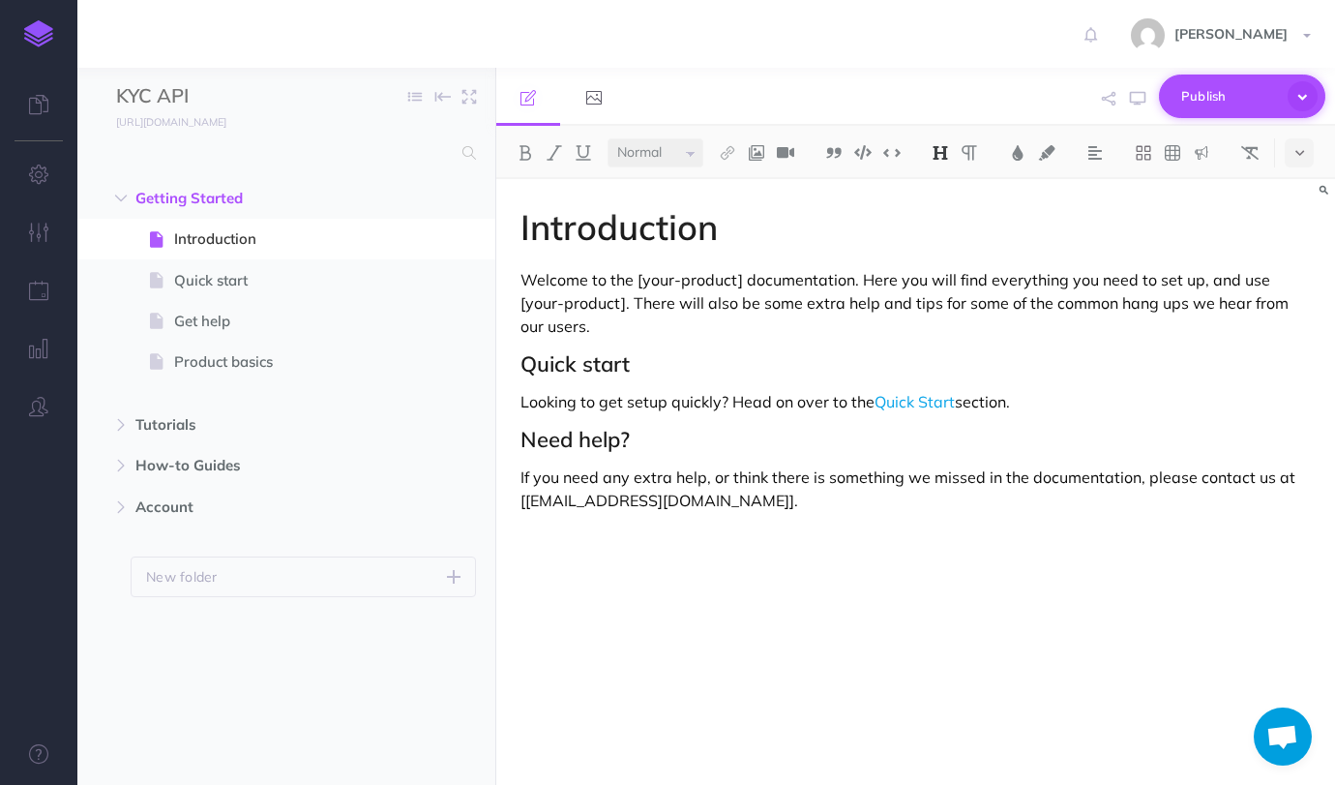
click at [1255, 92] on span "Publish" at bounding box center [1229, 96] width 97 height 30
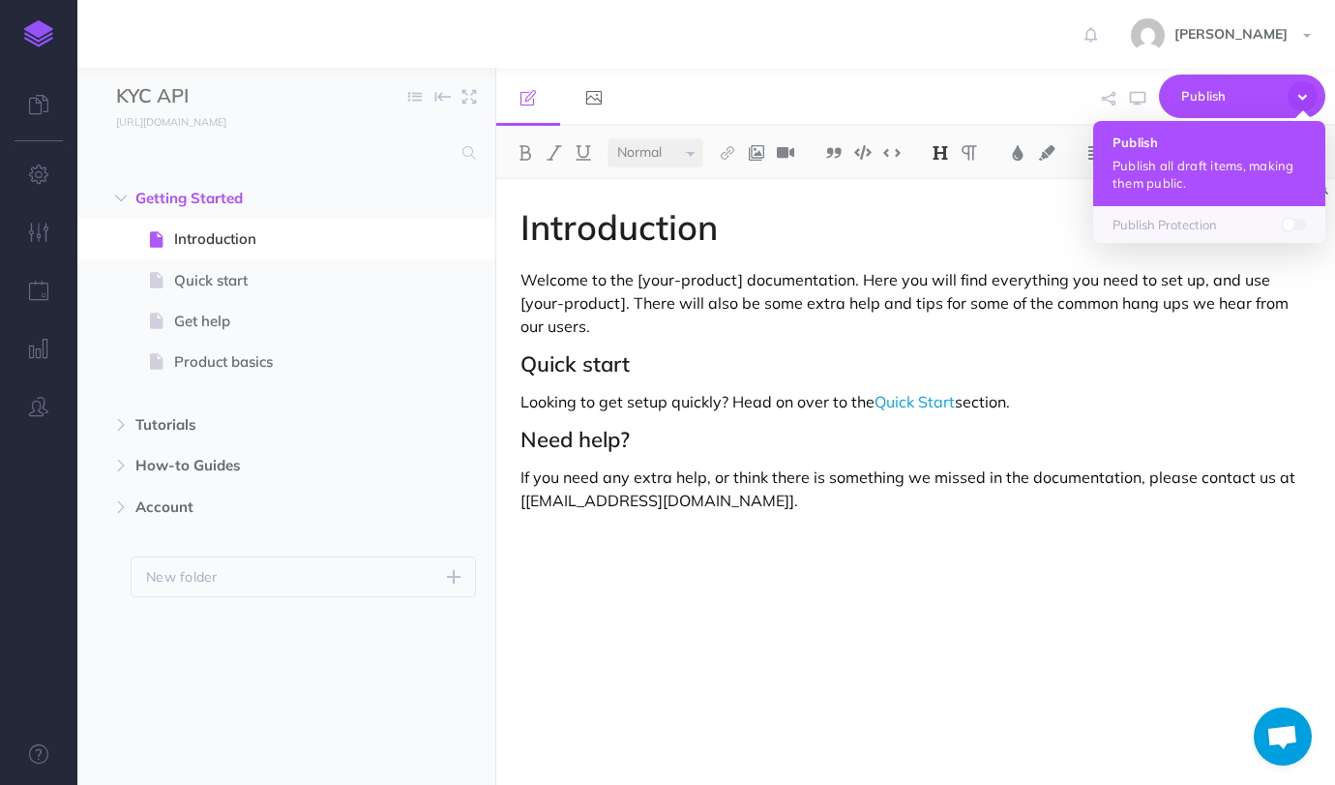
click at [1173, 176] on p "Publish all draft items, making them public." at bounding box center [1210, 174] width 194 height 35
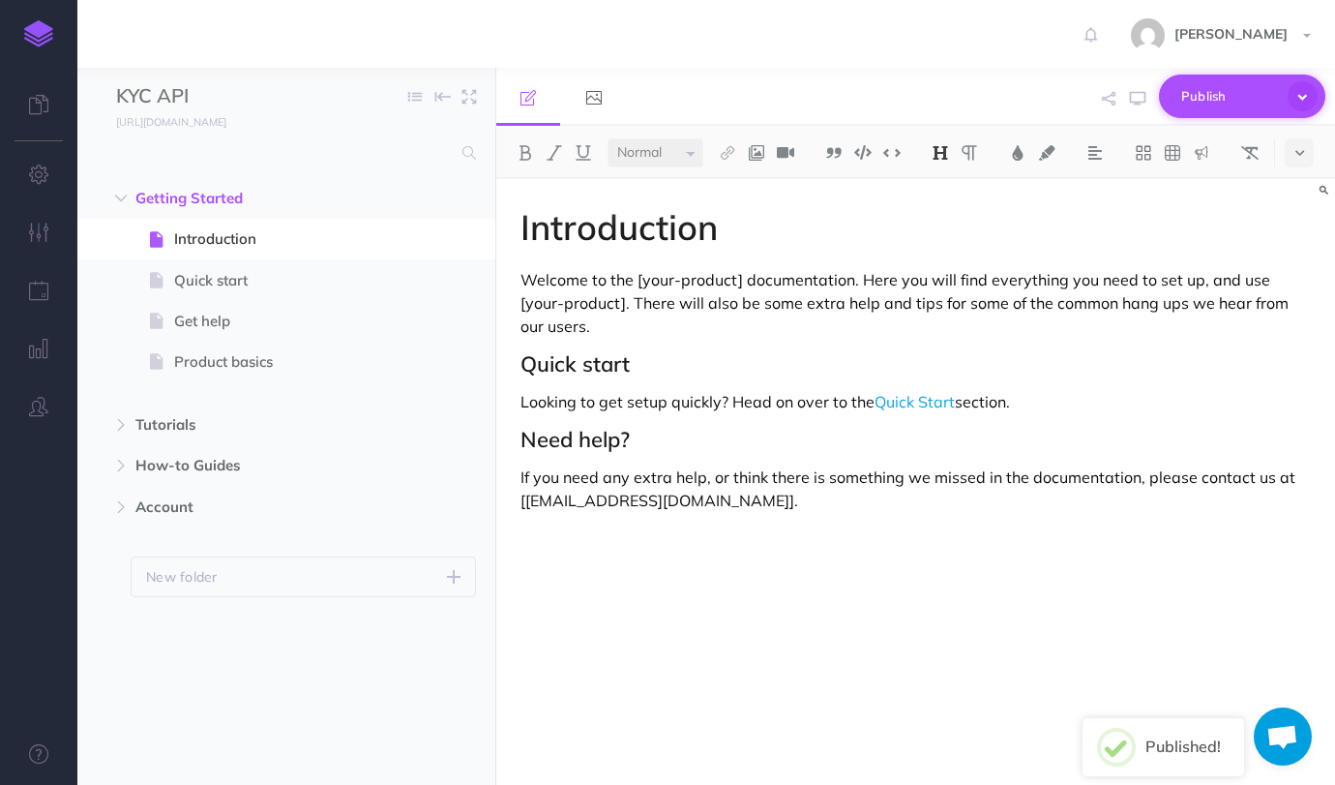
click at [1259, 92] on span "Publish" at bounding box center [1229, 96] width 97 height 30
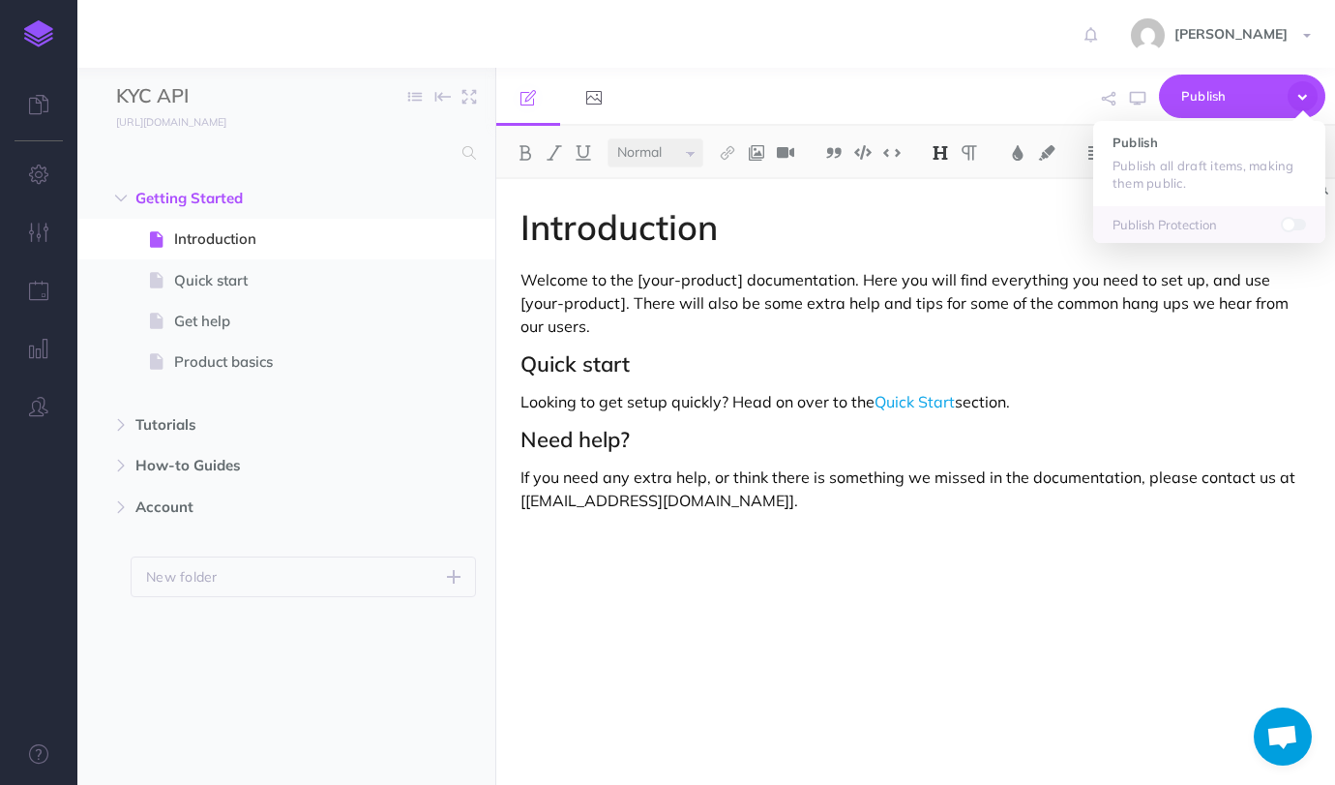
click at [1298, 224] on span at bounding box center [1294, 225] width 23 height 12
click at [1298, 224] on span at bounding box center [1300, 224] width 15 height 15
click at [1066, 288] on p "Welcome to the [your-product] documentation. Here you will find everything you …" at bounding box center [916, 303] width 791 height 70
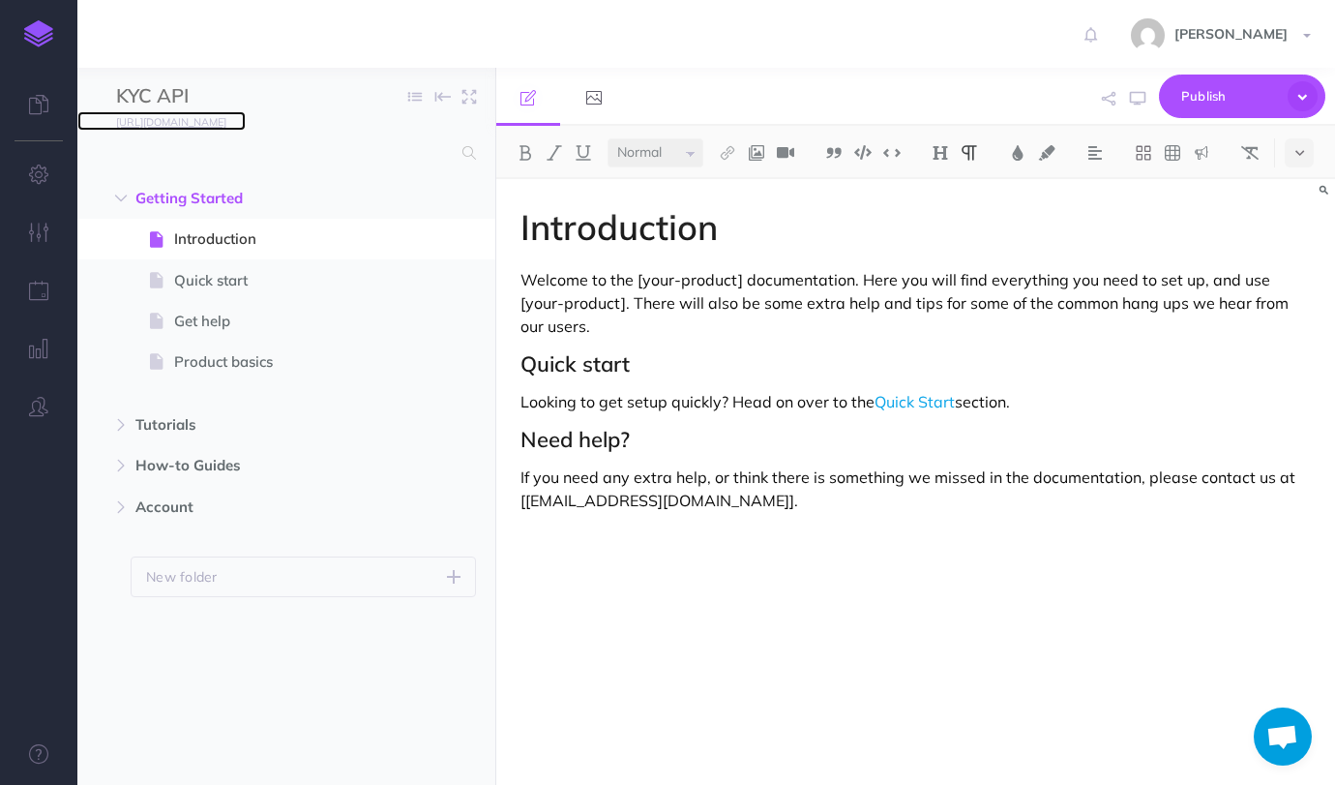
click at [226, 122] on small "[URL][DOMAIN_NAME]" at bounding box center [171, 122] width 110 height 14
